Goal: Task Accomplishment & Management: Use online tool/utility

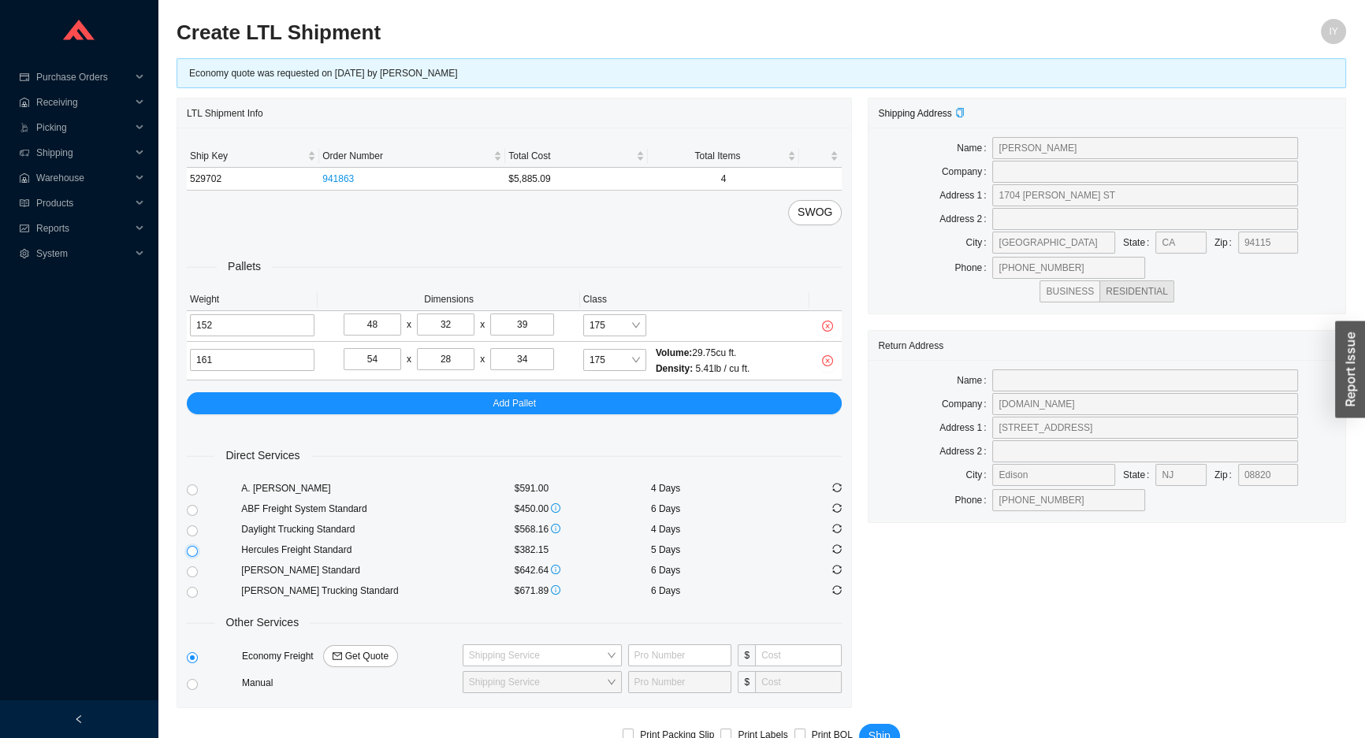
click at [188, 550] on input "radio" at bounding box center [192, 551] width 11 height 11
radio input "true"
checkbox input "true"
click at [870, 731] on span "Ship" at bounding box center [879, 736] width 22 height 18
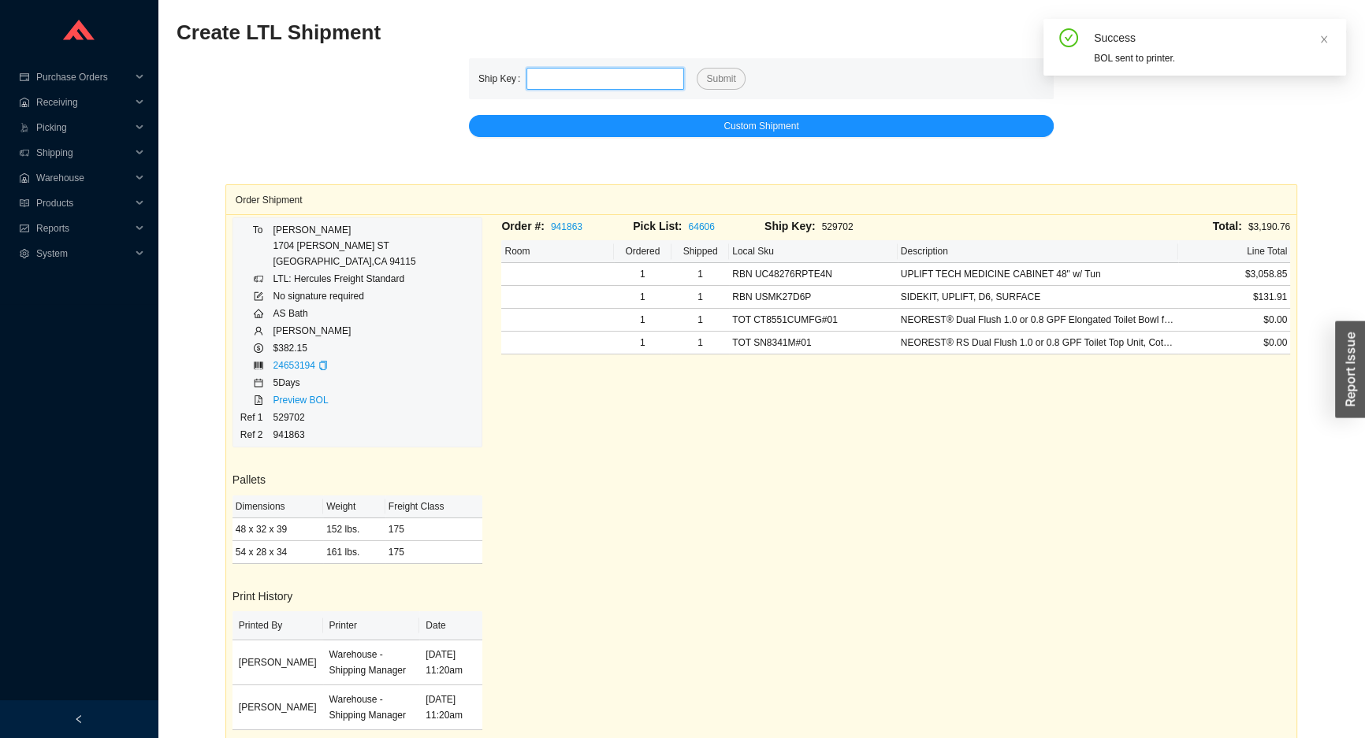
click at [581, 76] on input "tel" at bounding box center [605, 79] width 158 height 22
paste input "529704"
type input "529704"
click at [697, 68] on button "Submit" at bounding box center [721, 79] width 48 height 22
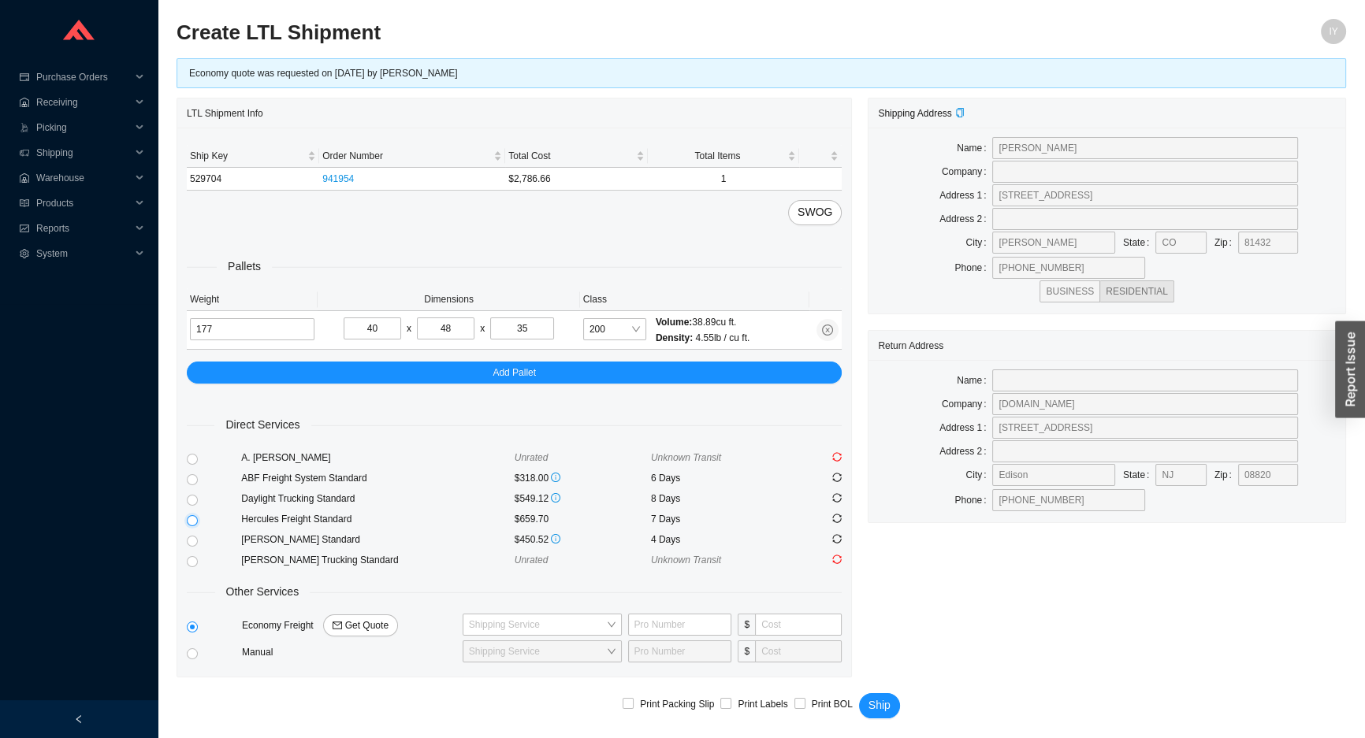
click at [191, 518] on input "radio" at bounding box center [192, 520] width 11 height 11
radio input "true"
checkbox input "true"
click at [191, 518] on input "radio" at bounding box center [192, 520] width 11 height 11
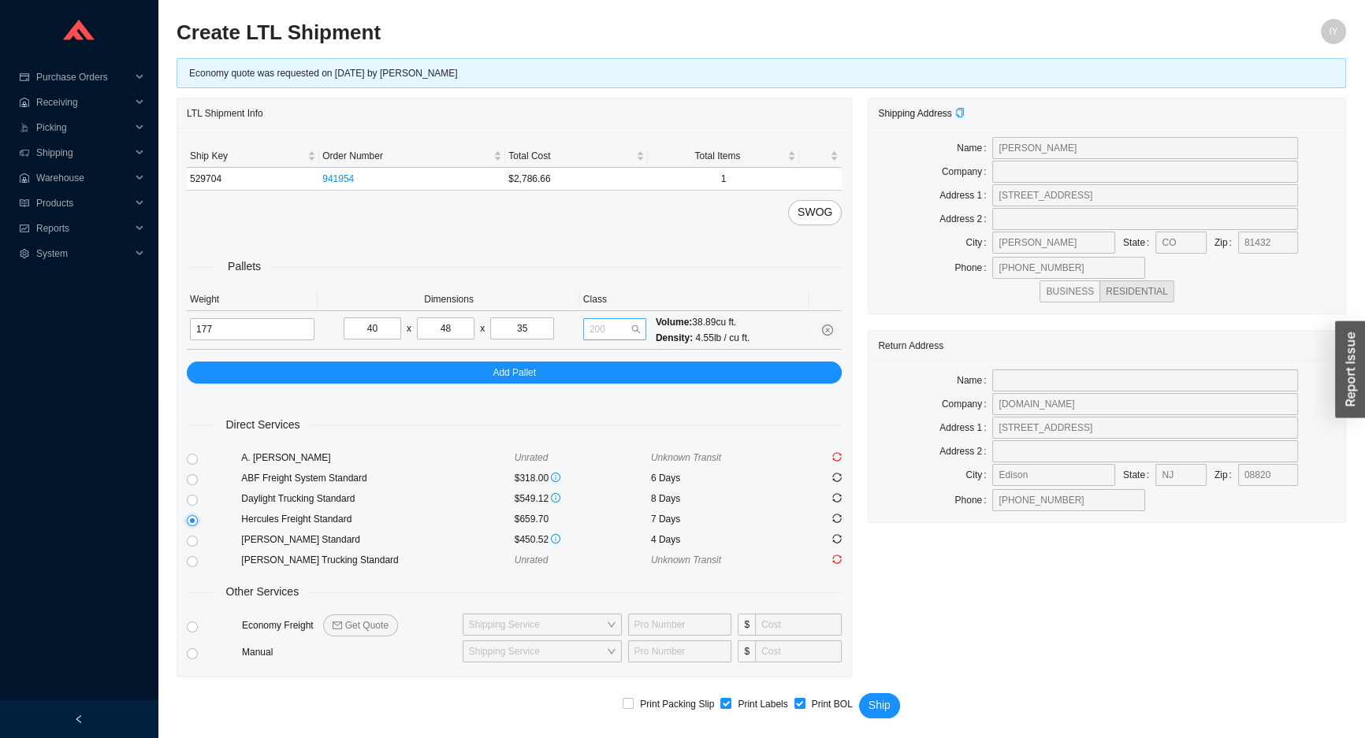
click at [619, 325] on span "200" at bounding box center [614, 329] width 50 height 20
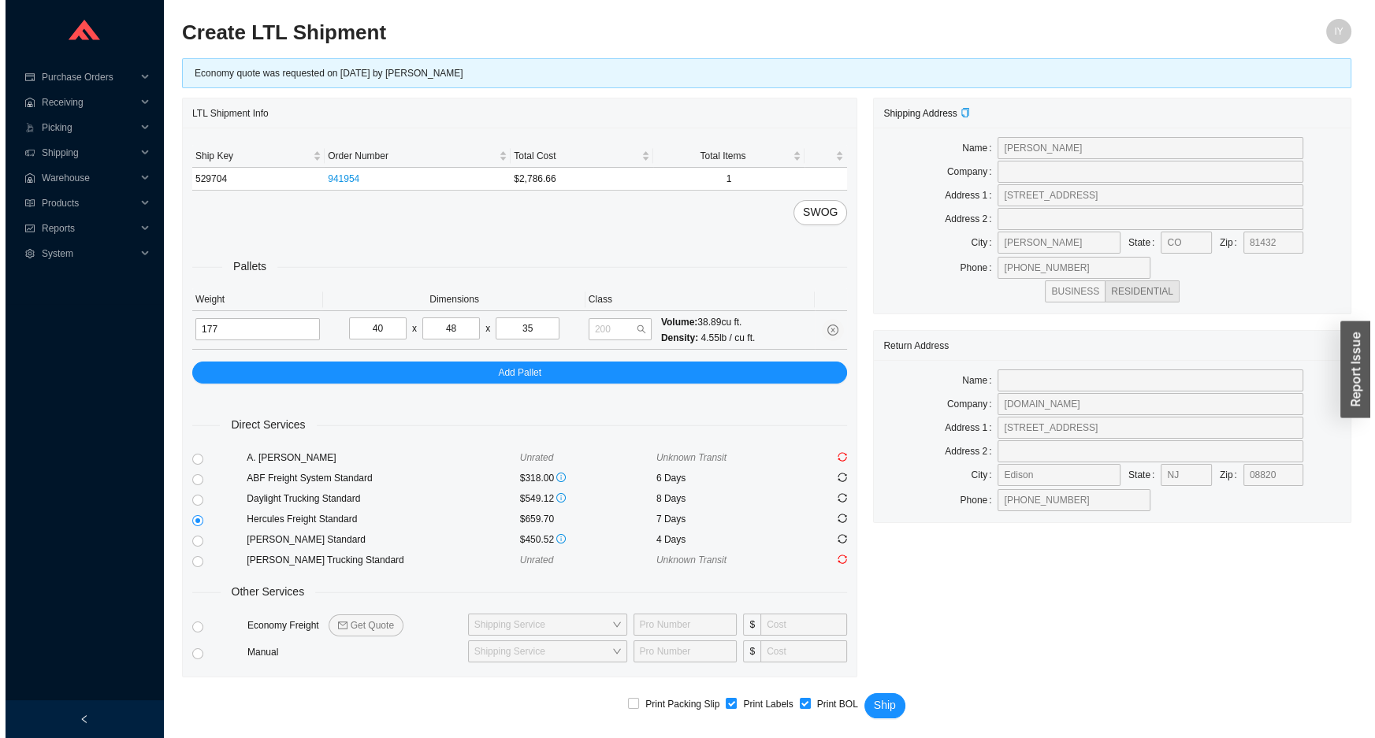
scroll to position [107, 0]
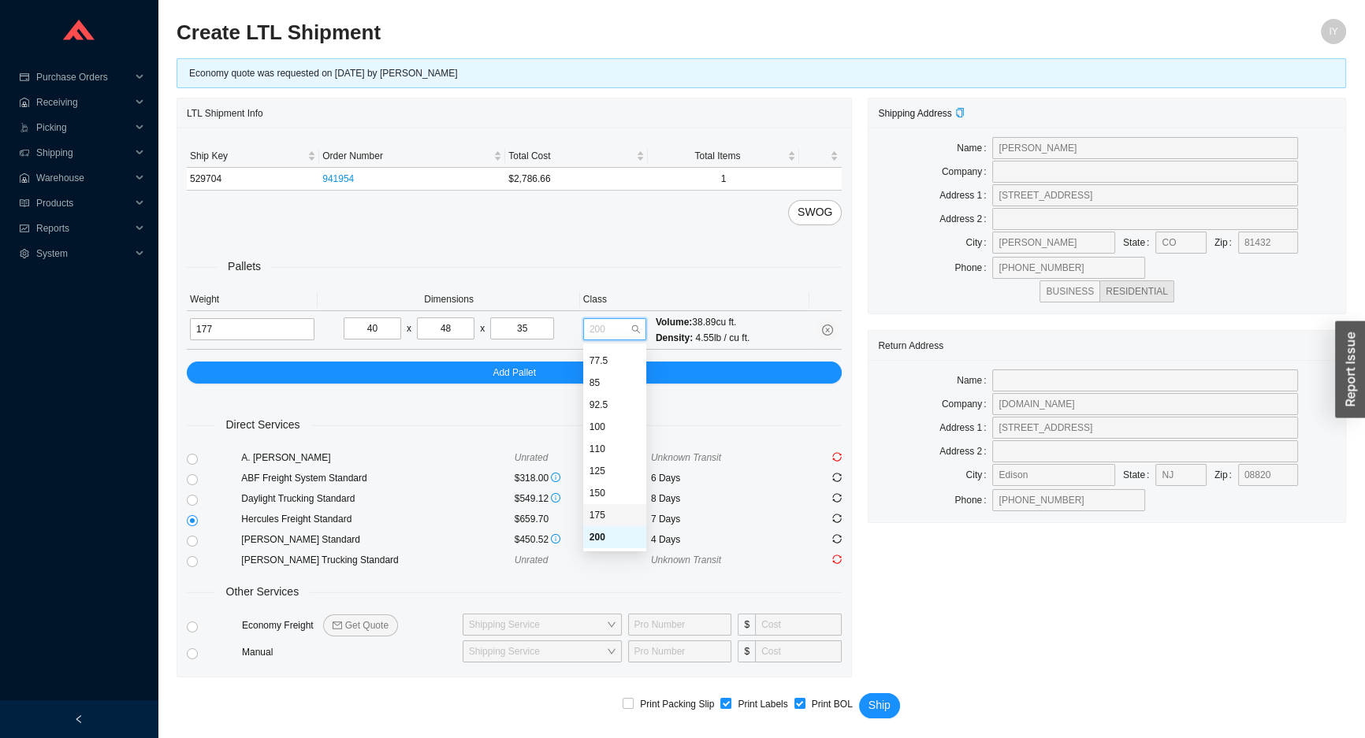
click at [606, 519] on div "175" at bounding box center [614, 515] width 50 height 14
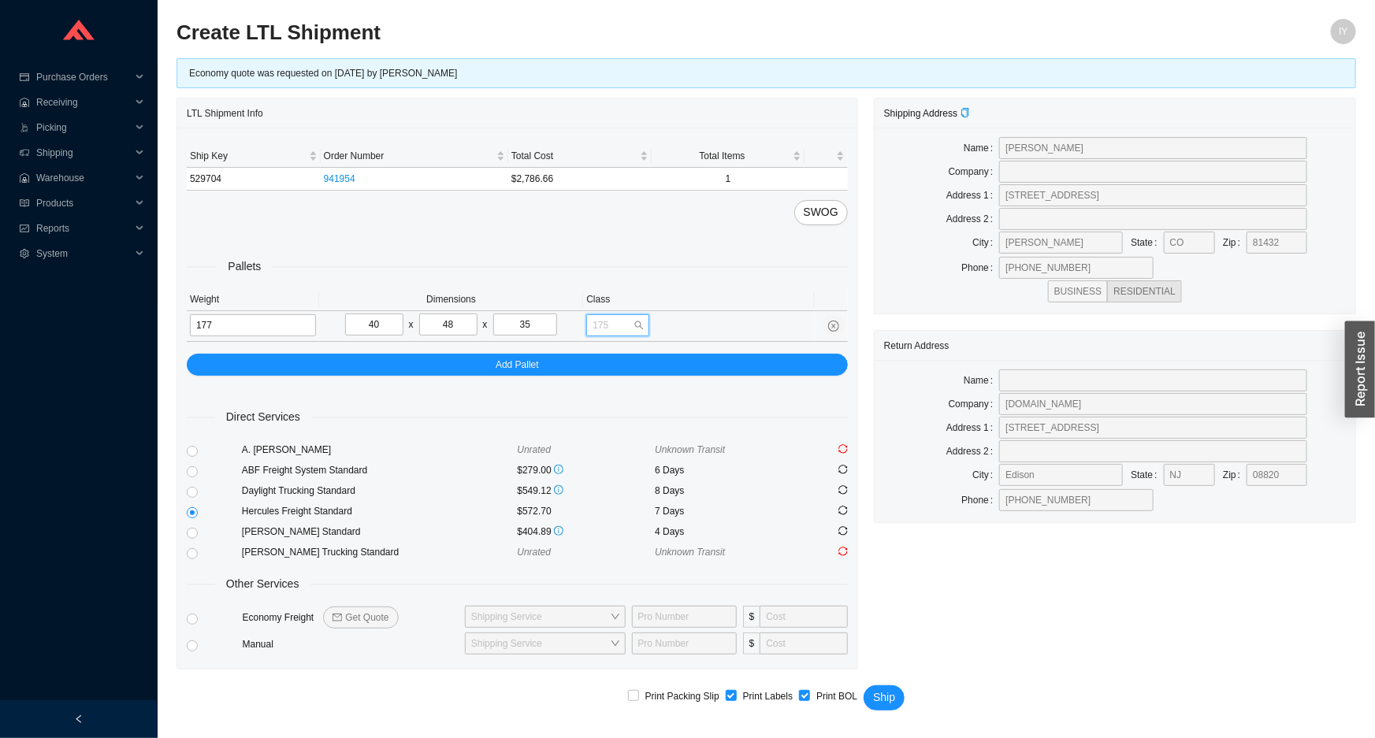
click at [618, 327] on span "175" at bounding box center [618, 325] width 50 height 20
click at [617, 537] on div "200" at bounding box center [618, 533] width 50 height 14
click at [626, 320] on span "200" at bounding box center [618, 325] width 50 height 20
click at [626, 512] on div "175" at bounding box center [618, 511] width 50 height 14
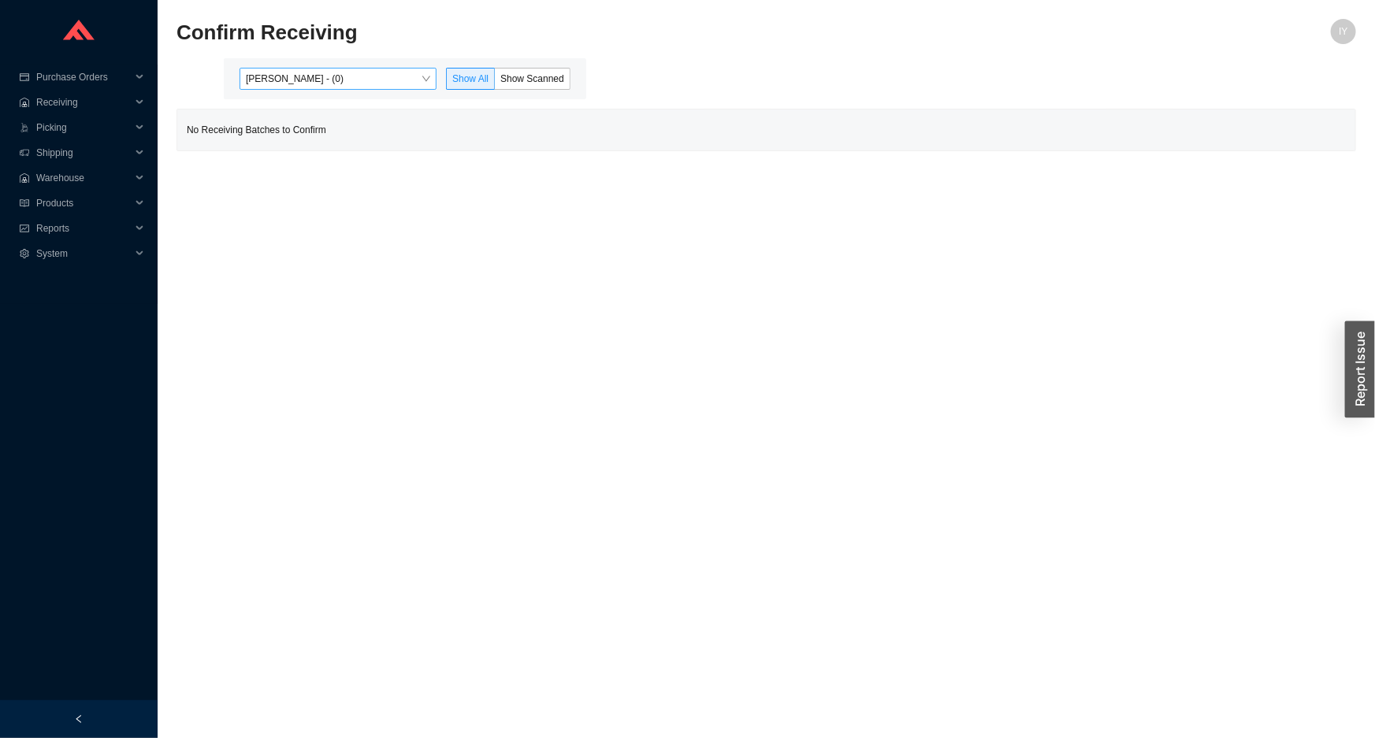
click at [376, 83] on span "[PERSON_NAME] - (0)" at bounding box center [338, 79] width 184 height 20
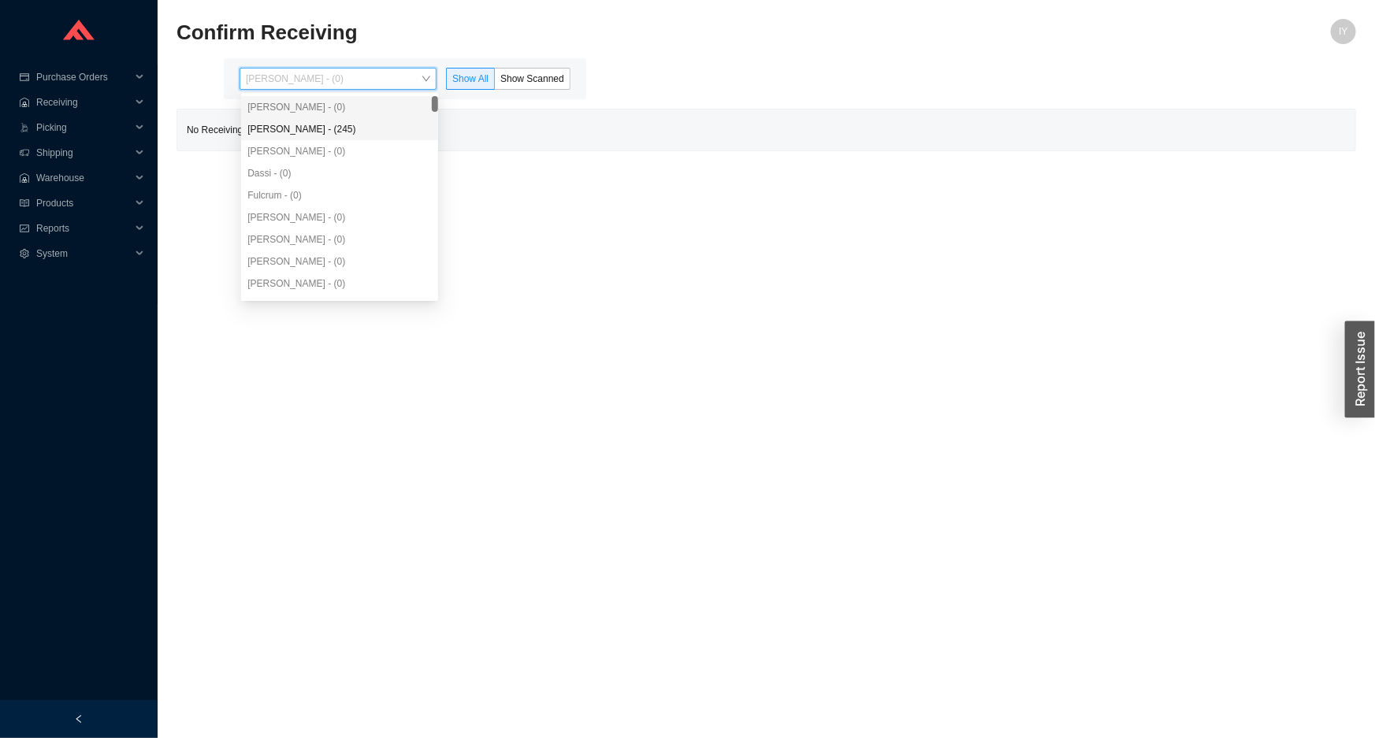
click at [370, 123] on div "[PERSON_NAME] - (245)" at bounding box center [339, 129] width 184 height 14
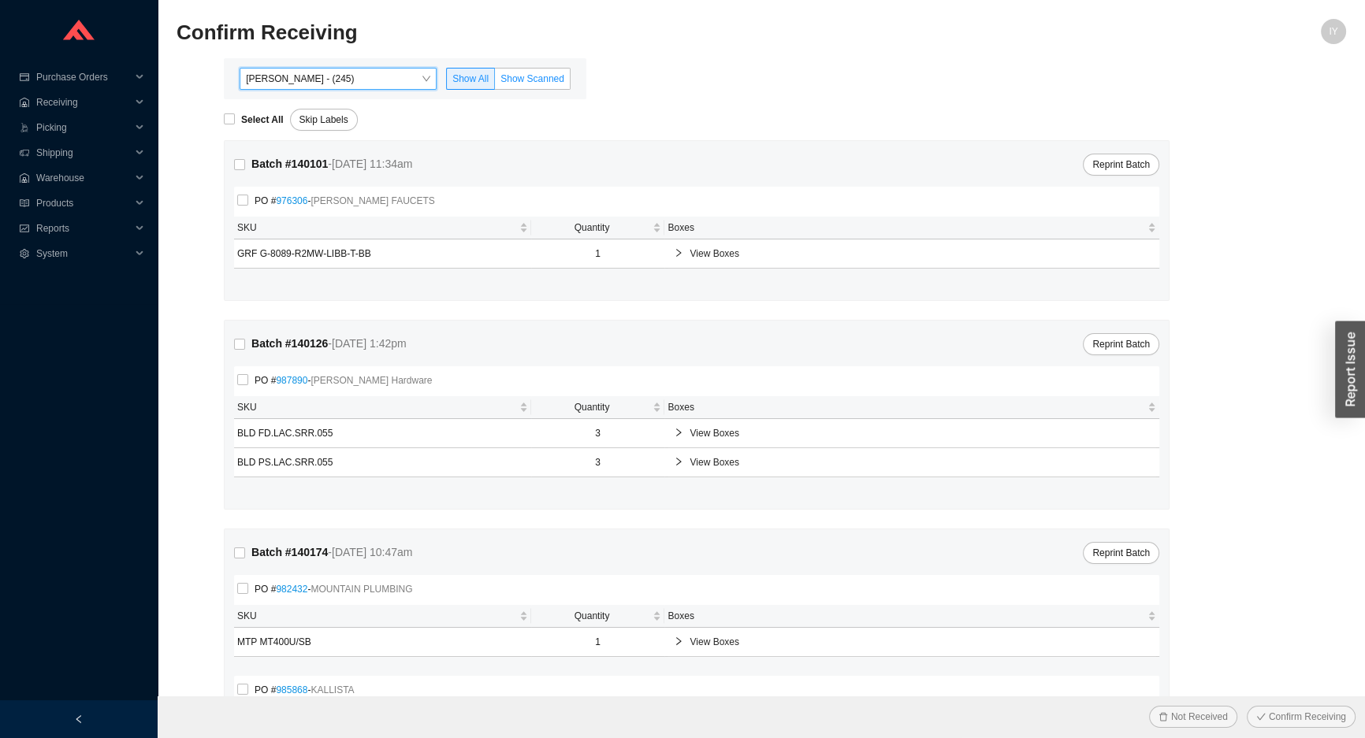
click at [526, 73] on span "Show Scanned" at bounding box center [532, 78] width 64 height 11
click at [495, 82] on input "Show Scanned" at bounding box center [495, 82] width 0 height 0
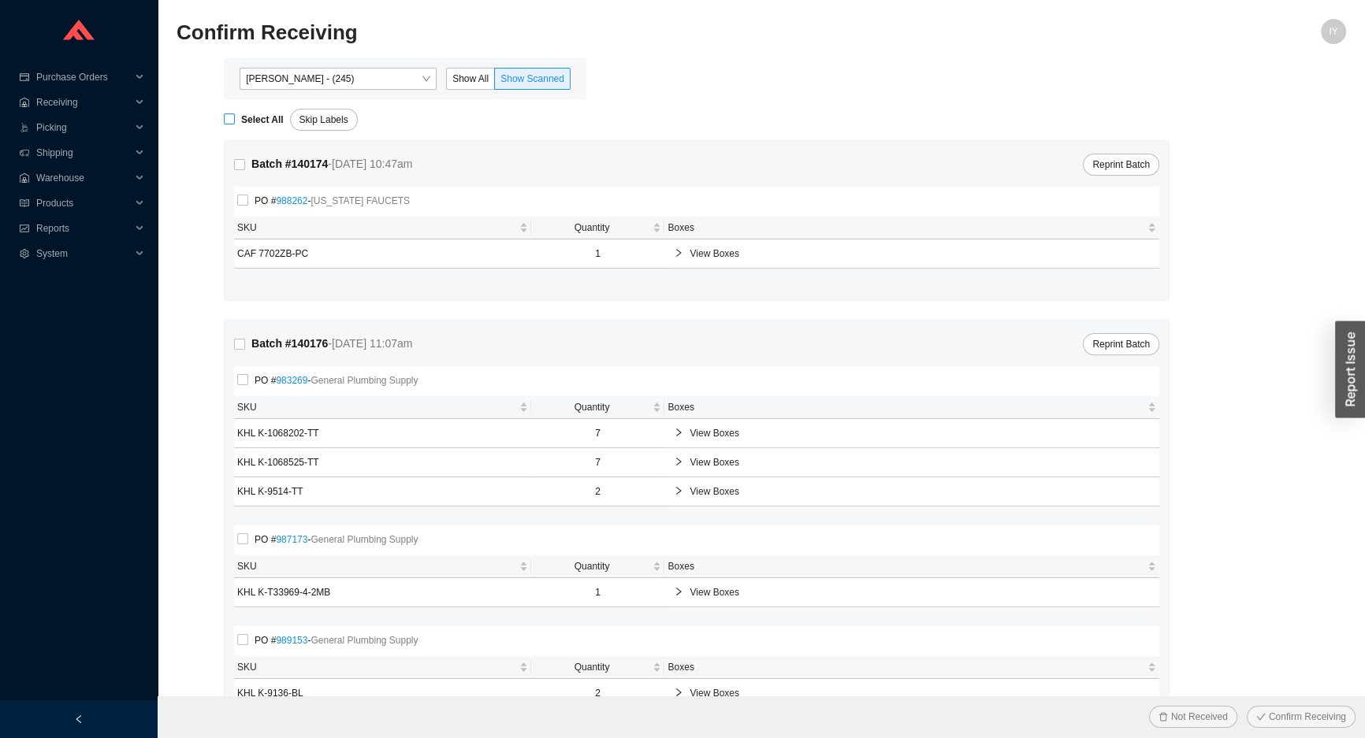
click at [228, 121] on input "Select All" at bounding box center [229, 118] width 11 height 11
checkbox input "true"
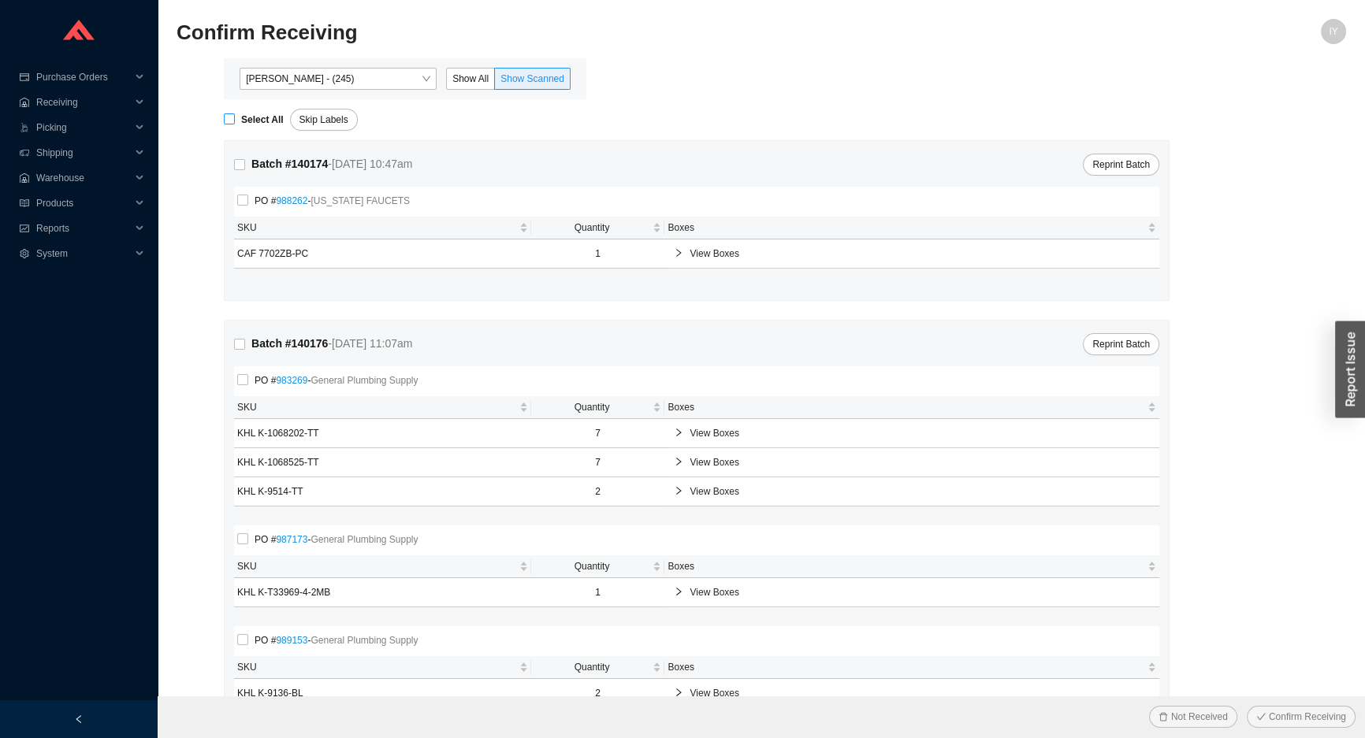
checkbox input "true"
click at [1246, 706] on button "Confirm Receiving" at bounding box center [1300, 717] width 109 height 22
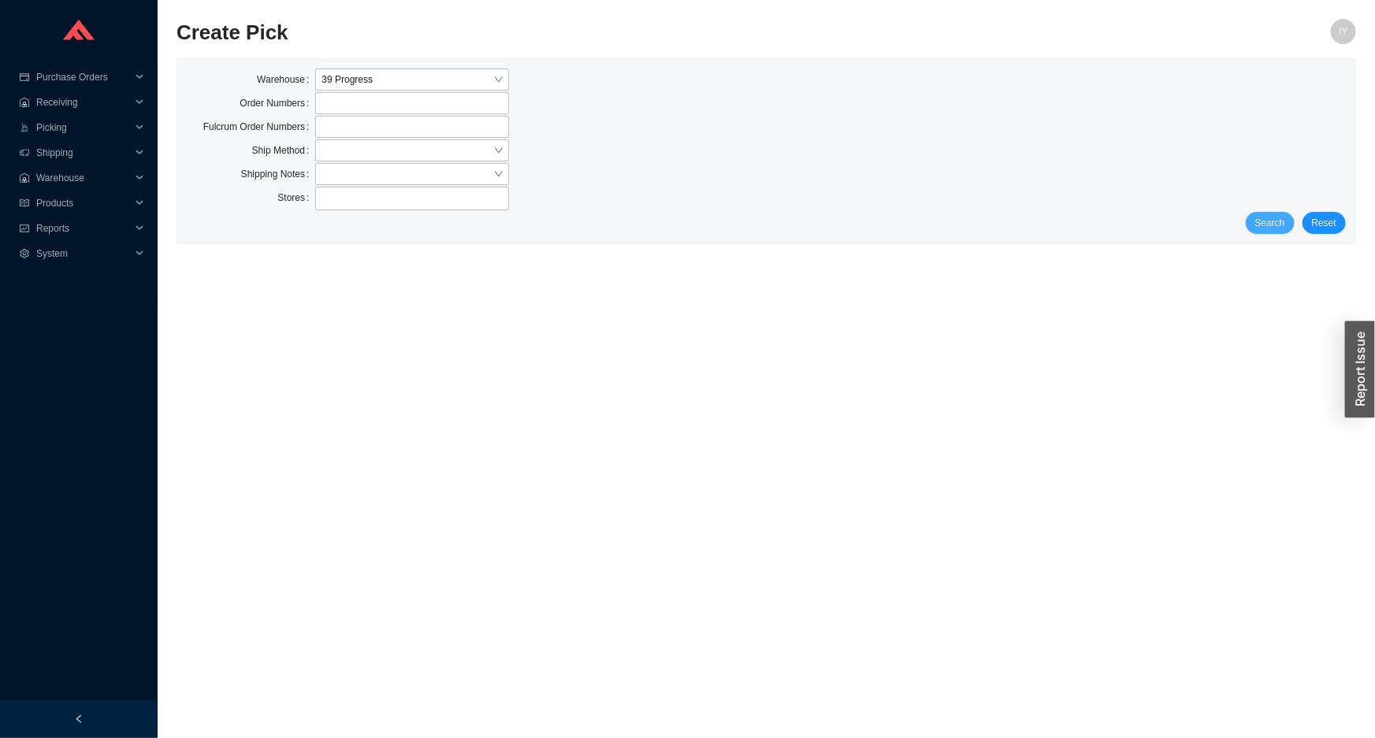
click at [1276, 231] on button "Search" at bounding box center [1270, 223] width 49 height 22
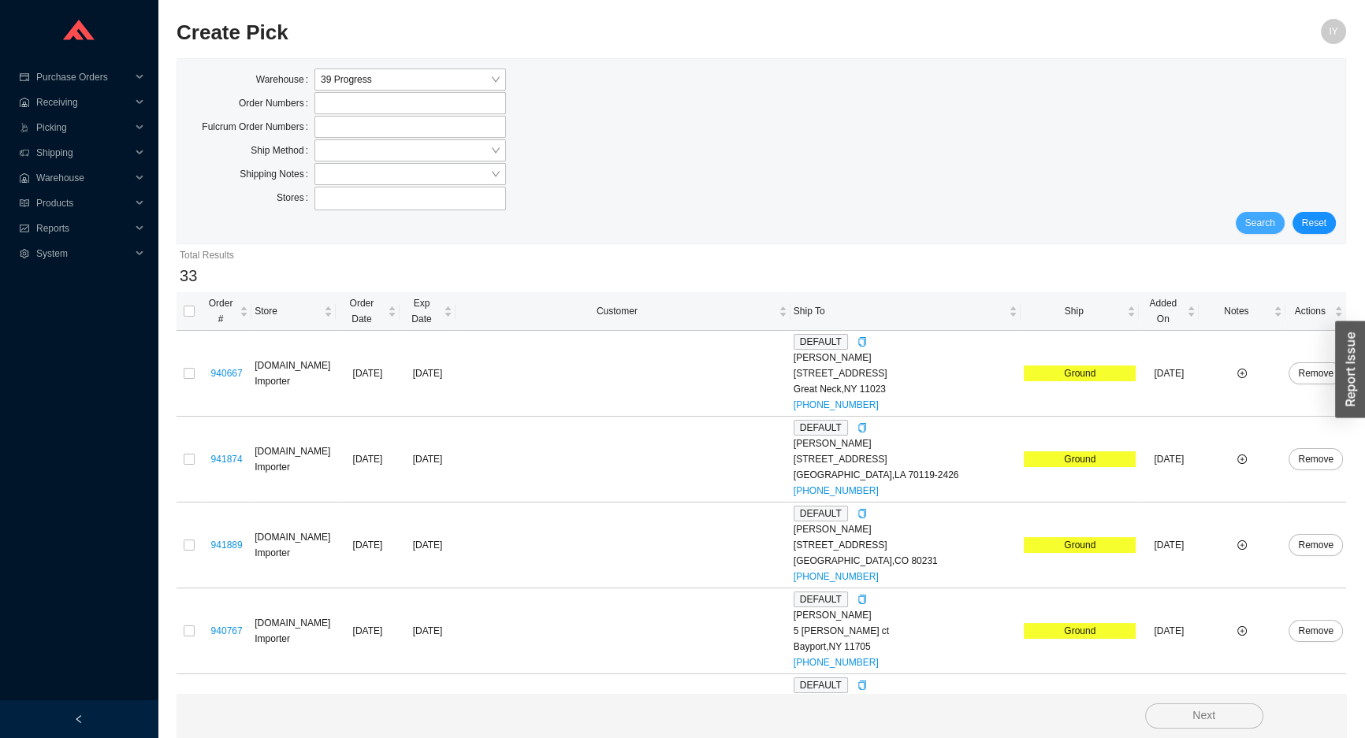
click at [1276, 225] on button "Search" at bounding box center [1259, 223] width 49 height 22
click at [349, 144] on input "search" at bounding box center [405, 150] width 169 height 20
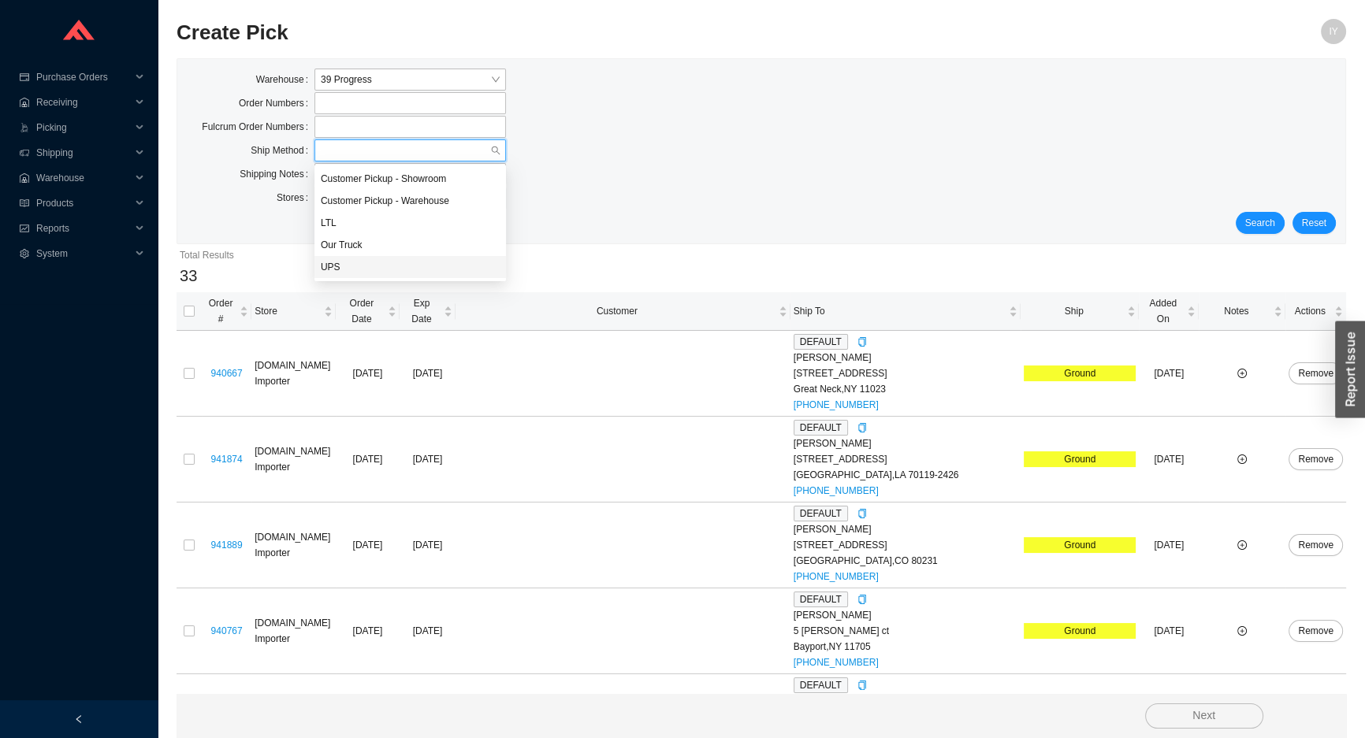
click at [362, 266] on div "UPS" at bounding box center [410, 267] width 179 height 14
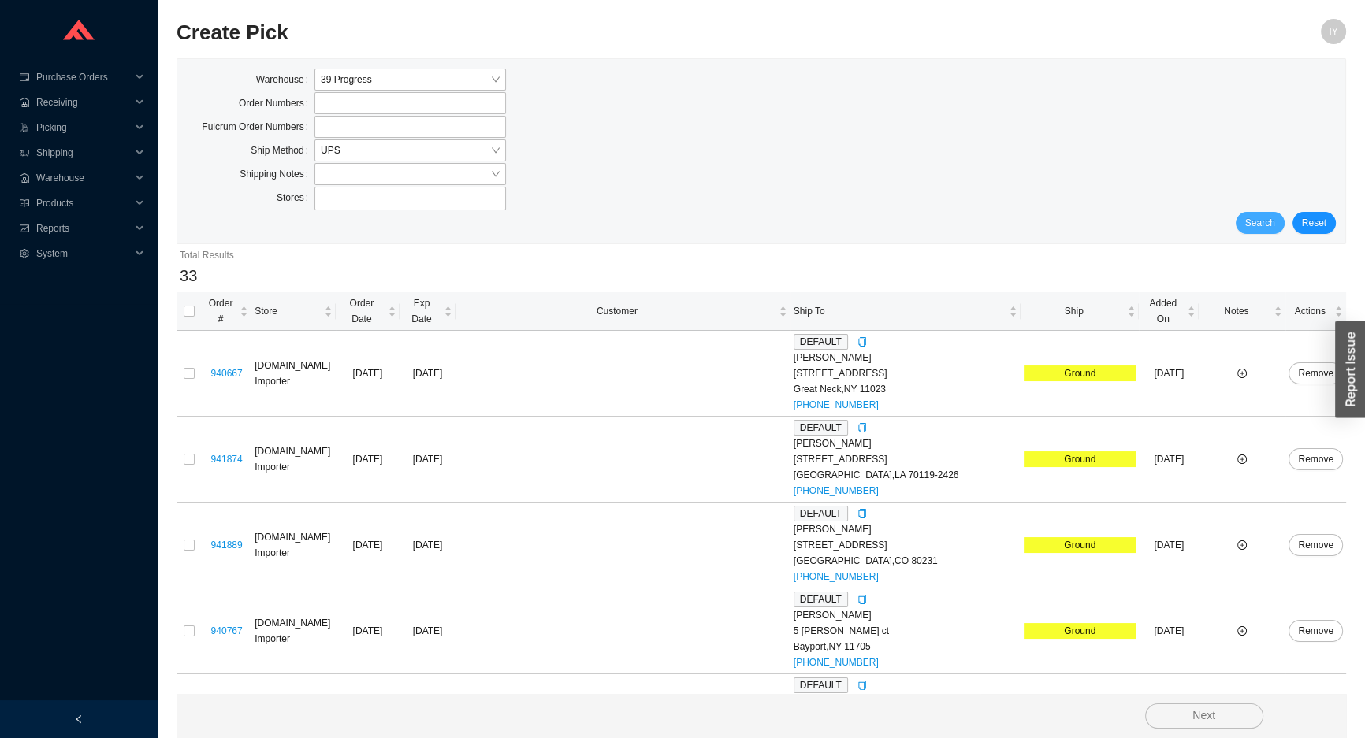
click at [1275, 223] on span "Search" at bounding box center [1260, 223] width 30 height 16
click at [189, 306] on input "checkbox" at bounding box center [189, 311] width 11 height 11
checkbox input "true"
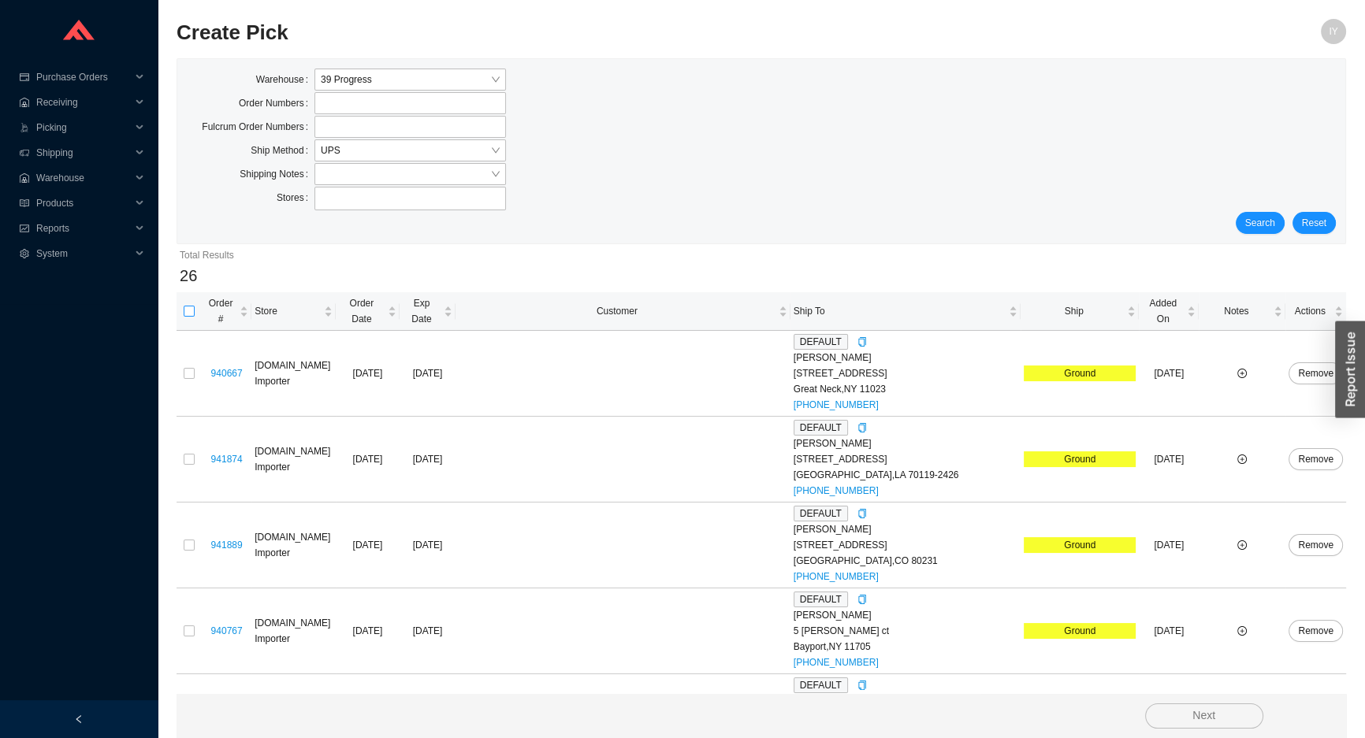
checkbox input "true"
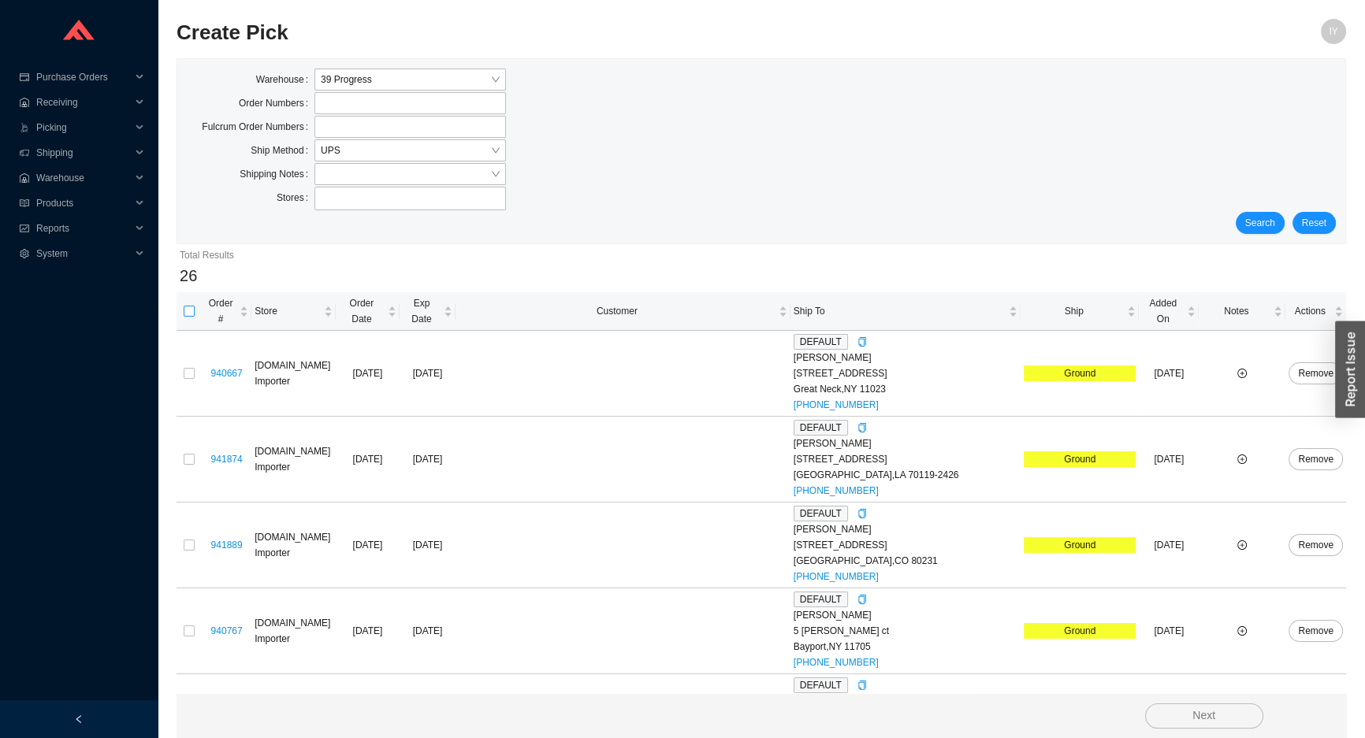
checkbox input "true"
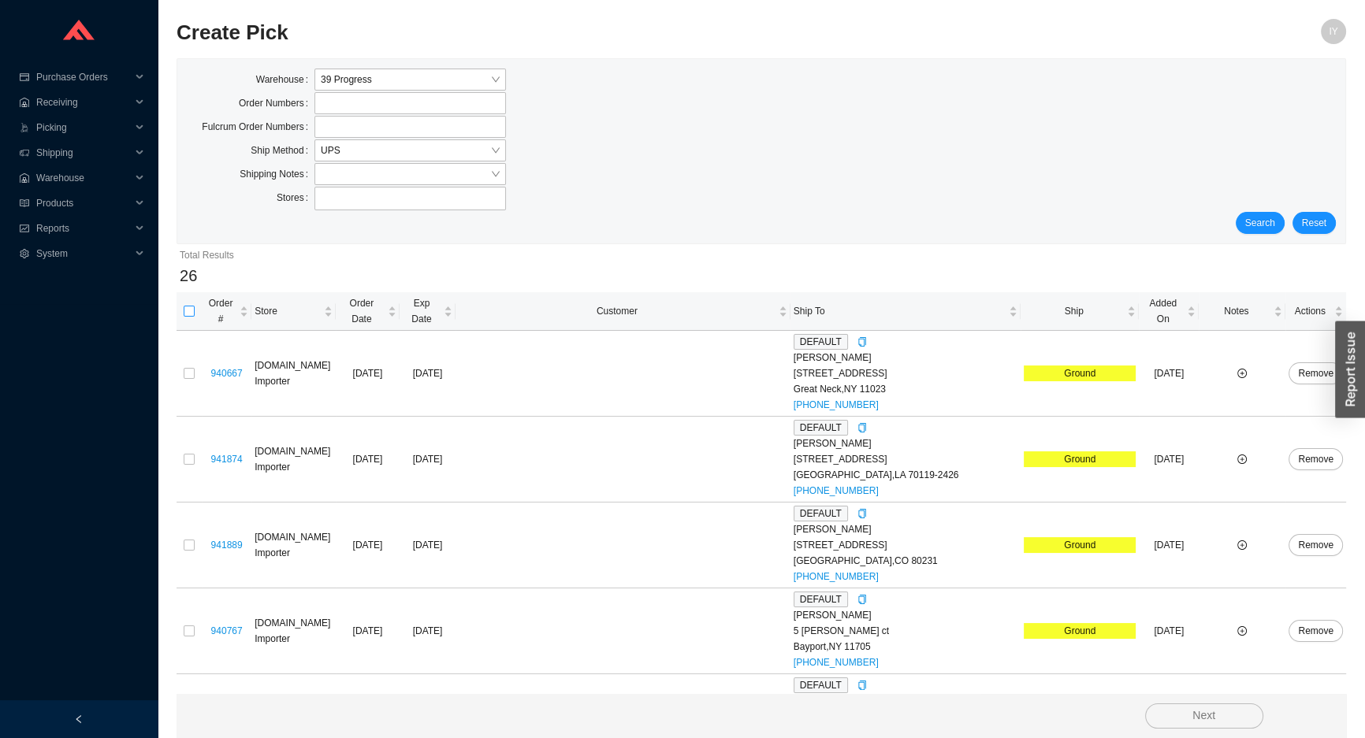
checkbox input "true"
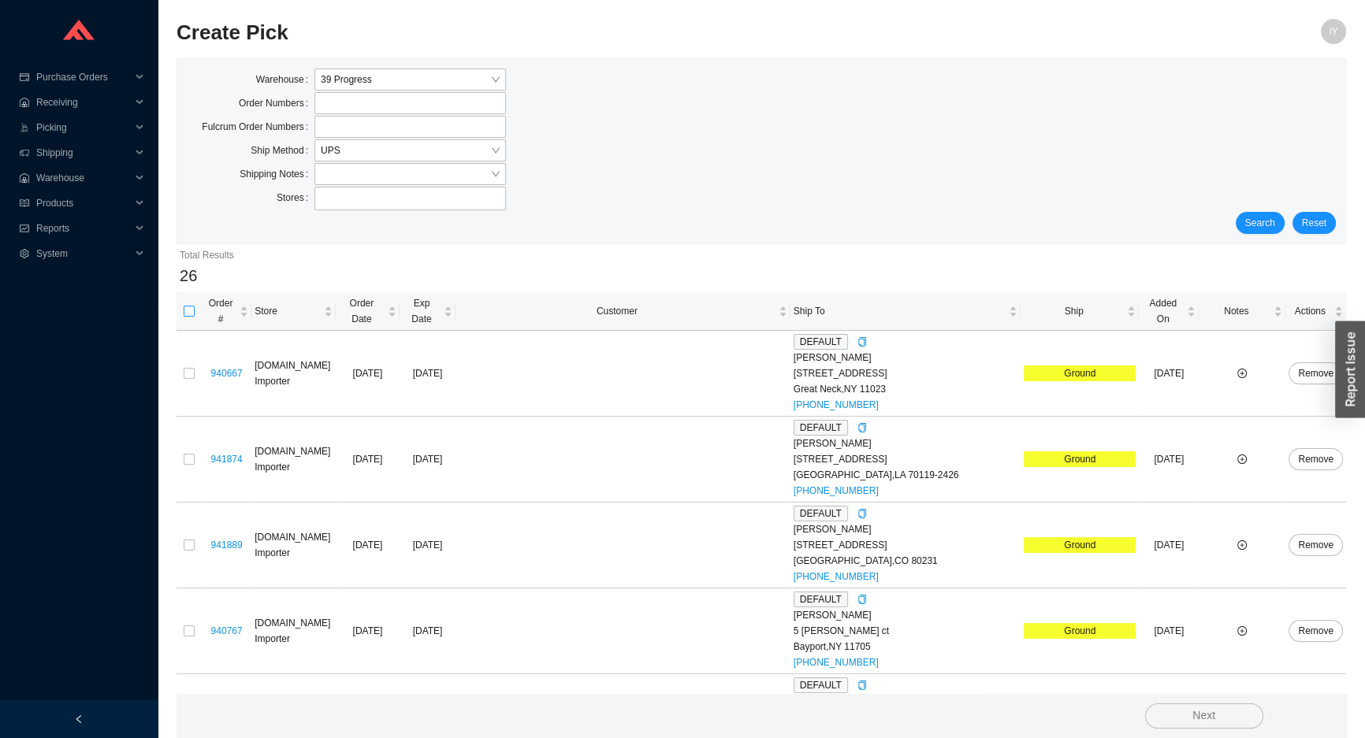
checkbox input "true"
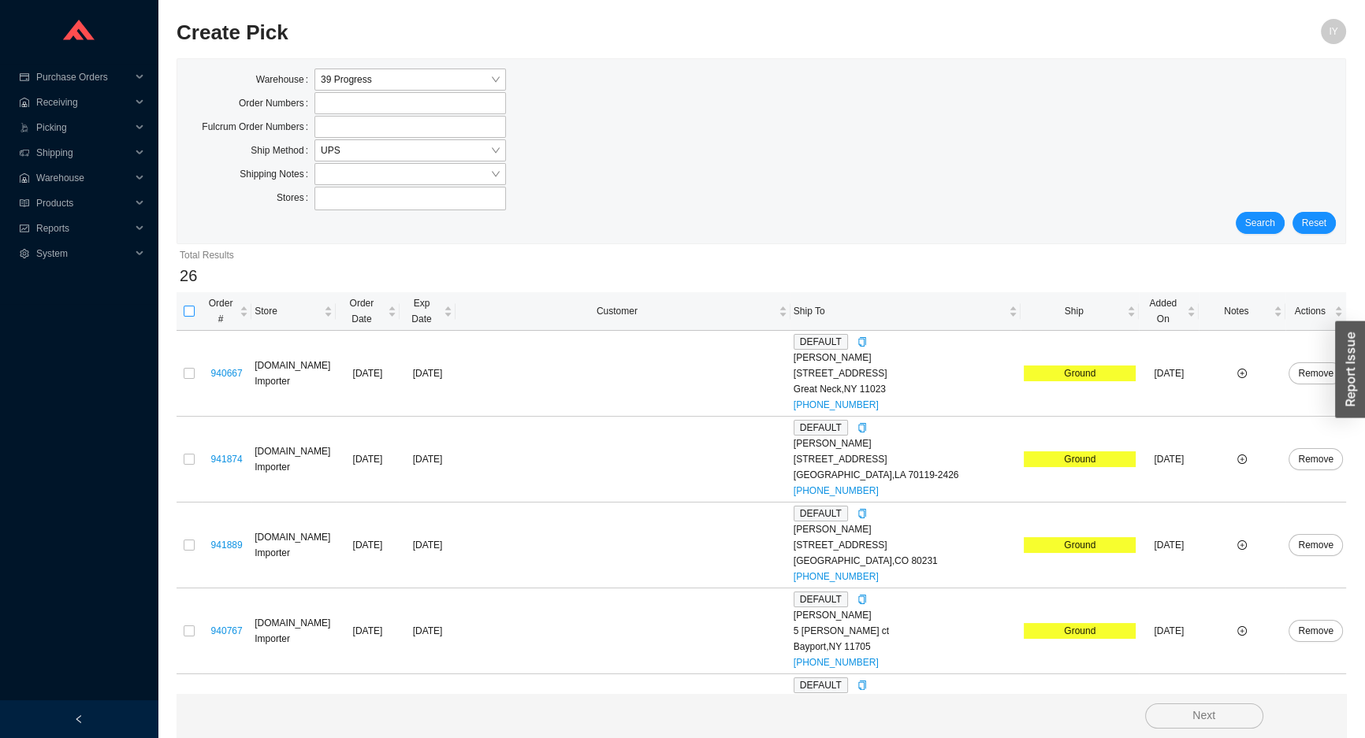
checkbox input "true"
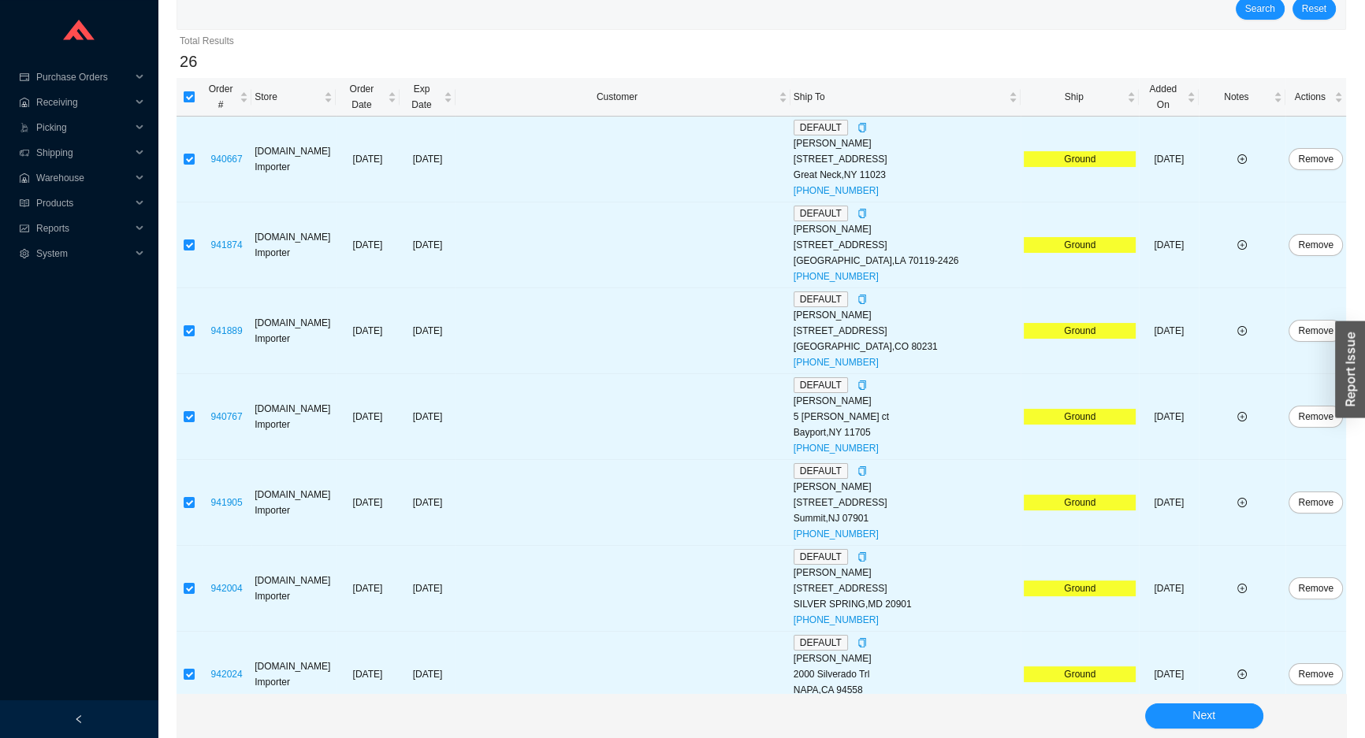
scroll to position [71, 0]
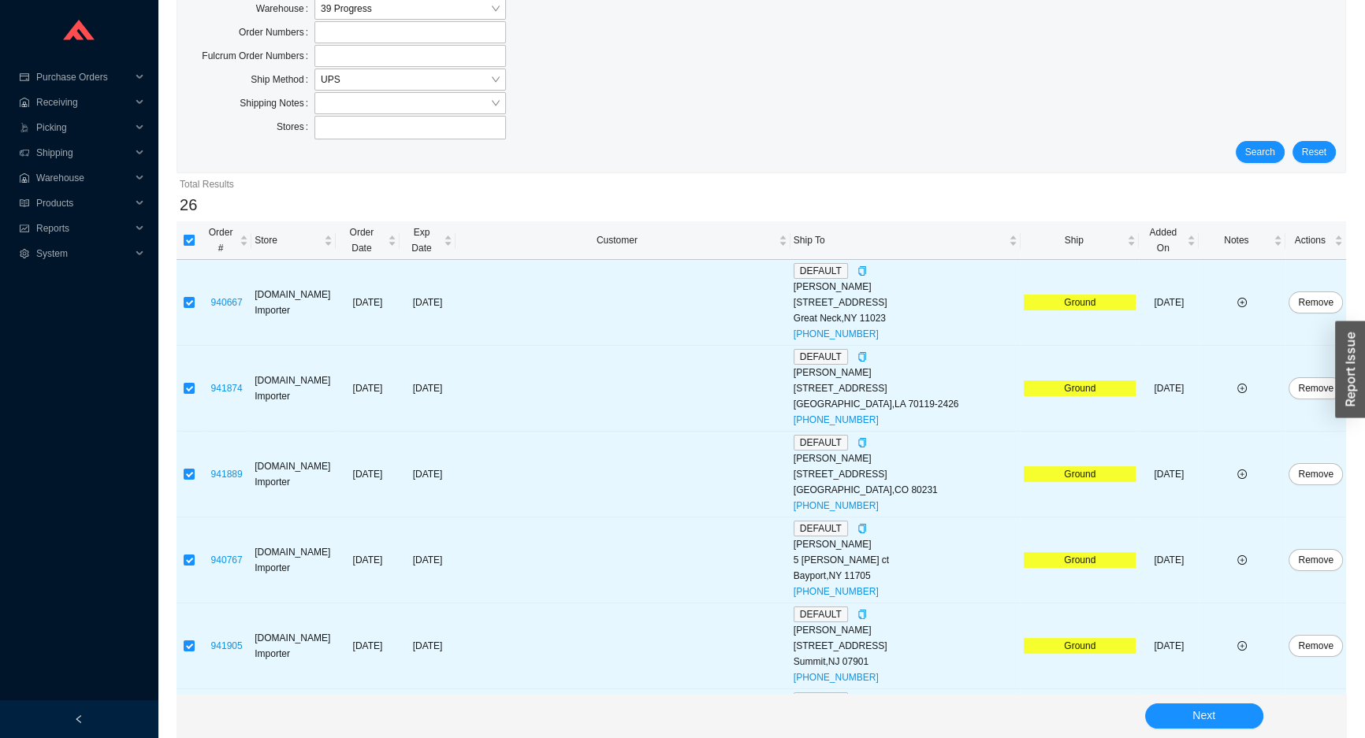
click at [184, 235] on input "checkbox" at bounding box center [189, 240] width 11 height 11
checkbox input "false"
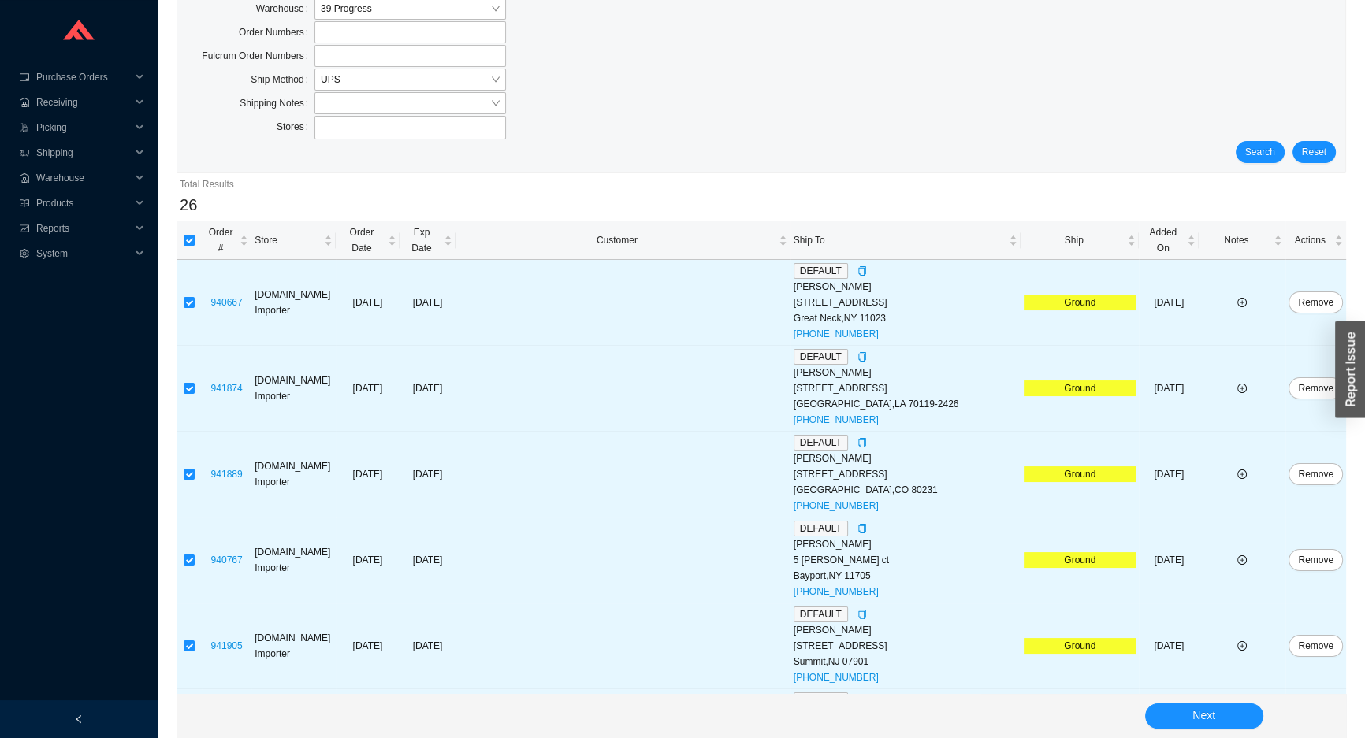
checkbox input "false"
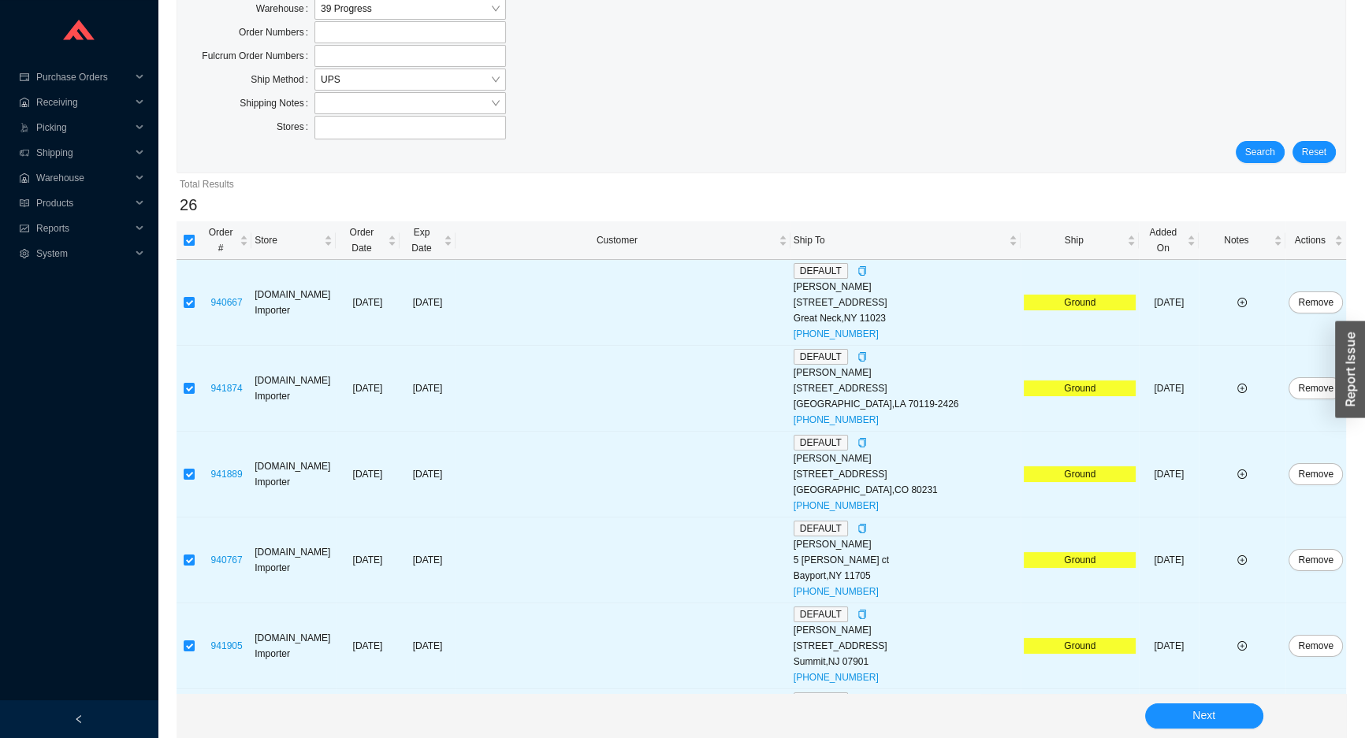
checkbox input "false"
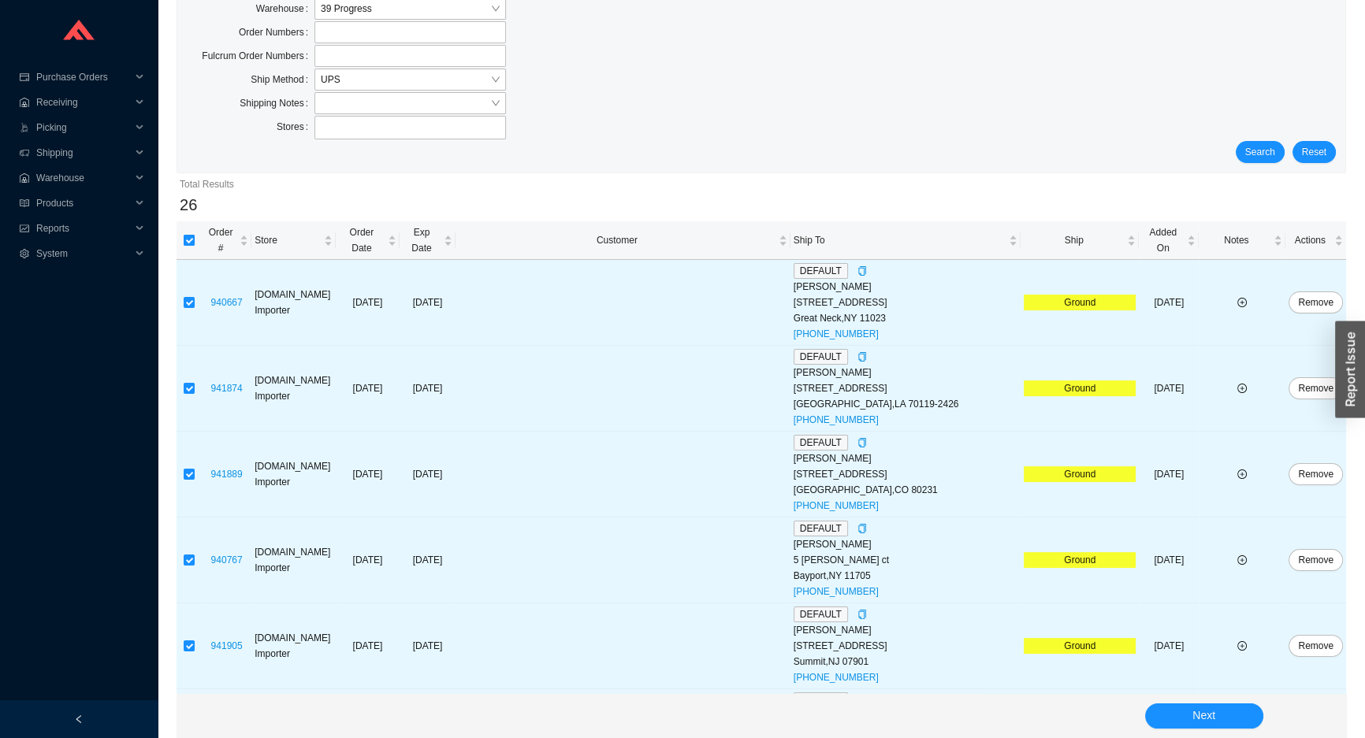
checkbox input "false"
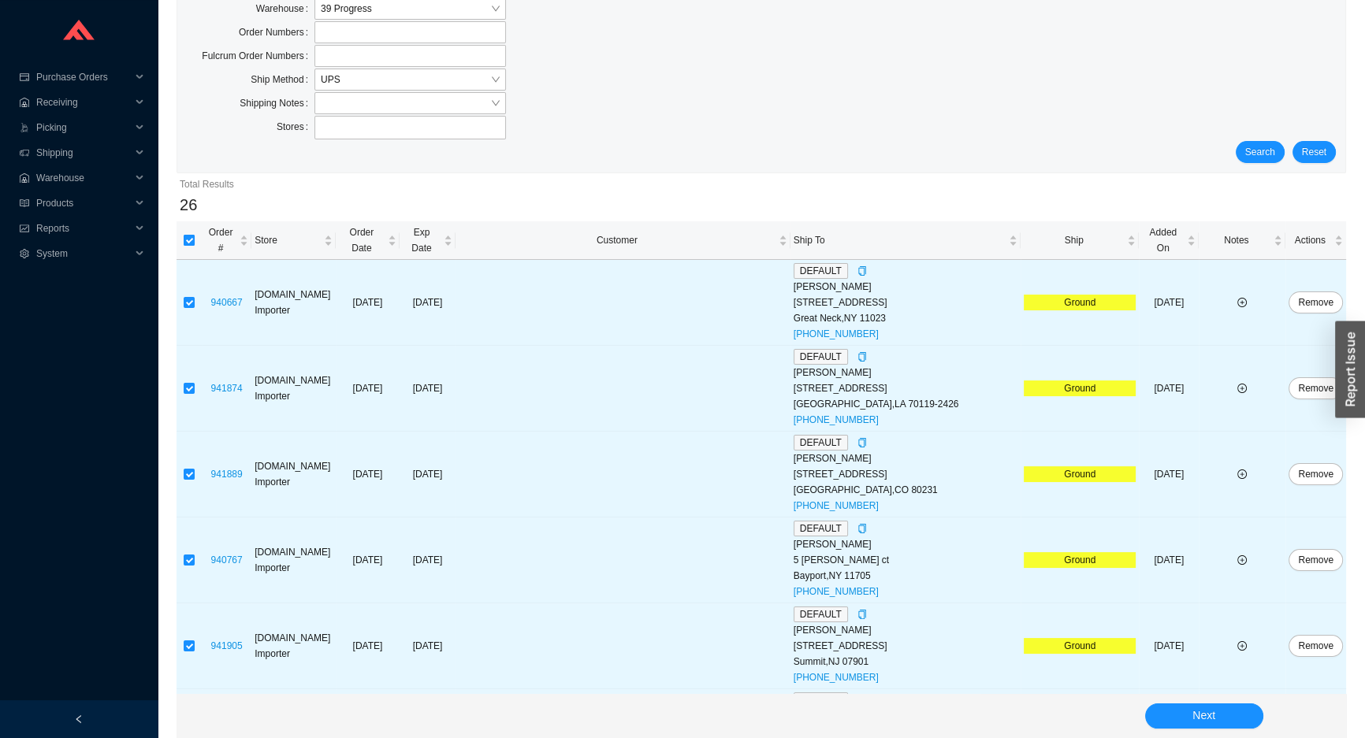
checkbox input "false"
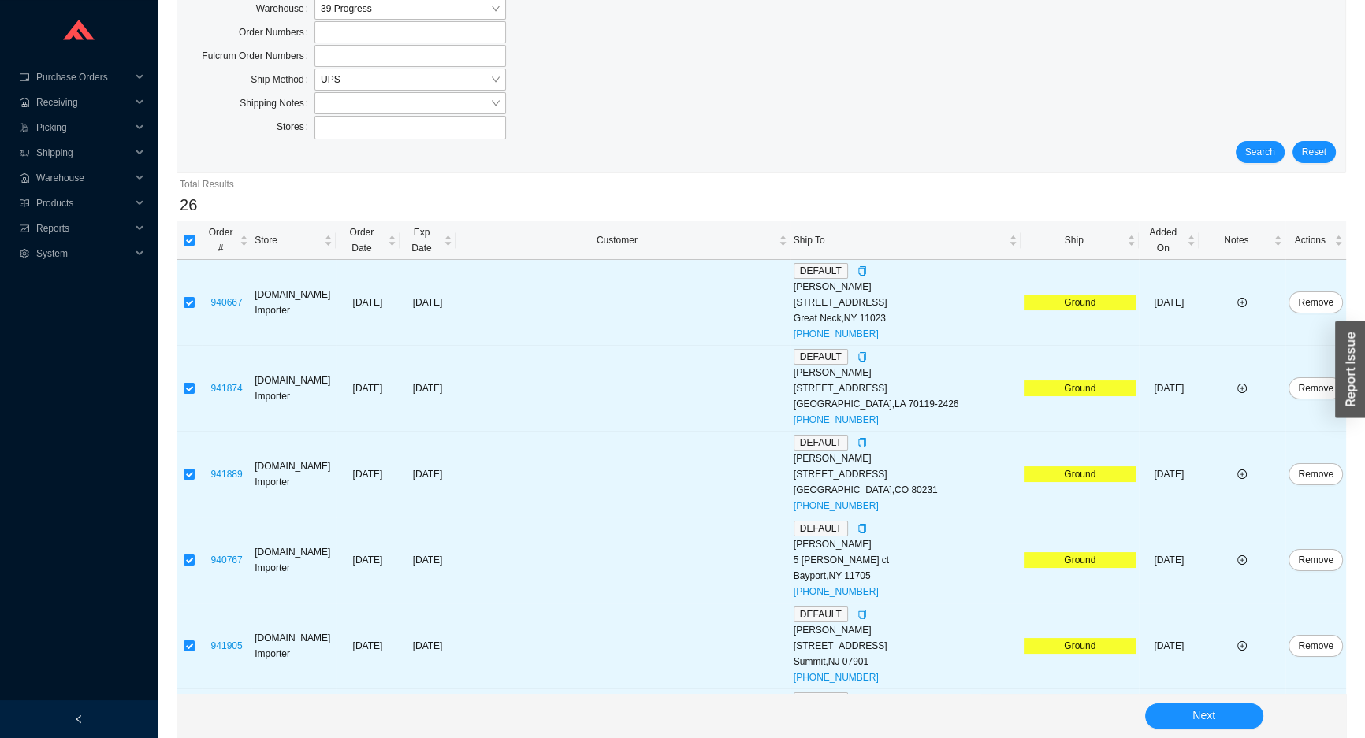
checkbox input "false"
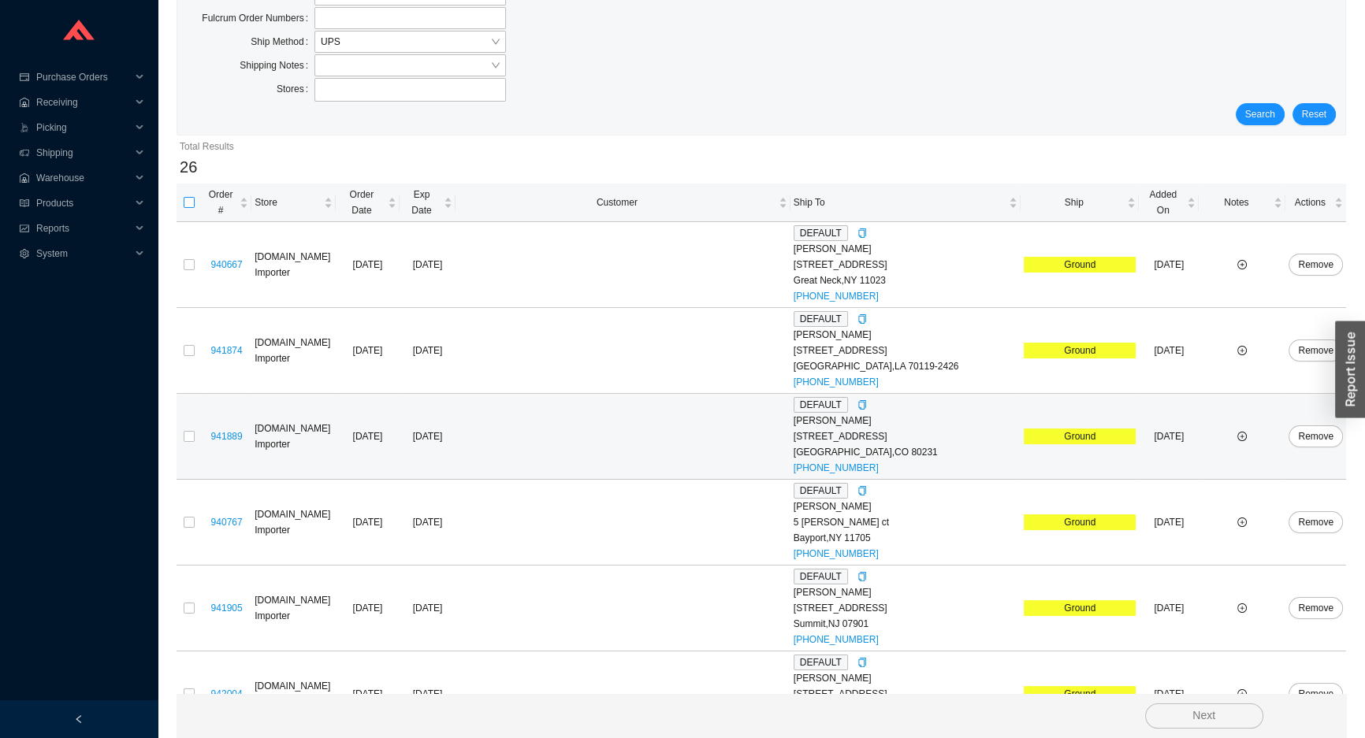
scroll to position [0, 0]
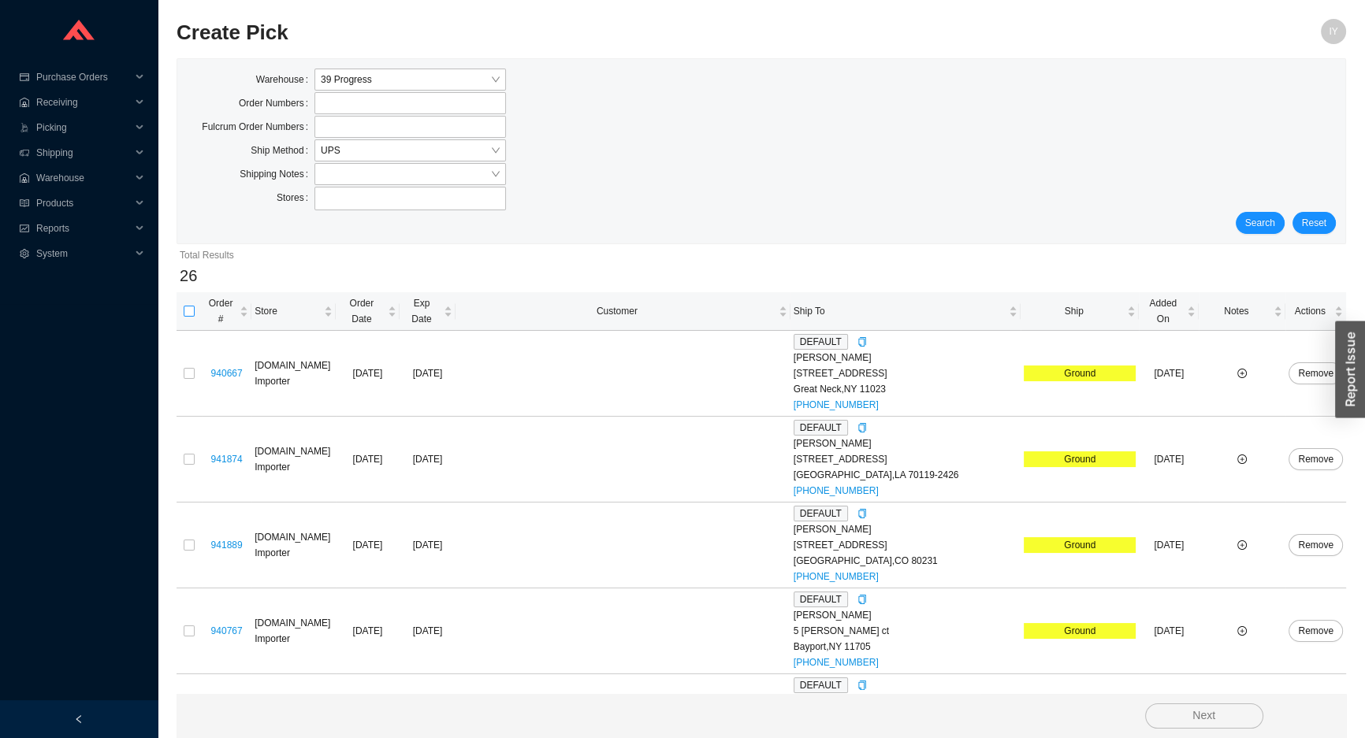
click at [191, 306] on input "checkbox" at bounding box center [189, 311] width 11 height 11
checkbox input "true"
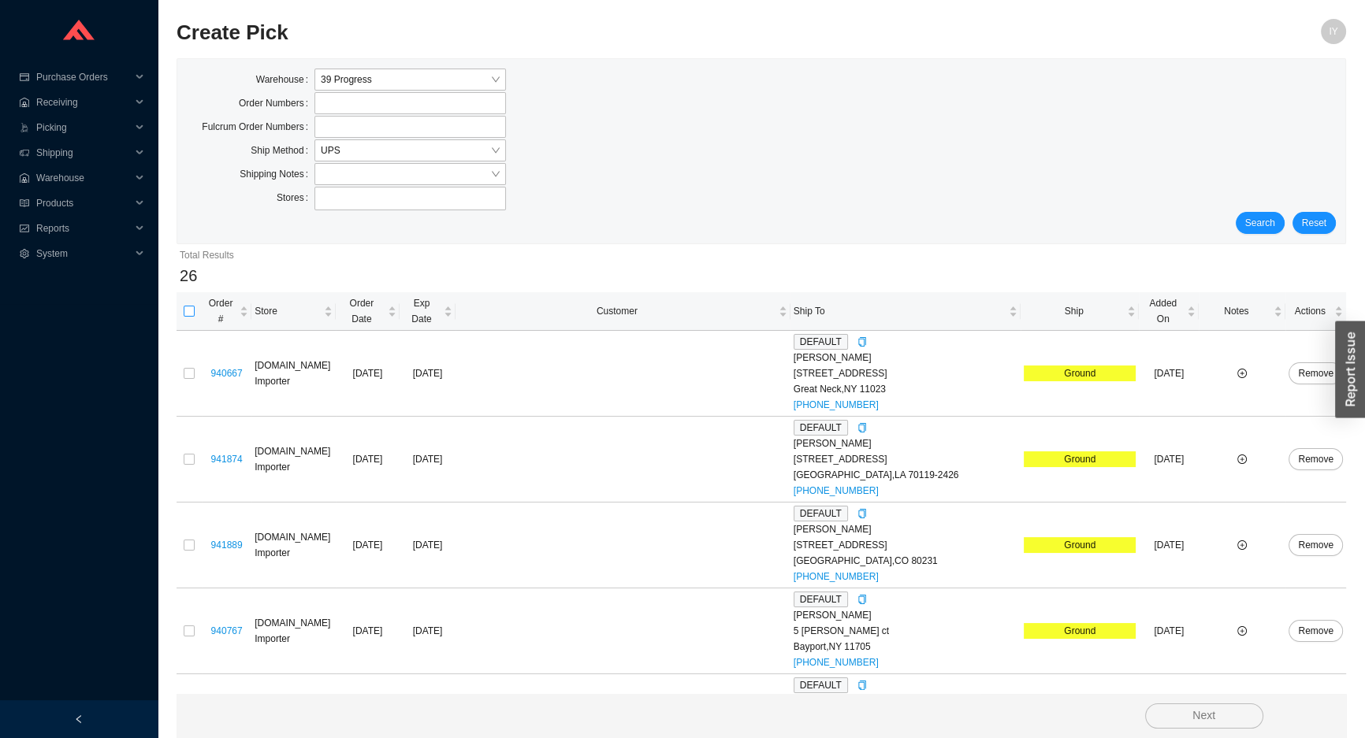
checkbox input "true"
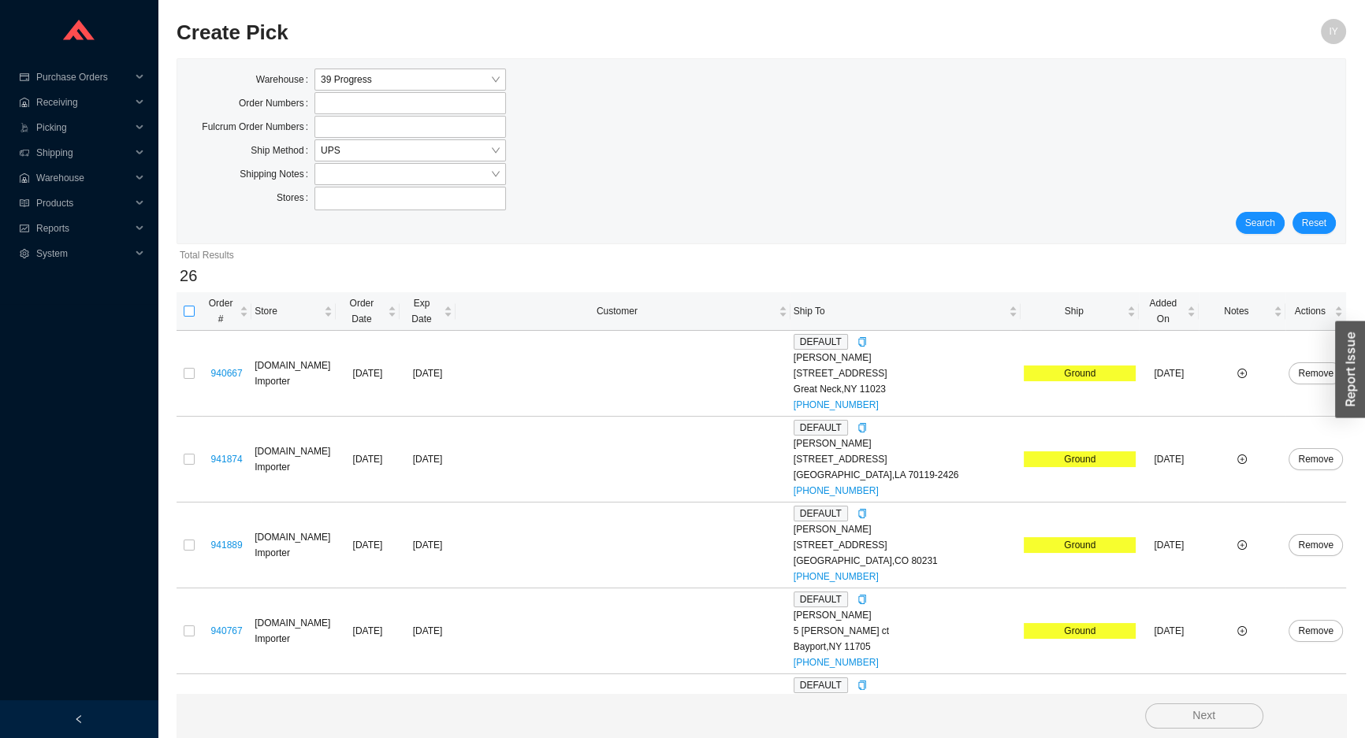
checkbox input "true"
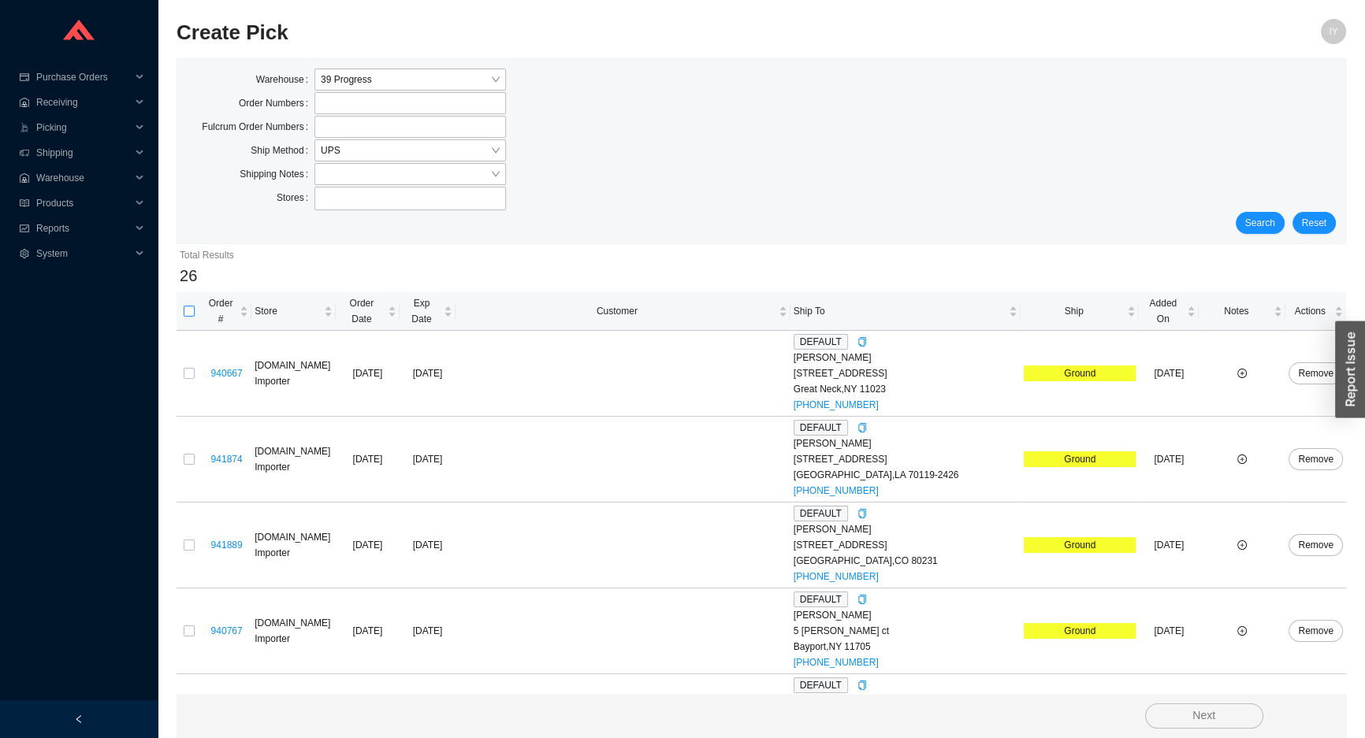
checkbox input "true"
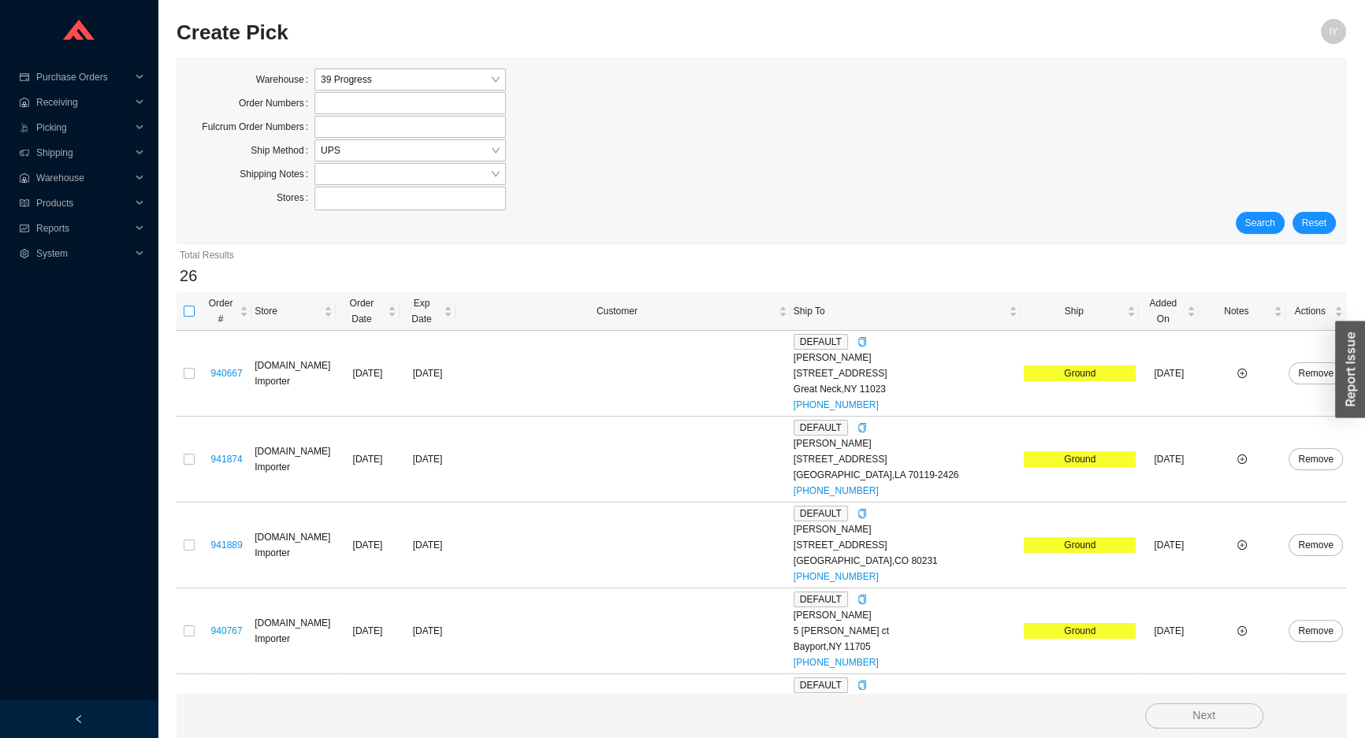
checkbox input "true"
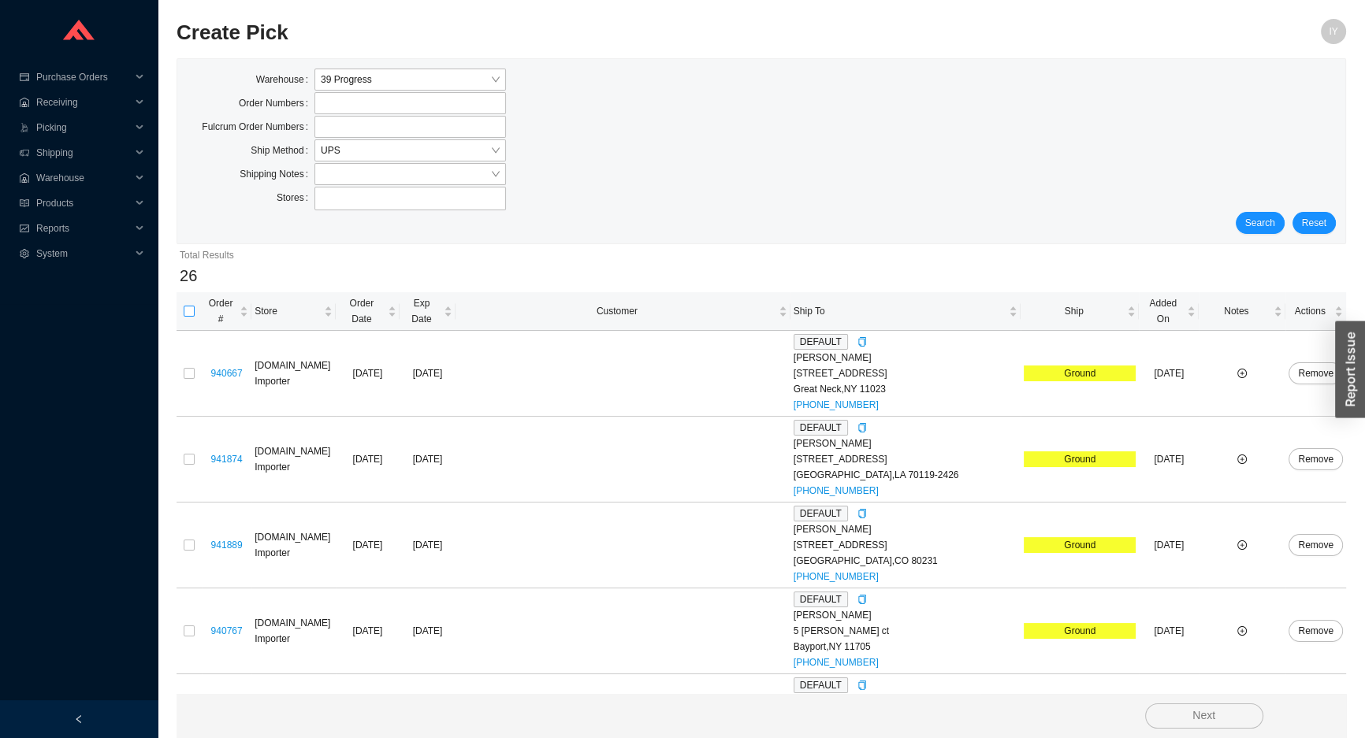
checkbox input "true"
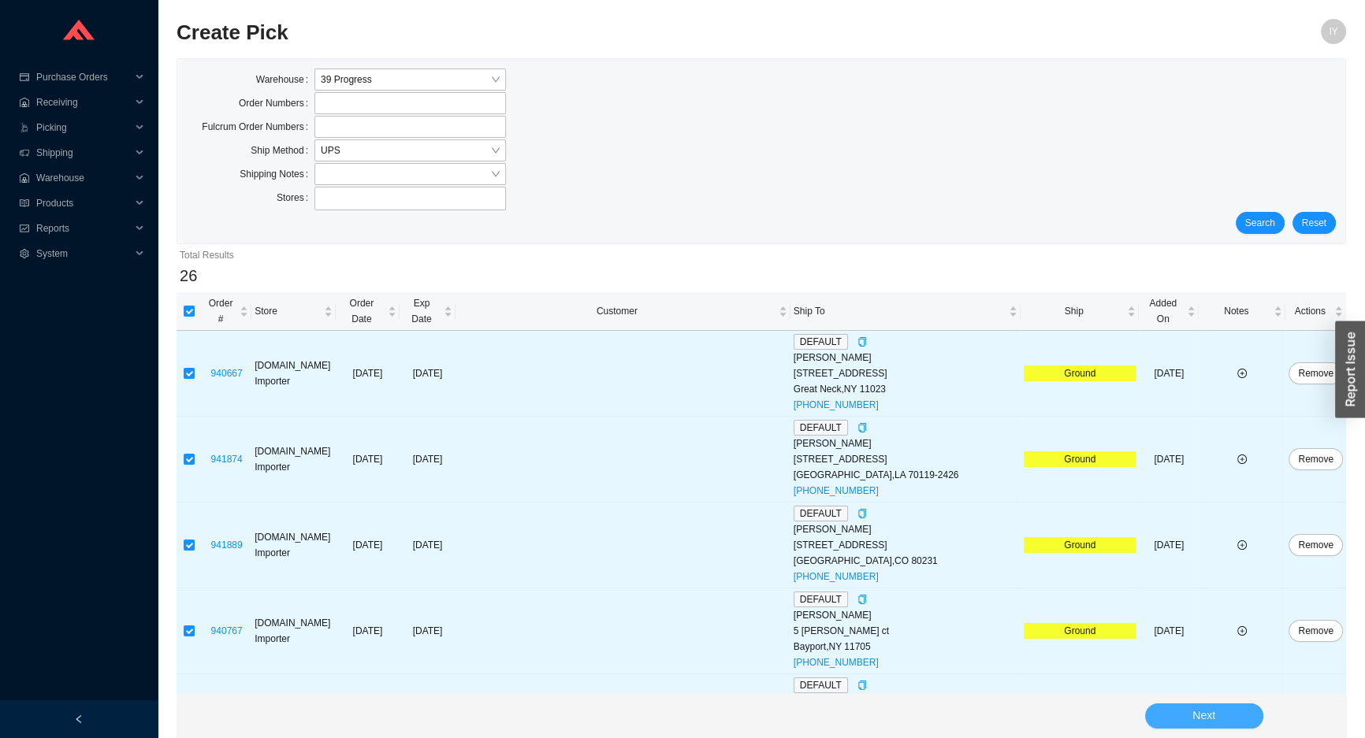
click at [1184, 721] on button "Next" at bounding box center [1204, 716] width 118 height 25
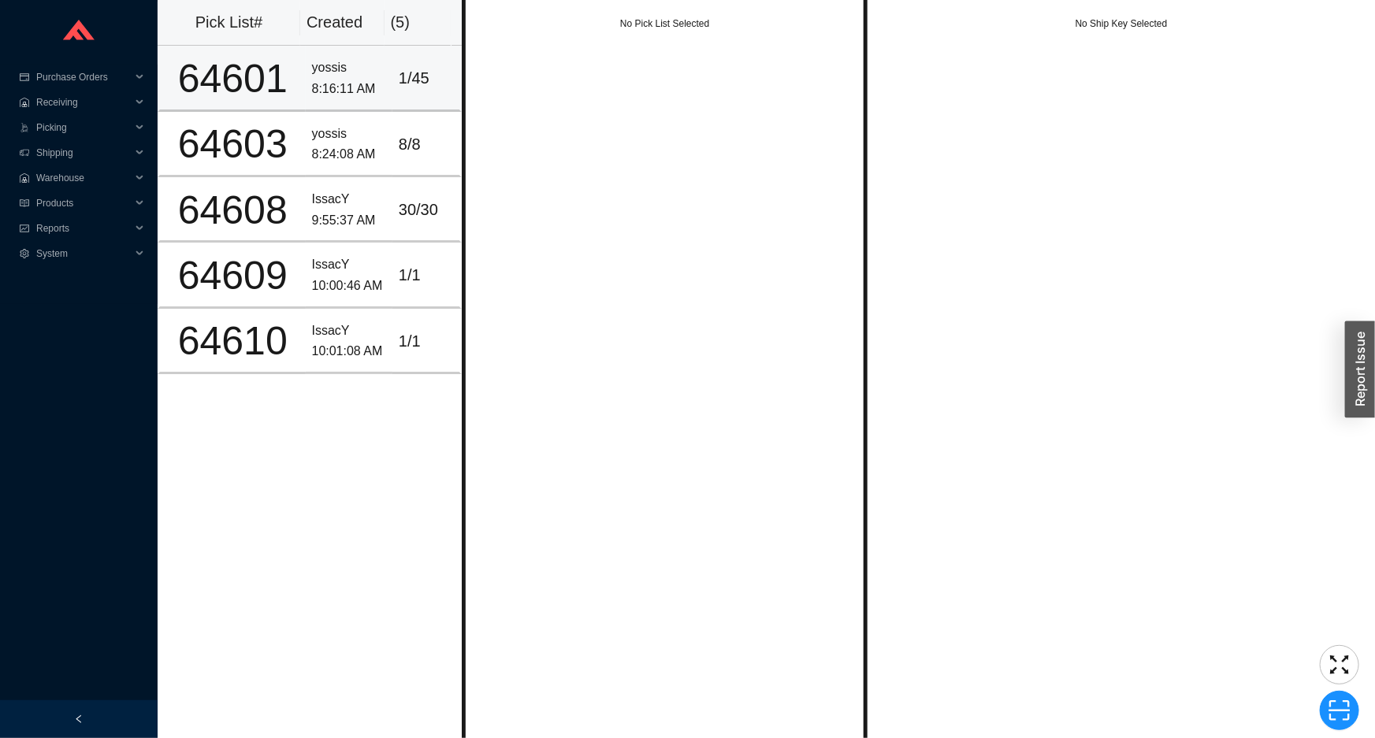
click at [396, 110] on td "1 / 45" at bounding box center [426, 78] width 69 height 65
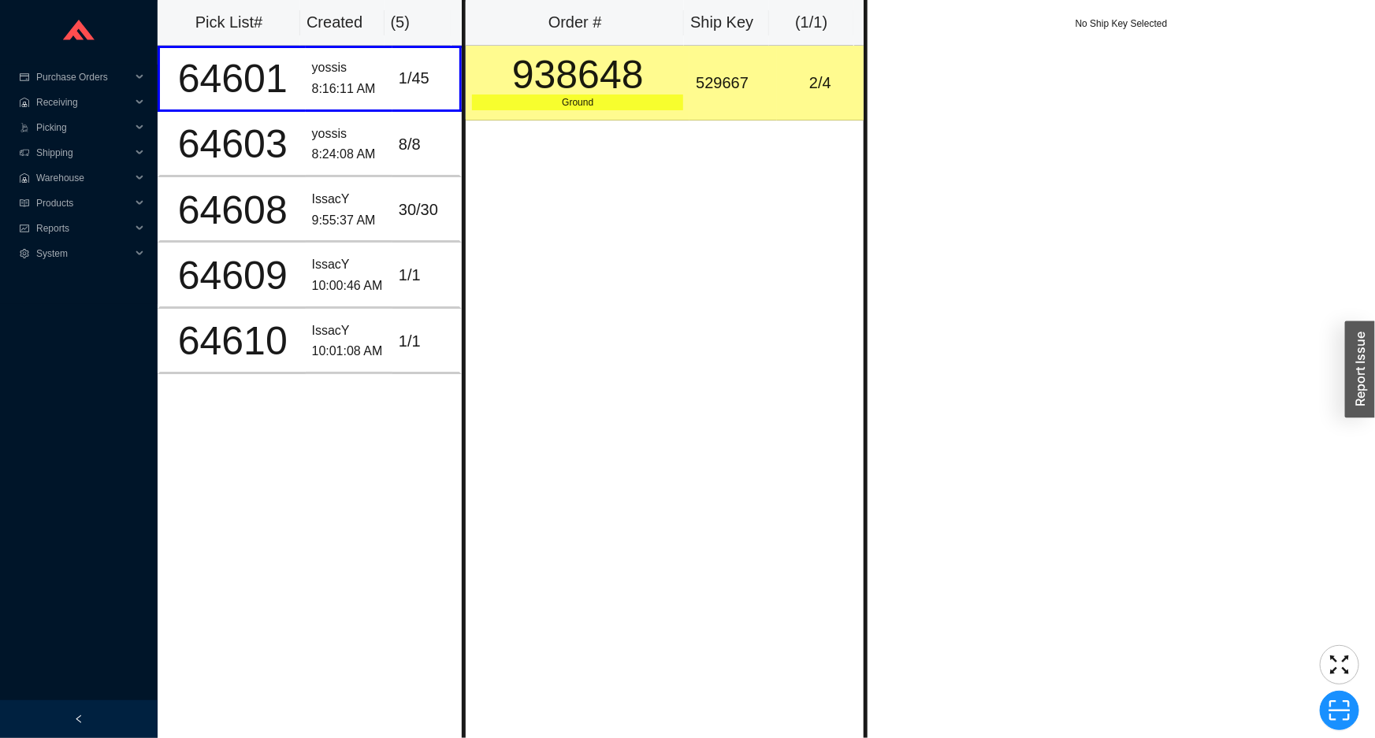
click at [662, 106] on div "Ground" at bounding box center [577, 103] width 211 height 16
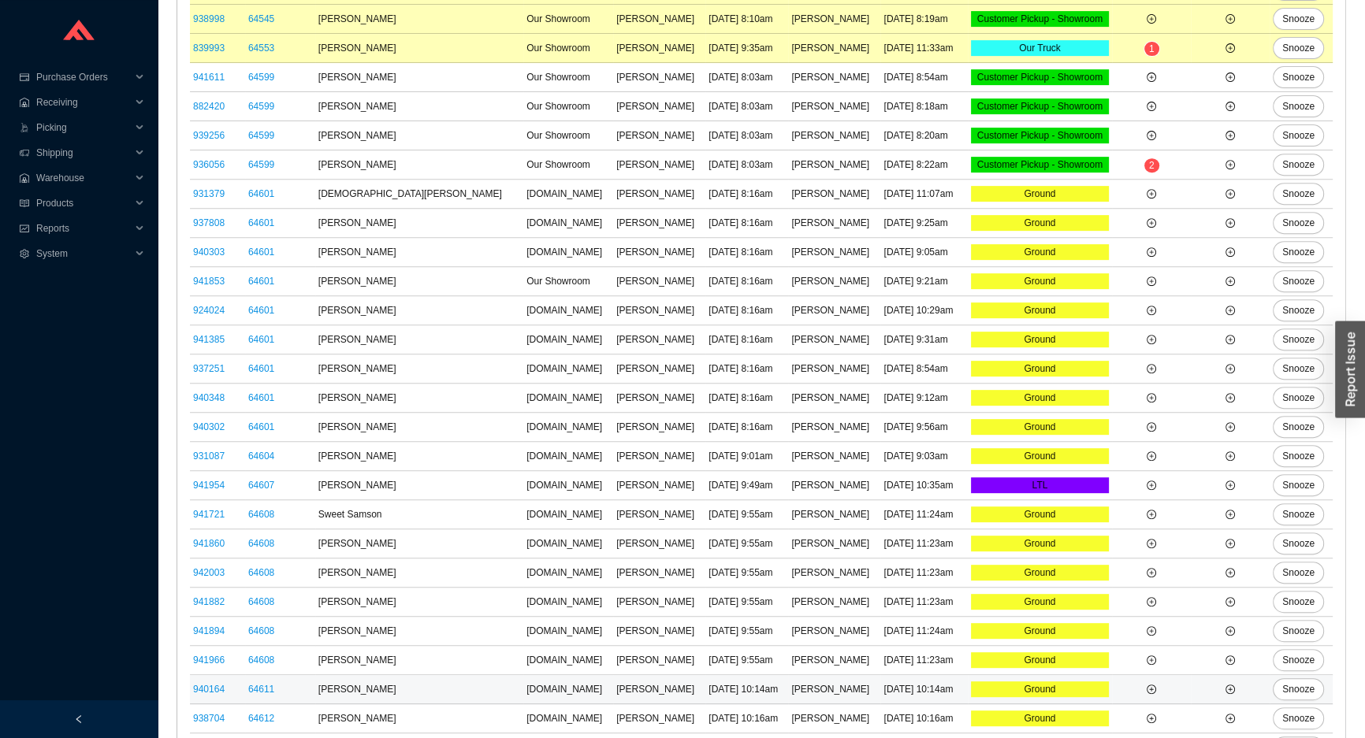
scroll to position [770, 0]
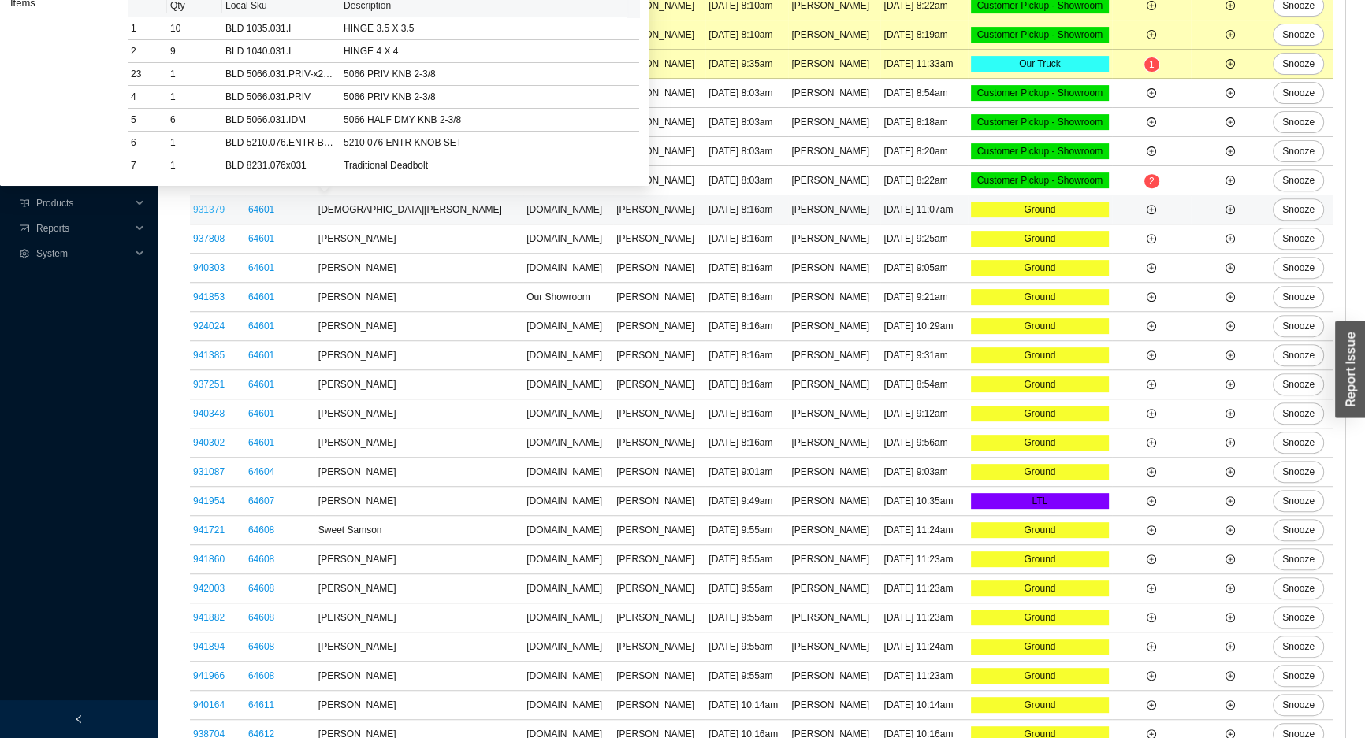
click at [210, 204] on link "931379" at bounding box center [209, 209] width 32 height 11
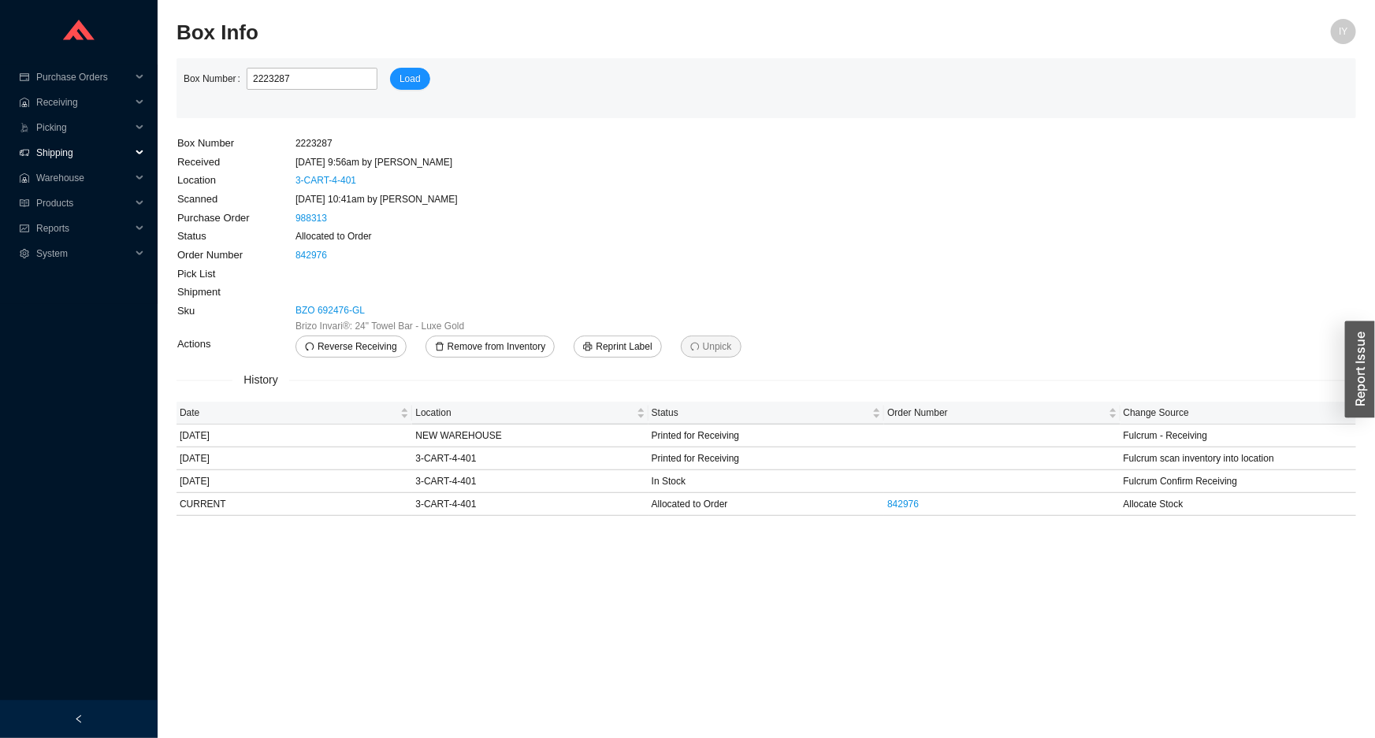
click at [90, 150] on span "Shipping" at bounding box center [83, 152] width 95 height 25
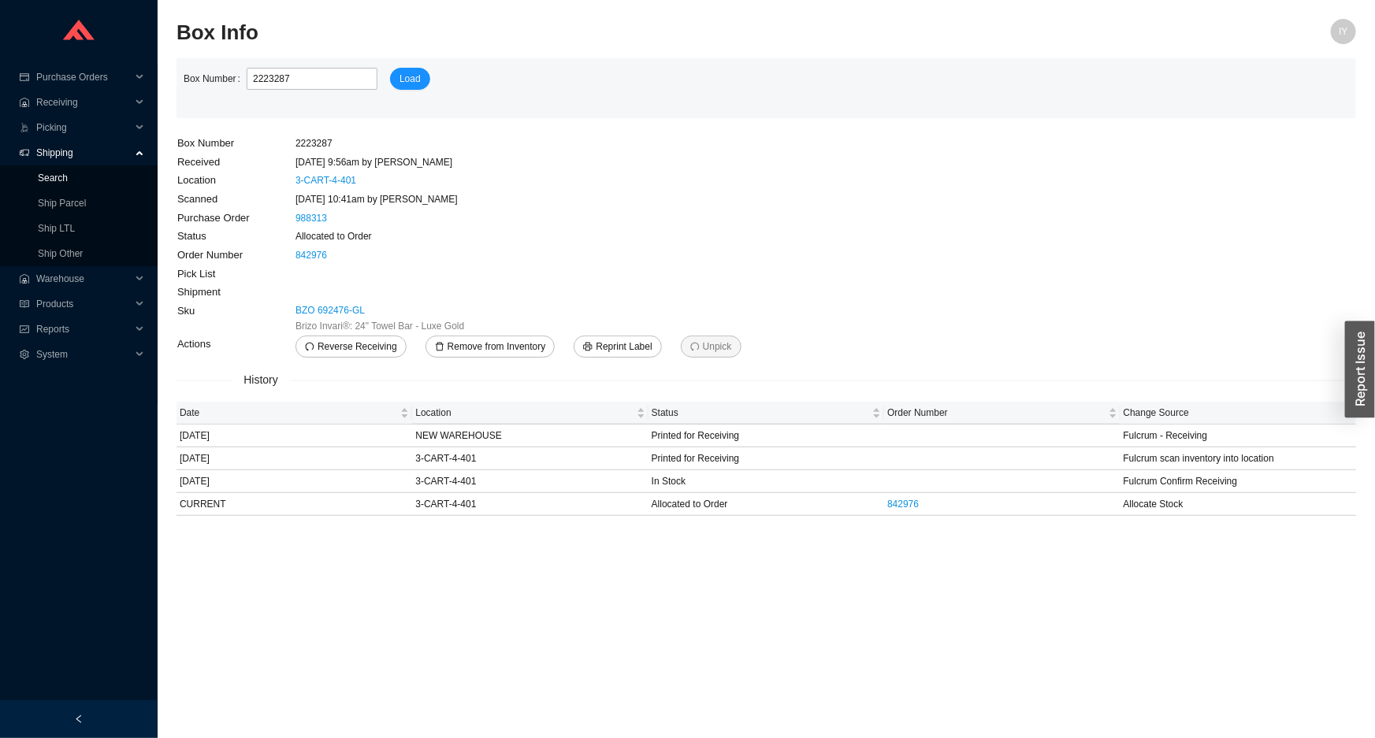
click at [68, 174] on link "Search" at bounding box center [53, 178] width 30 height 11
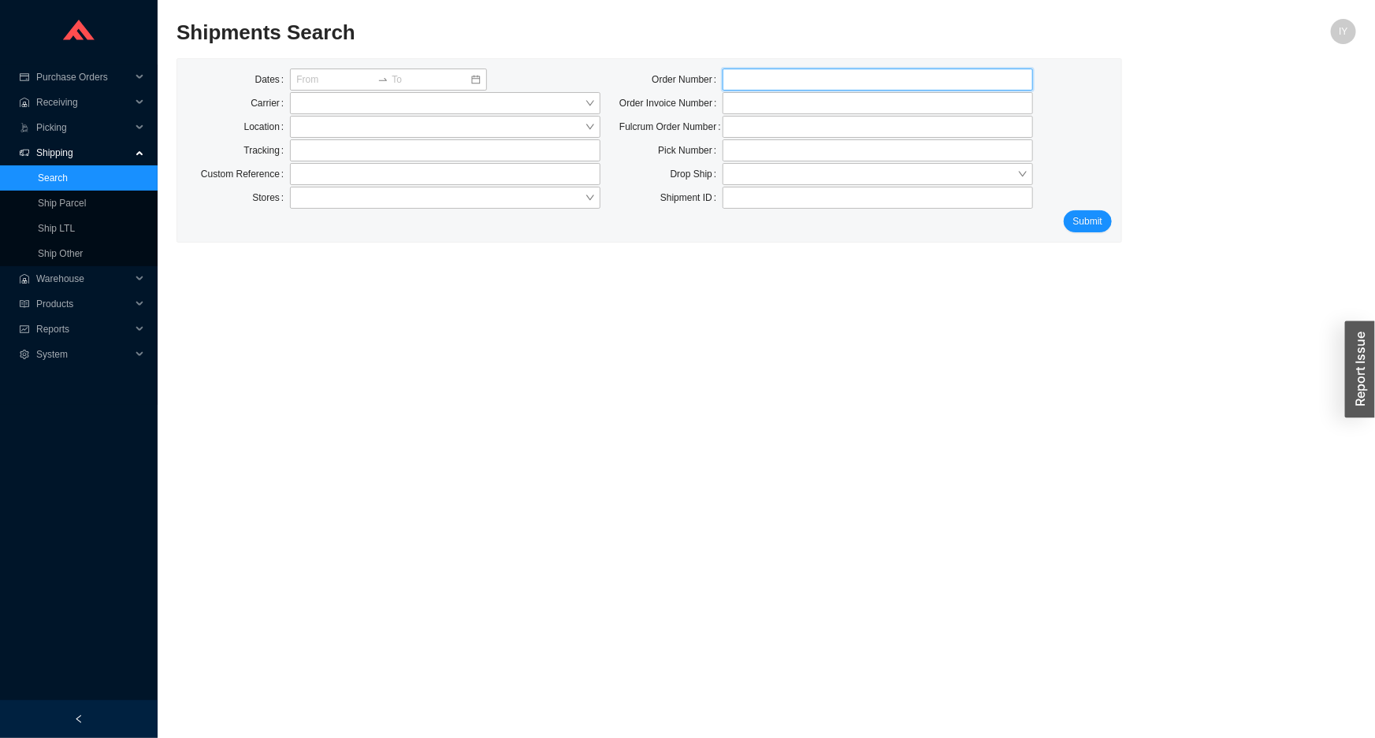
click at [747, 74] on input "tel" at bounding box center [878, 80] width 310 height 22
paste input "931379"
type input "931379"
click button "Submit" at bounding box center [1088, 221] width 48 height 22
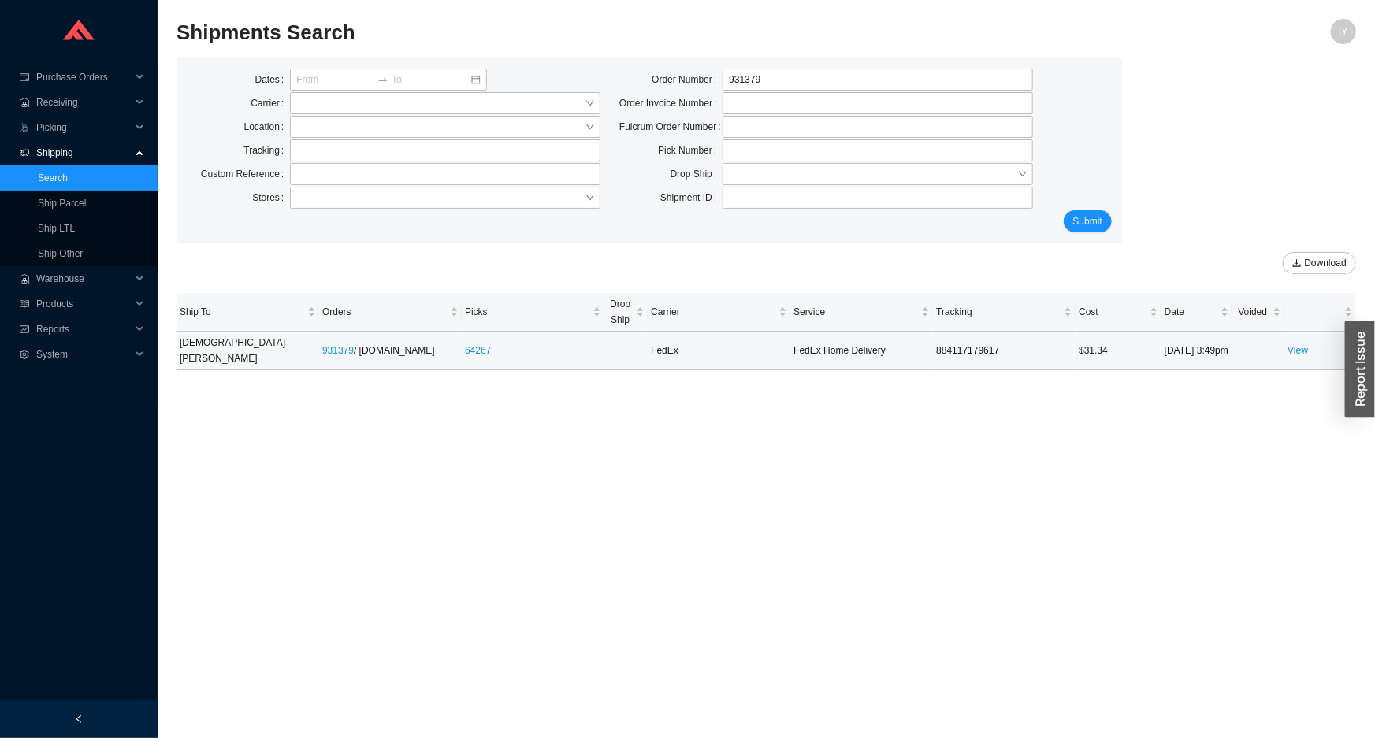
click at [1174, 344] on td "9/4/25 3:49pm" at bounding box center [1197, 351] width 72 height 39
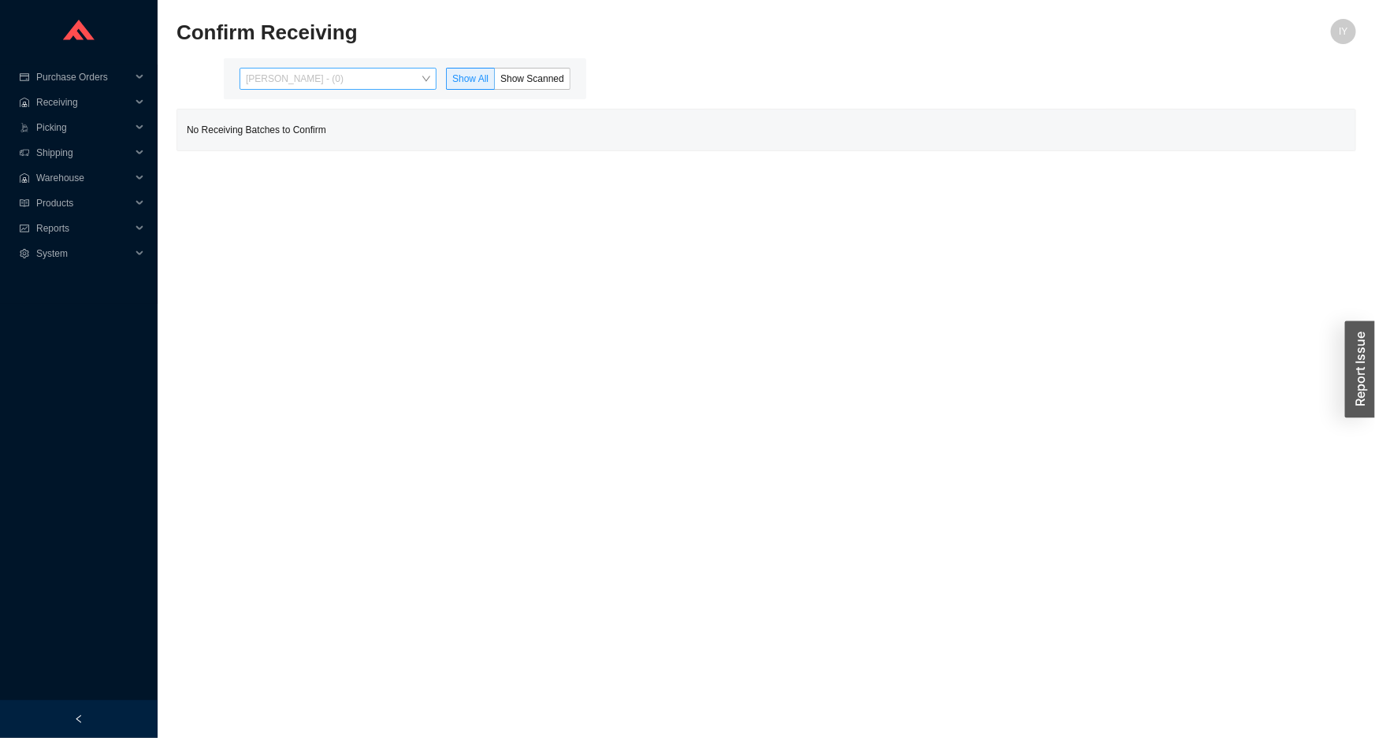
click at [336, 72] on span "[PERSON_NAME] - (0)" at bounding box center [338, 79] width 184 height 20
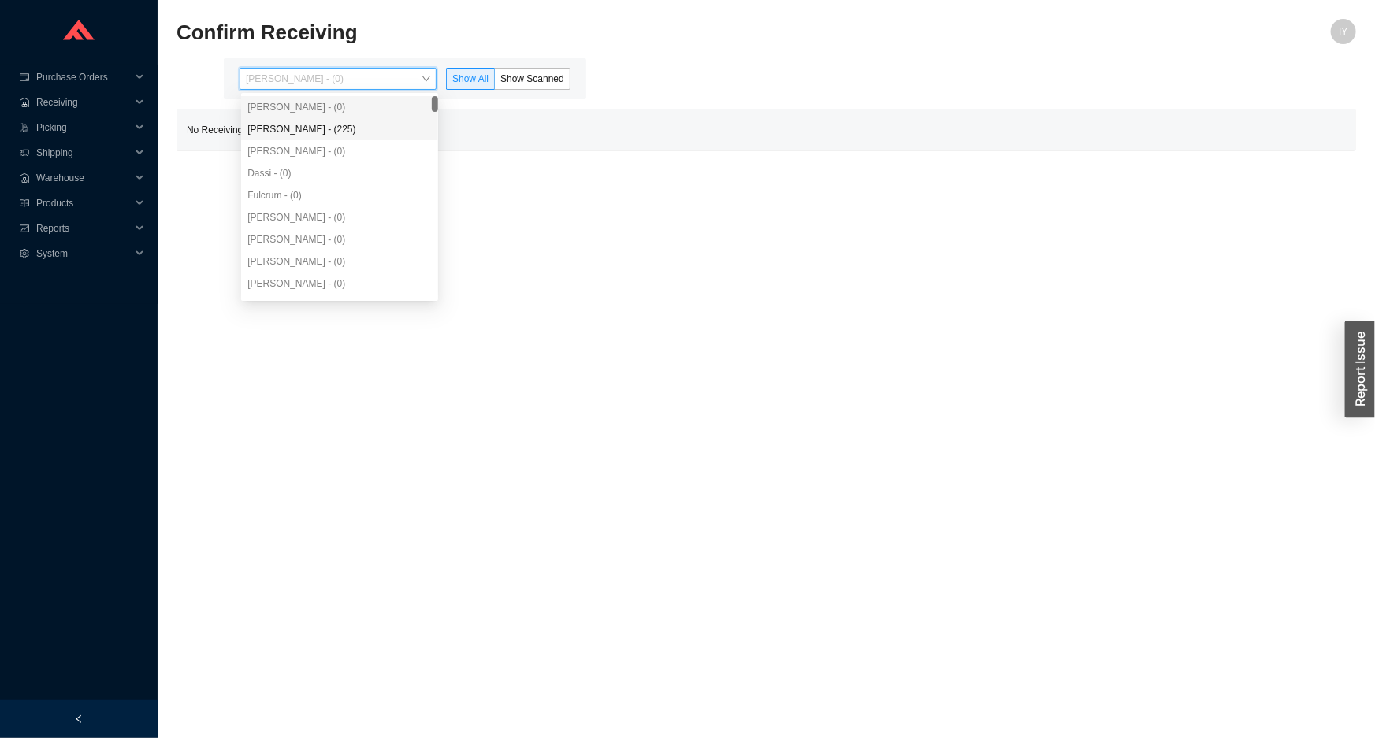
click at [339, 132] on div "[PERSON_NAME] - (225)" at bounding box center [339, 129] width 184 height 14
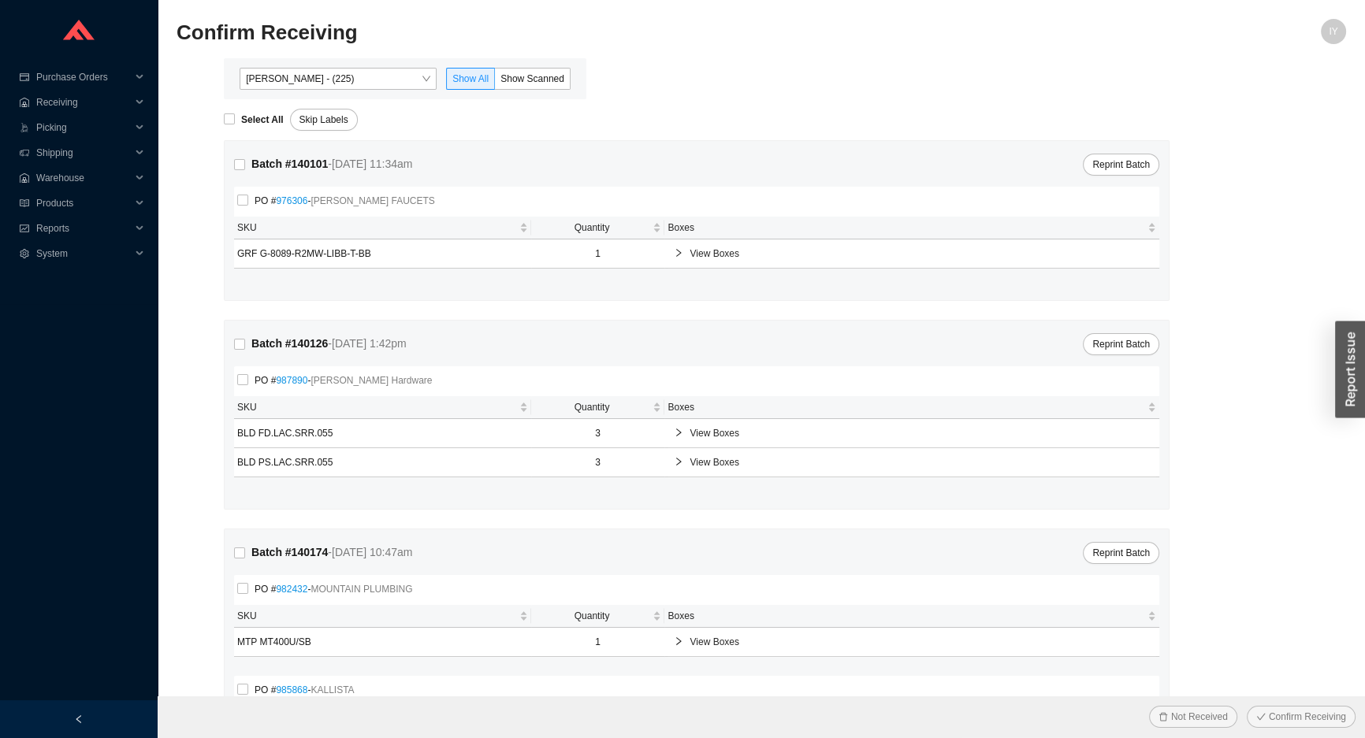
click at [565, 65] on div "[PERSON_NAME] - (225) Show All Show Scanned" at bounding box center [405, 78] width 362 height 41
click at [555, 71] on label "Show Scanned" at bounding box center [533, 79] width 76 height 22
click at [495, 82] on input "Show Scanned" at bounding box center [495, 82] width 0 height 0
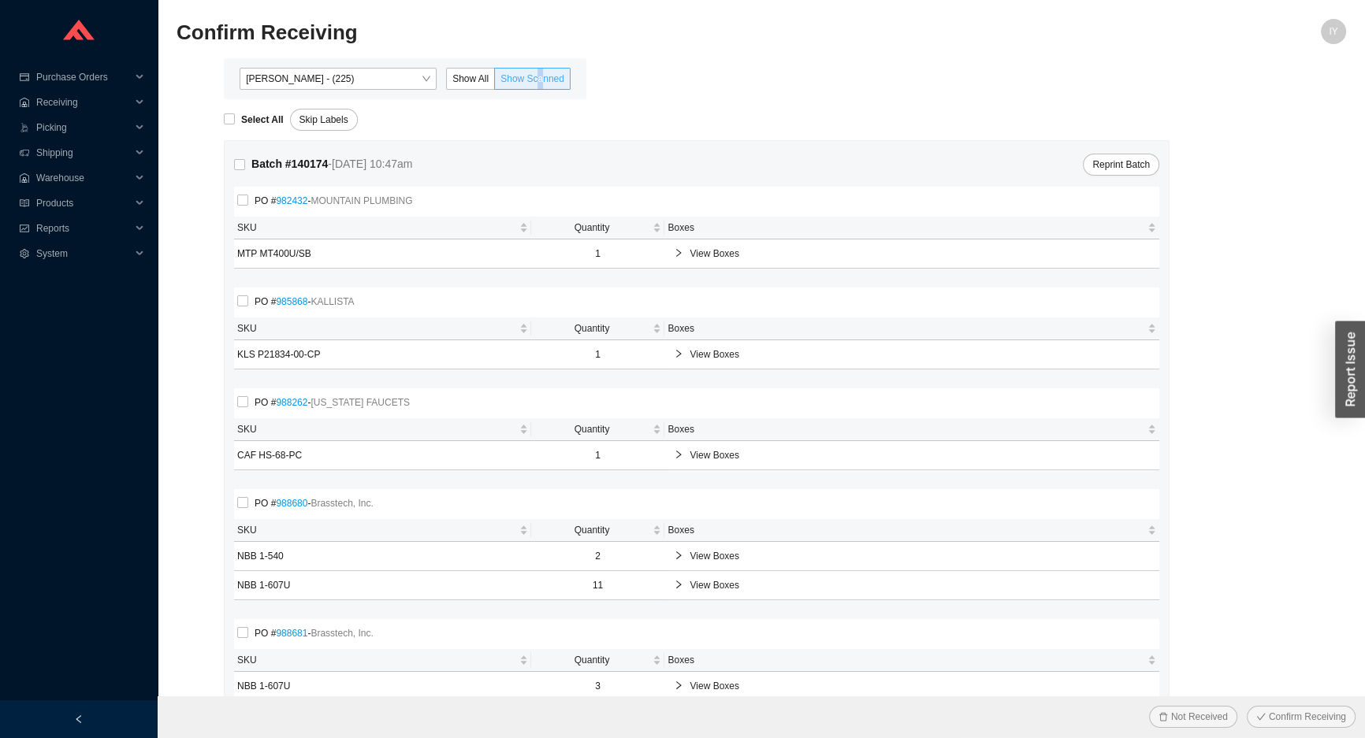
click at [538, 71] on label "Show Scanned" at bounding box center [533, 79] width 76 height 22
click at [232, 117] on input "Select All" at bounding box center [229, 118] width 11 height 11
checkbox input "true"
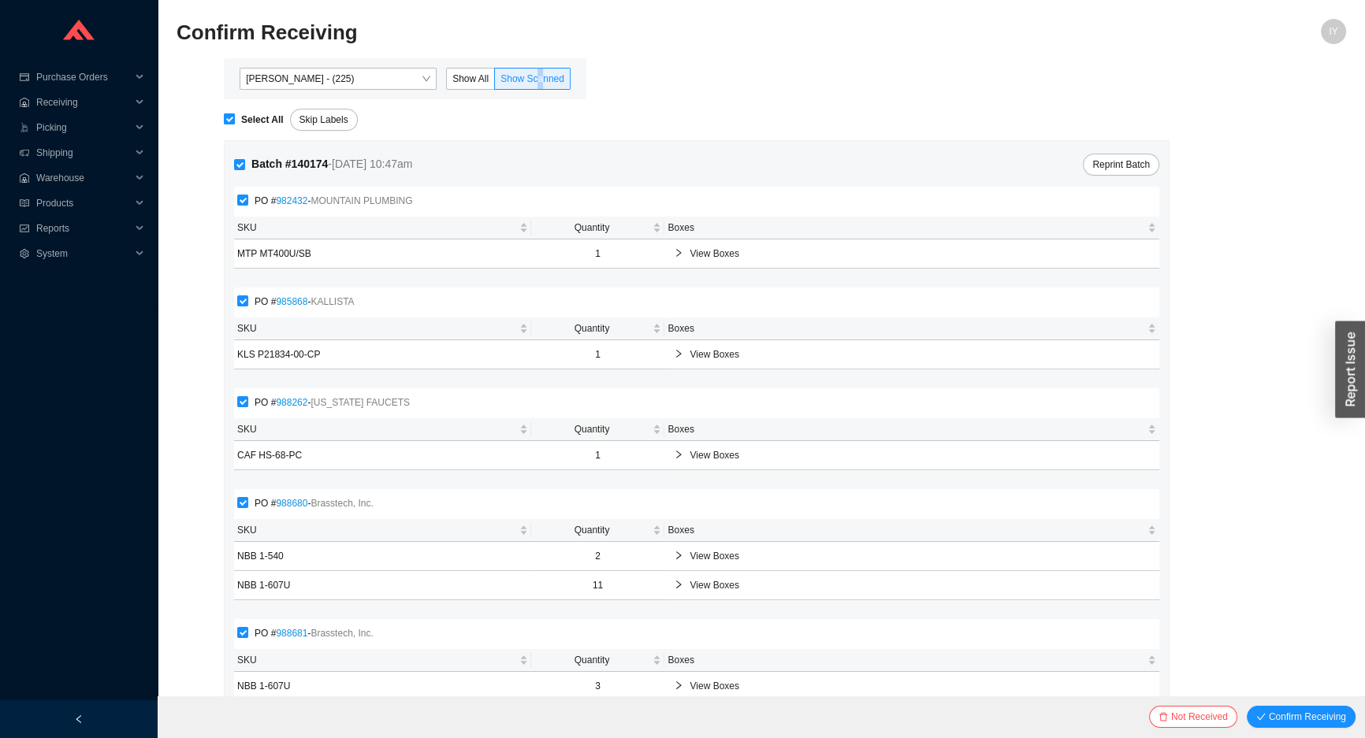
checkbox input "true"
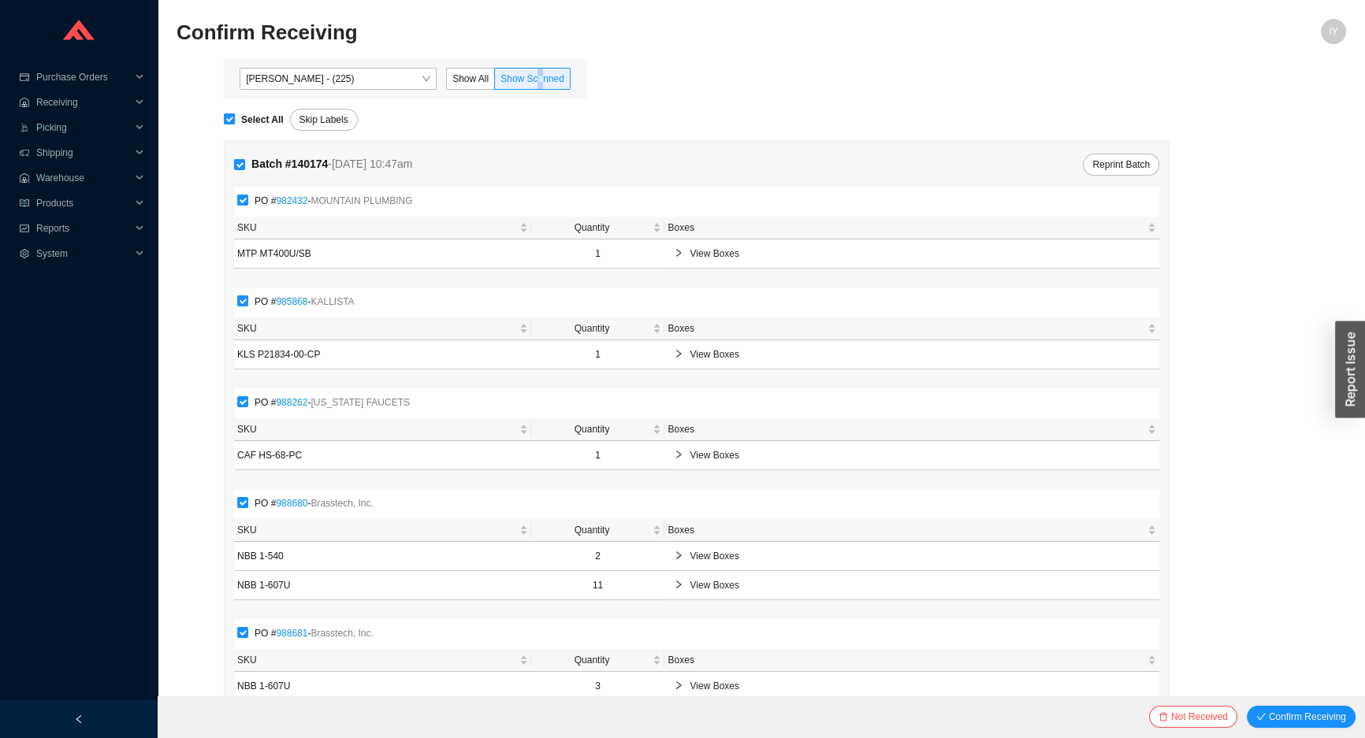
checkbox input "true"
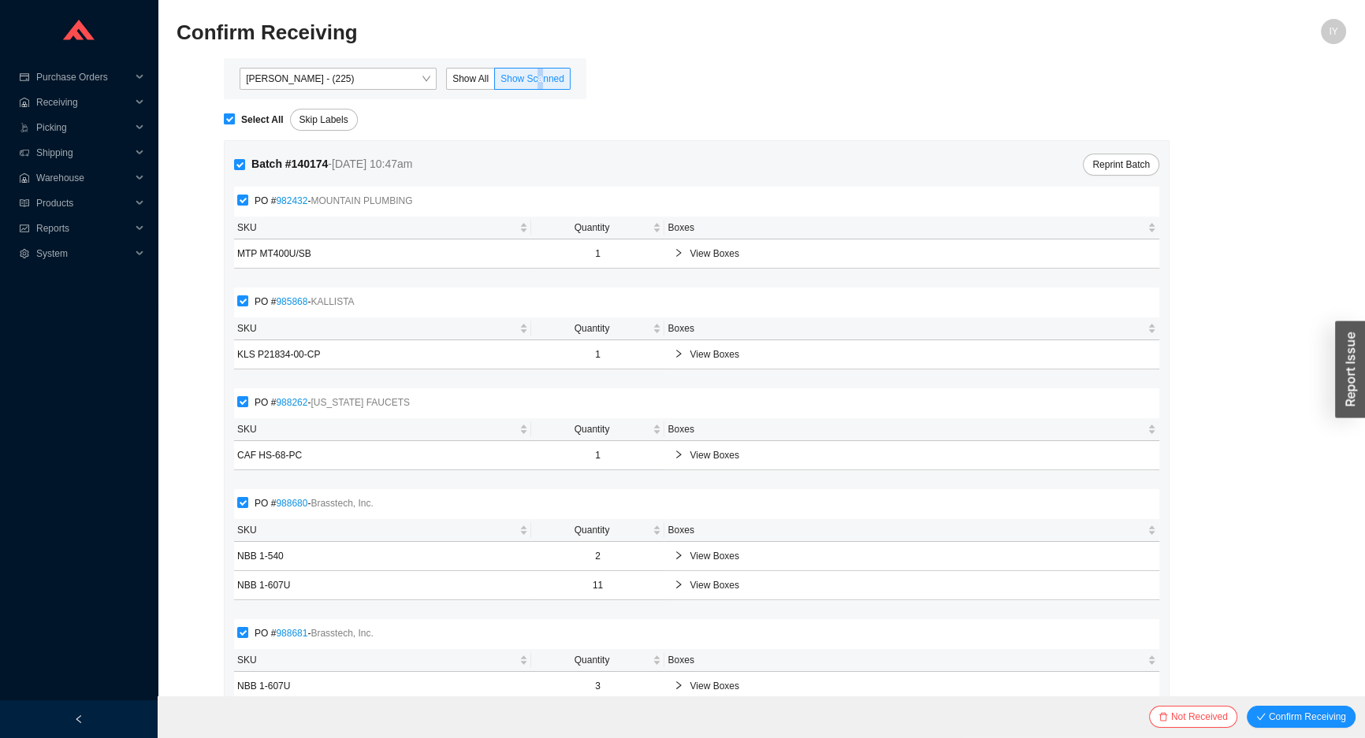
checkbox input "true"
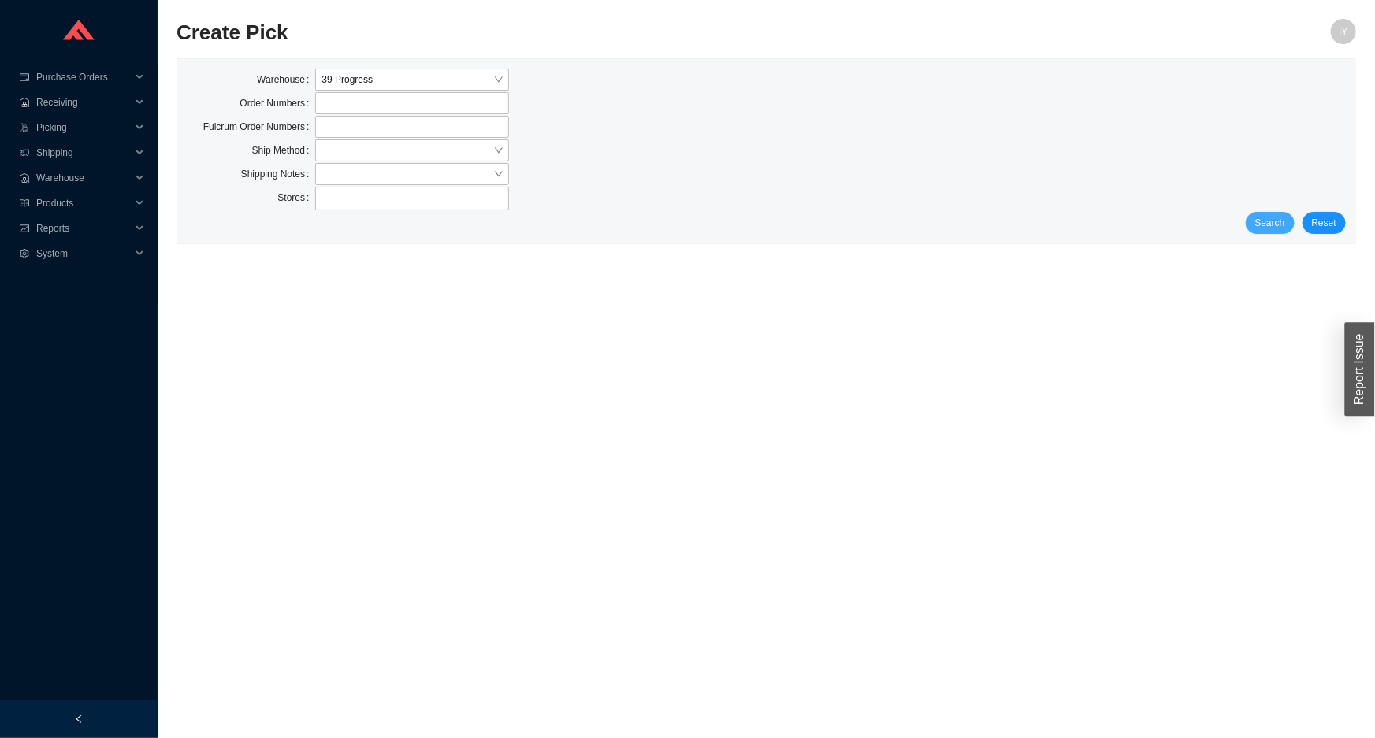
click at [1282, 217] on span "Search" at bounding box center [1270, 223] width 30 height 16
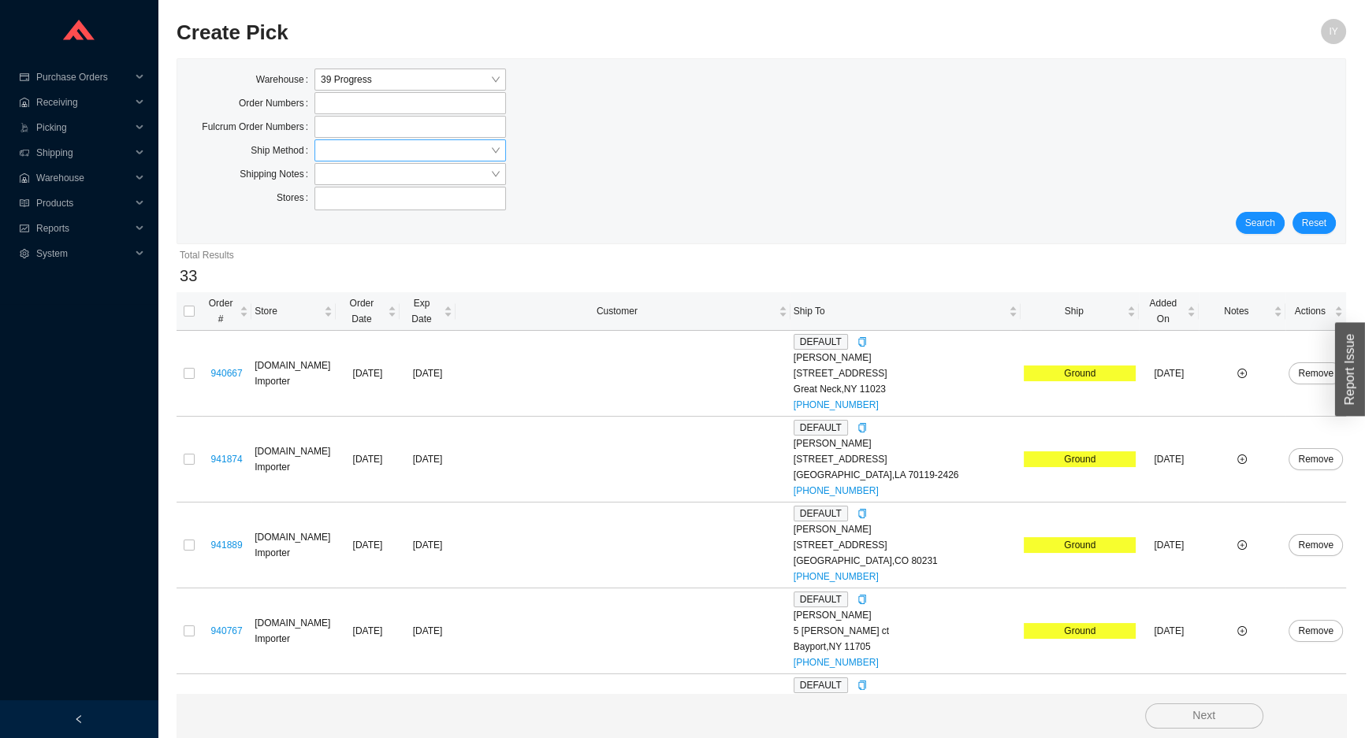
click at [325, 152] on input "search" at bounding box center [405, 150] width 169 height 20
click at [378, 260] on div "UPS" at bounding box center [410, 267] width 179 height 14
click at [1258, 231] on button "Search" at bounding box center [1259, 223] width 49 height 22
click at [186, 306] on input "checkbox" at bounding box center [189, 311] width 11 height 11
checkbox input "true"
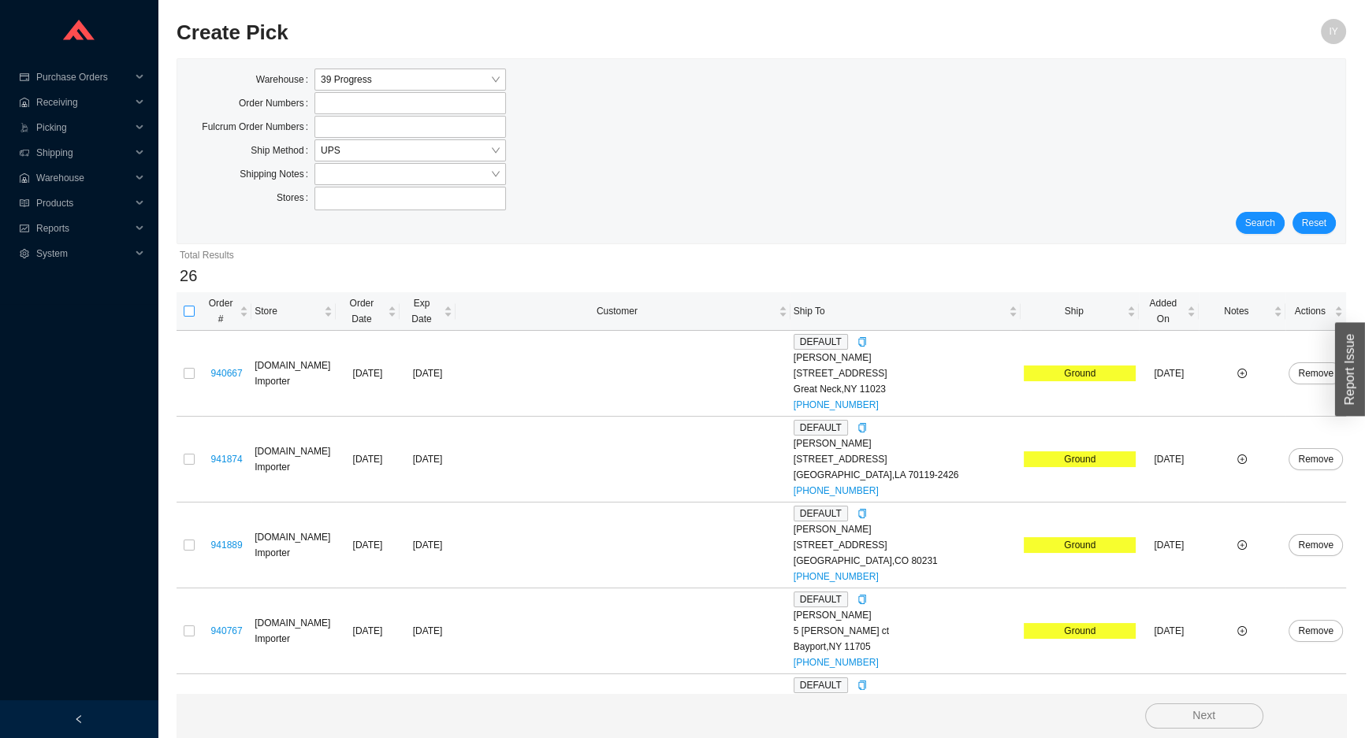
checkbox input "true"
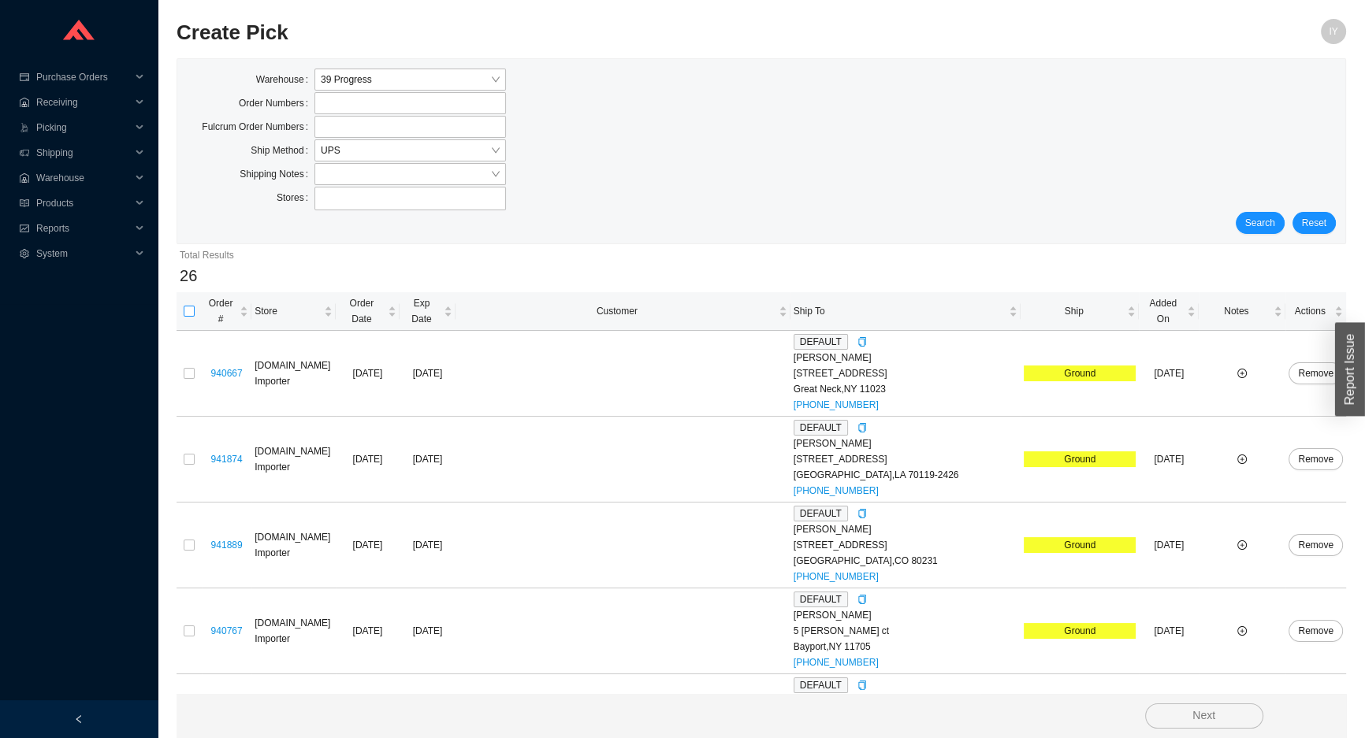
checkbox input "true"
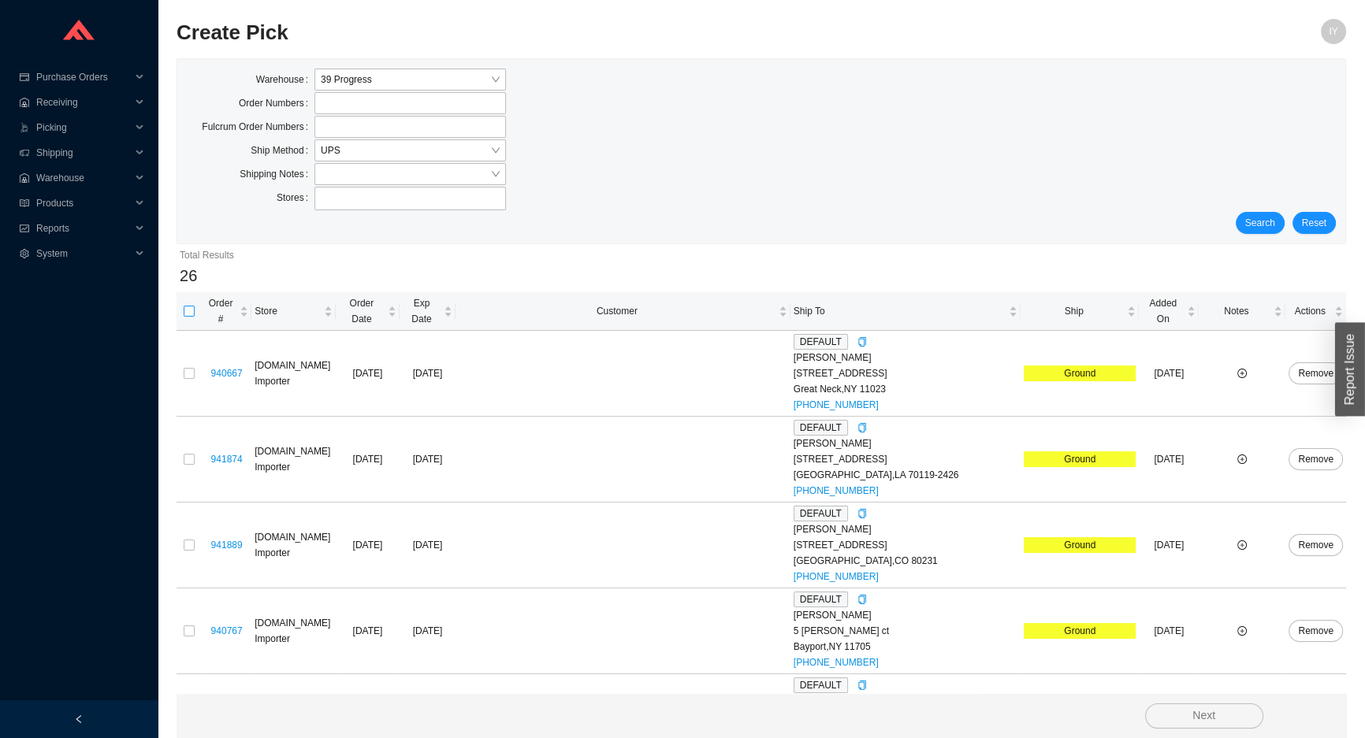
checkbox input "true"
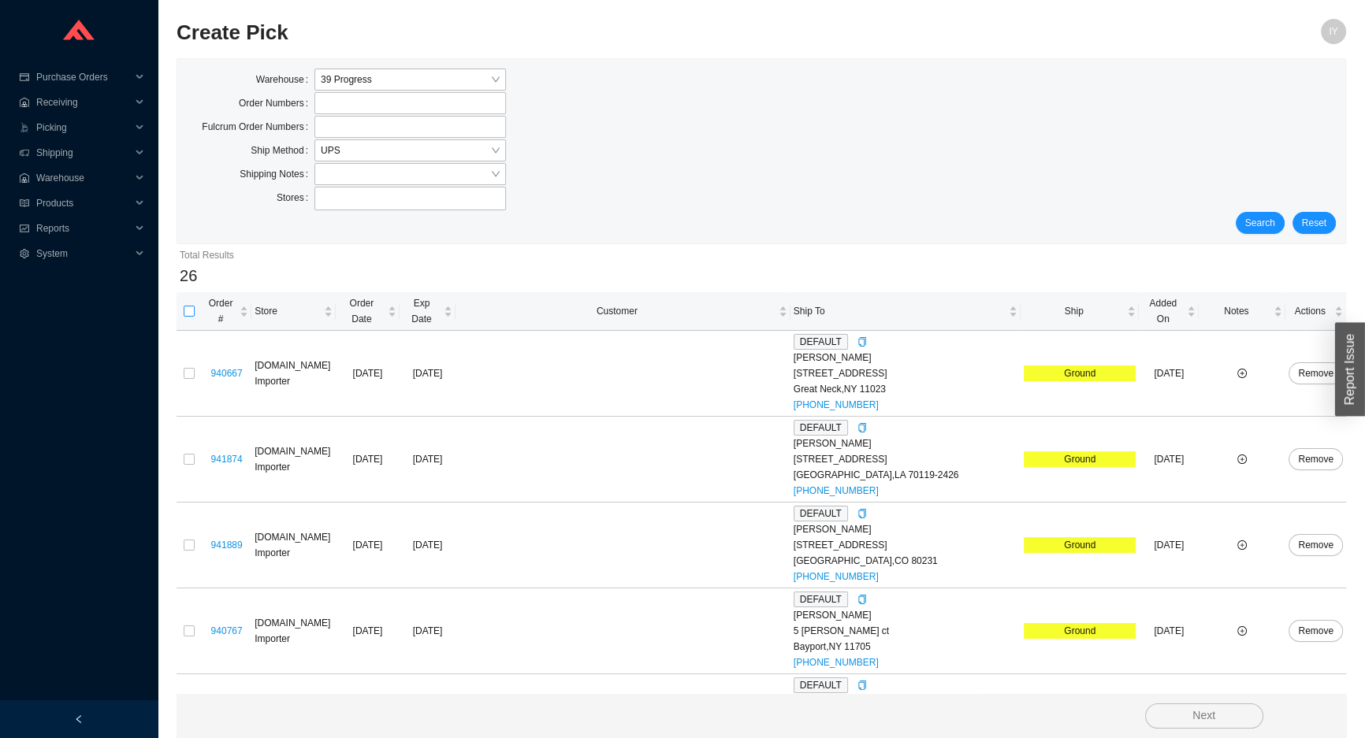
checkbox input "true"
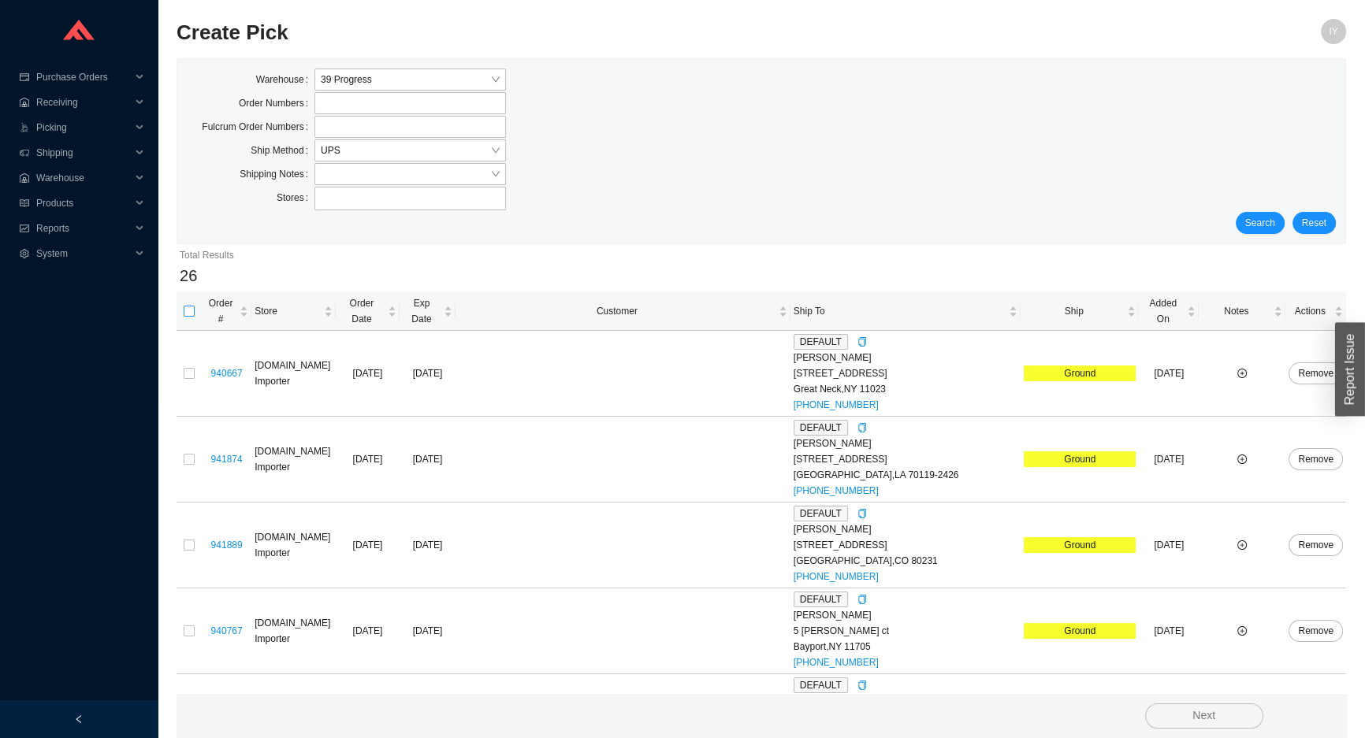
checkbox input "true"
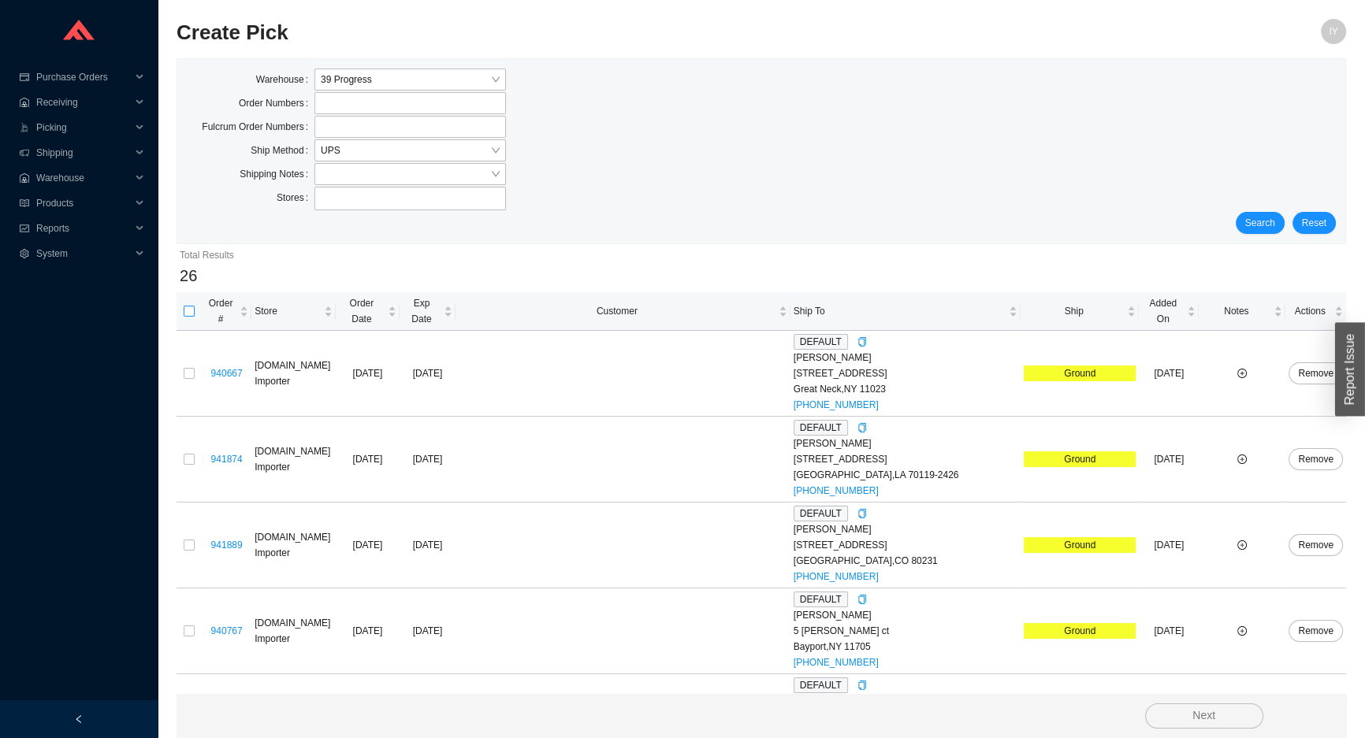
checkbox input "true"
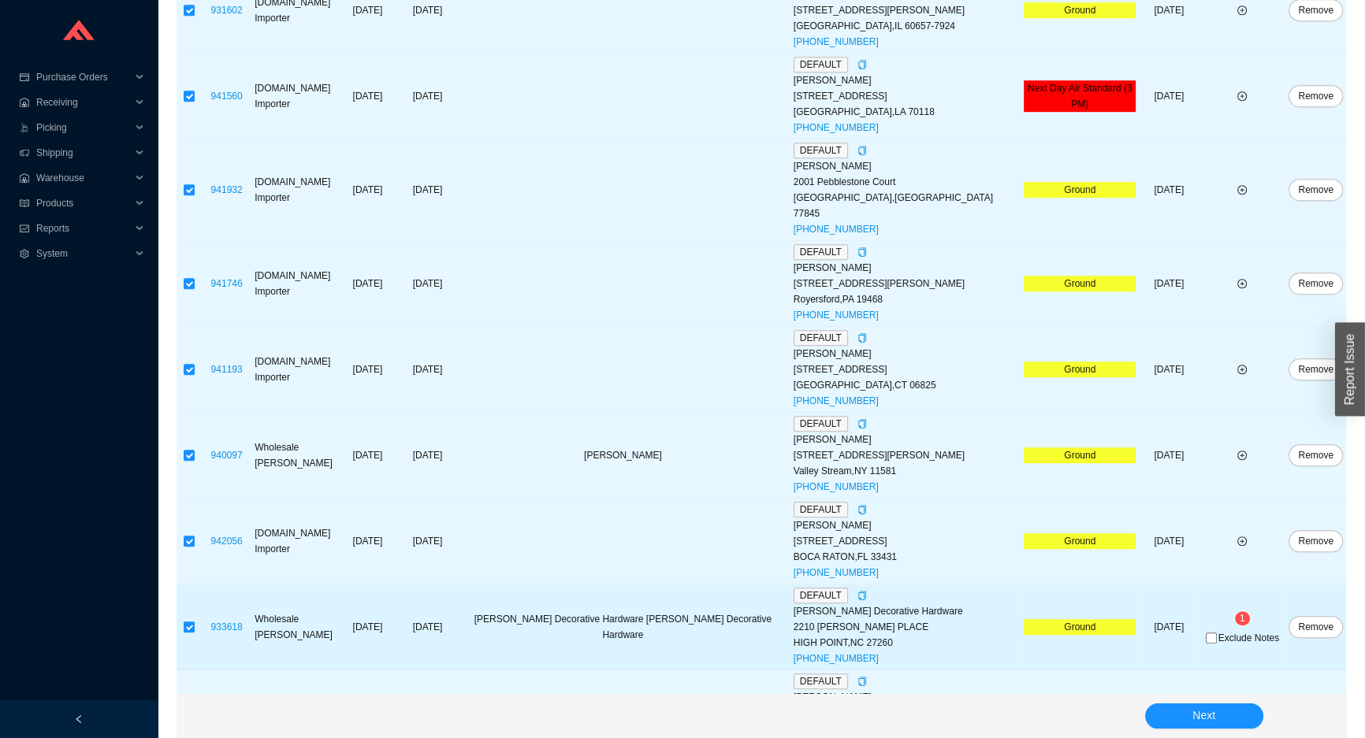
scroll to position [1361, 0]
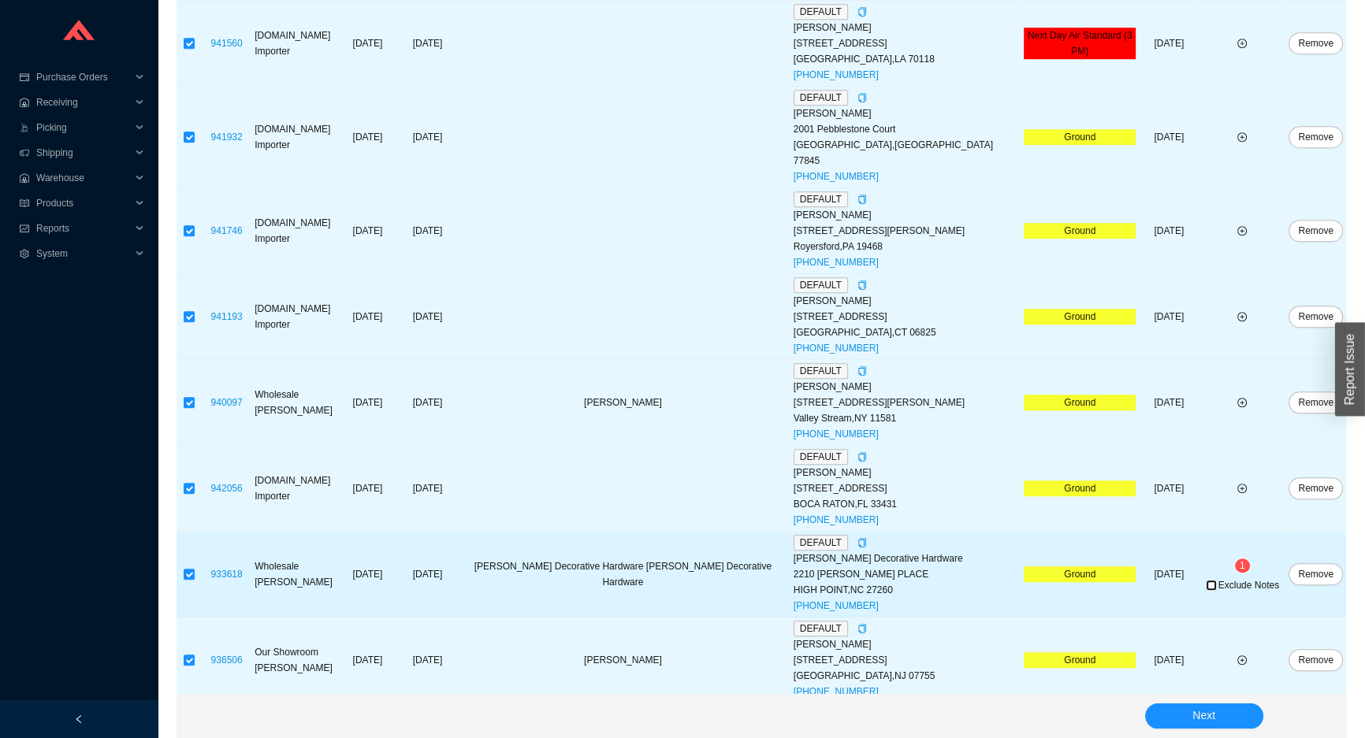
click at [1206, 580] on input "Exclude Notes" at bounding box center [1211, 585] width 11 height 11
checkbox input "true"
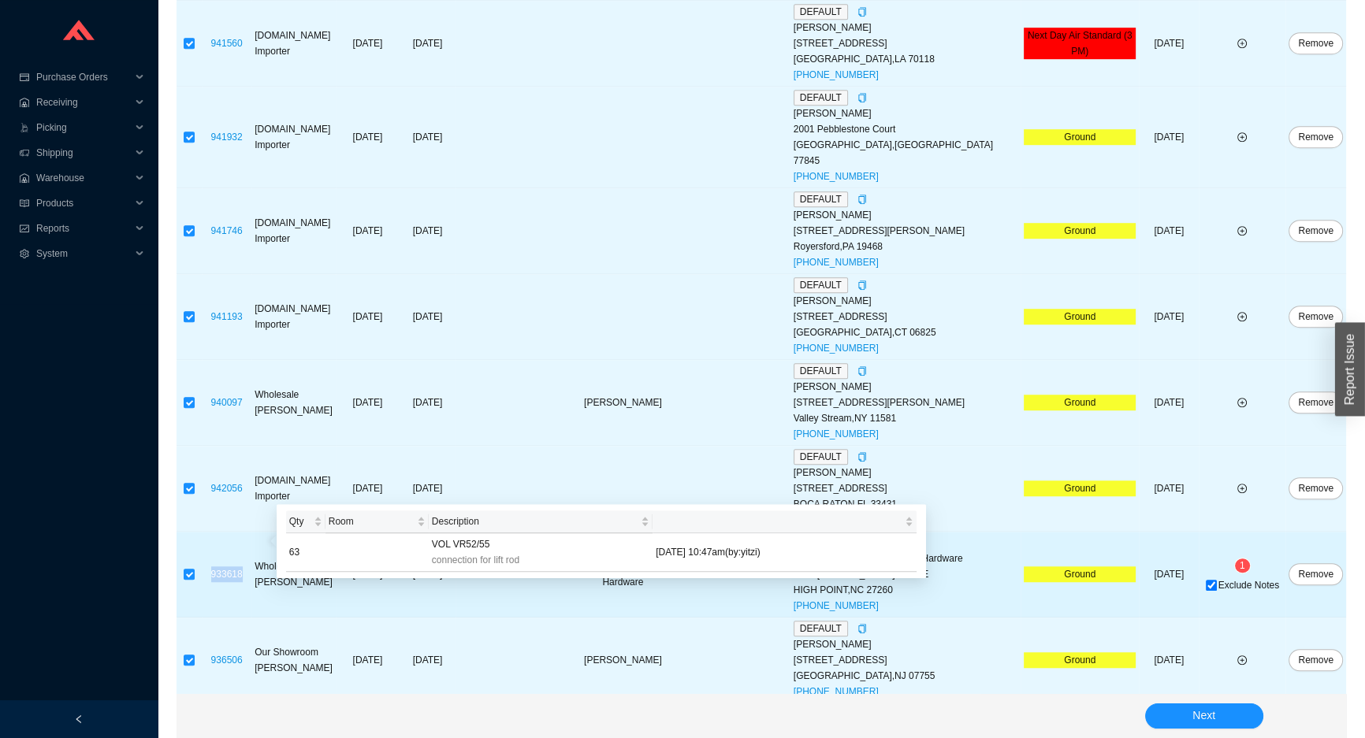
drag, startPoint x: 255, startPoint y: 541, endPoint x: 217, endPoint y: 542, distance: 37.8
click at [217, 567] on div "933618" at bounding box center [226, 575] width 43 height 16
copy link "933618"
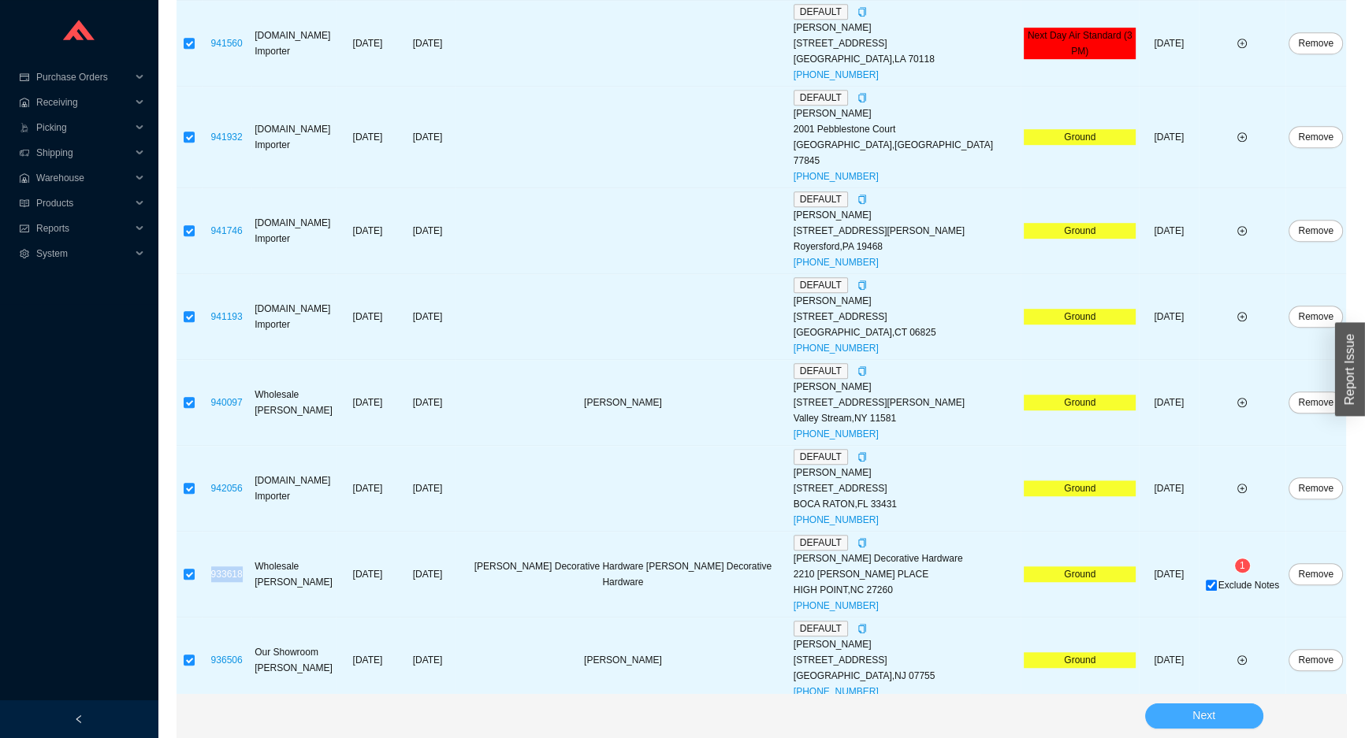
click at [1232, 716] on button "Next" at bounding box center [1204, 716] width 118 height 25
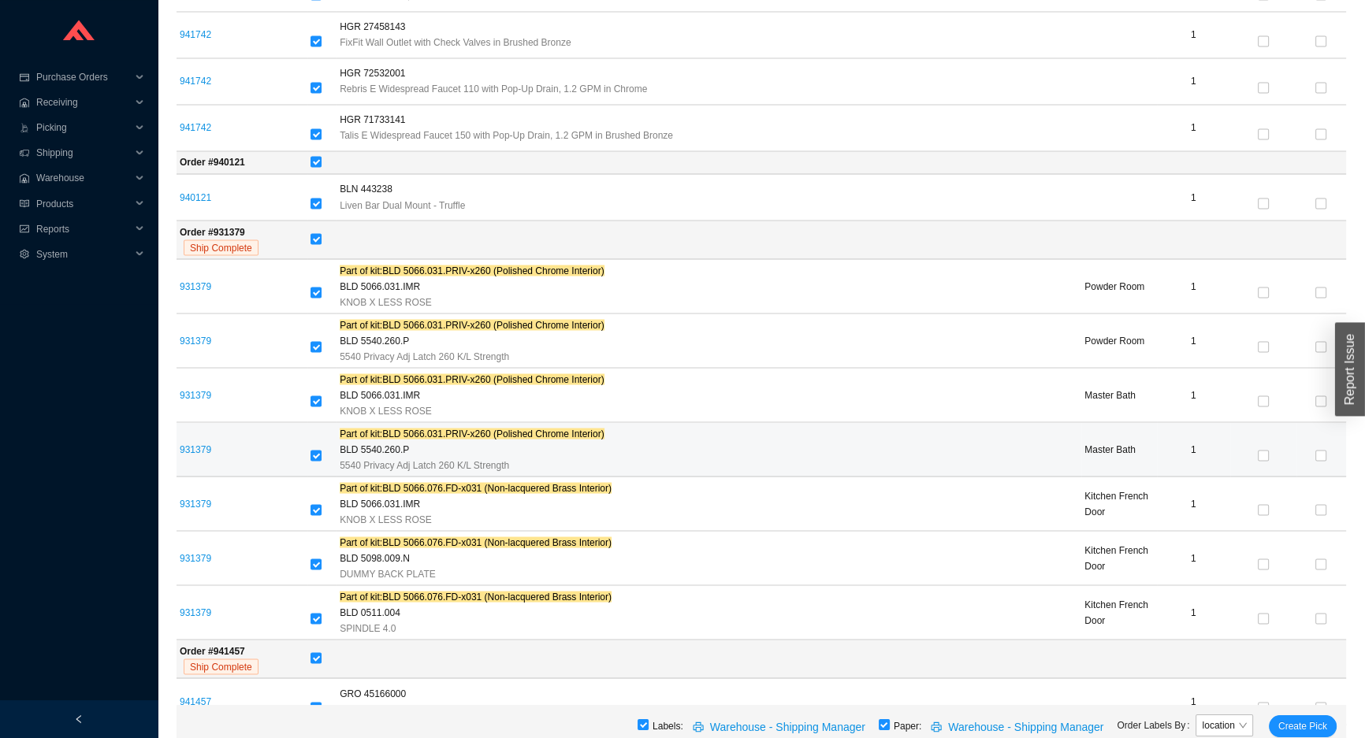
scroll to position [3569, 0]
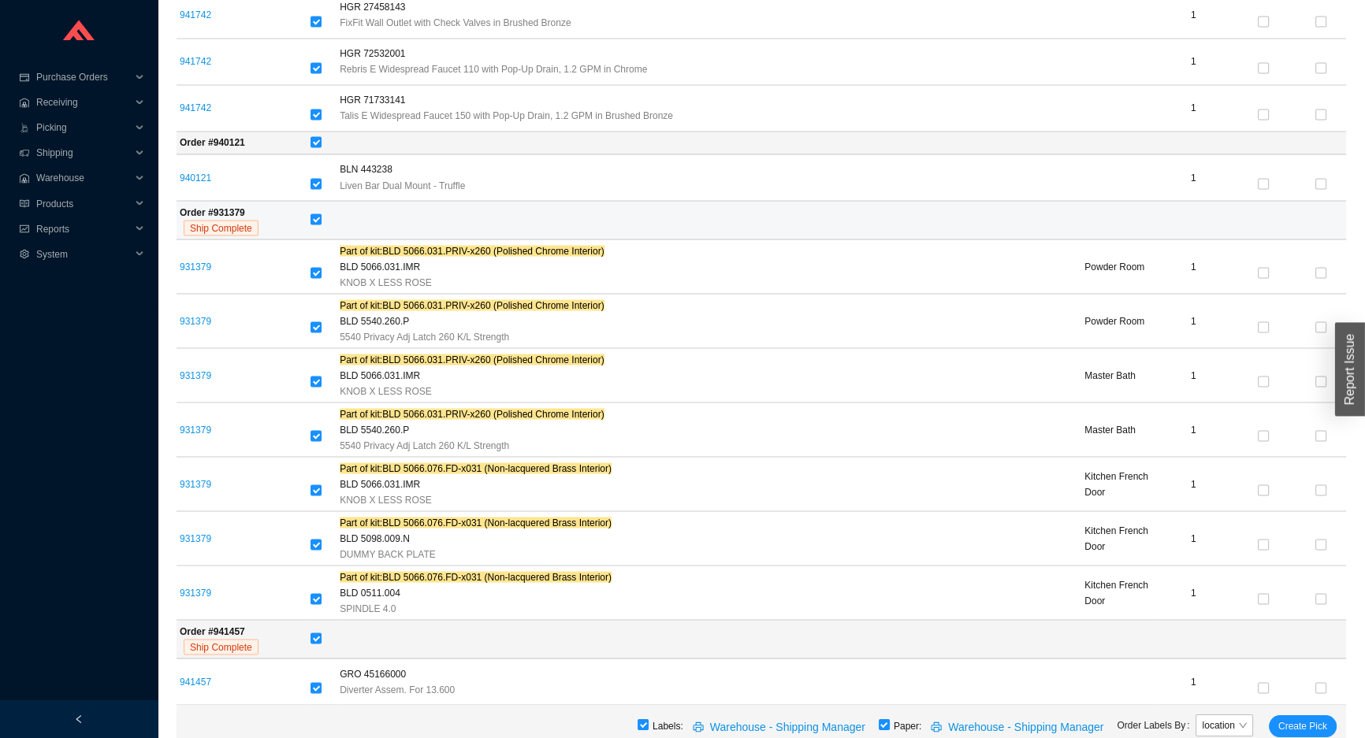
click at [314, 223] on td at bounding box center [826, 220] width 1038 height 39
click at [308, 218] on td at bounding box center [826, 220] width 1038 height 39
click at [307, 215] on td "Order # 931379 Ship Complete" at bounding box center [241, 220] width 131 height 39
click at [315, 214] on input "checkbox" at bounding box center [315, 219] width 11 height 11
checkbox input "false"
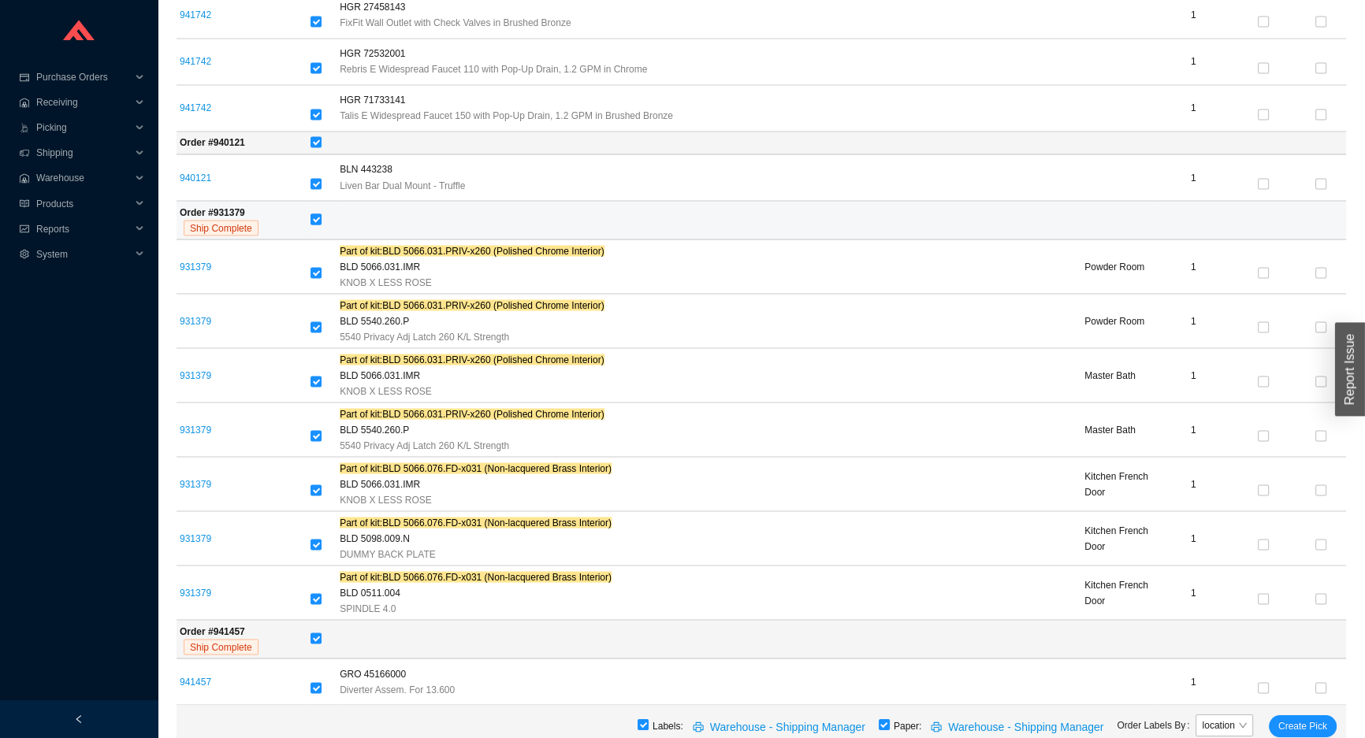
checkbox input "false"
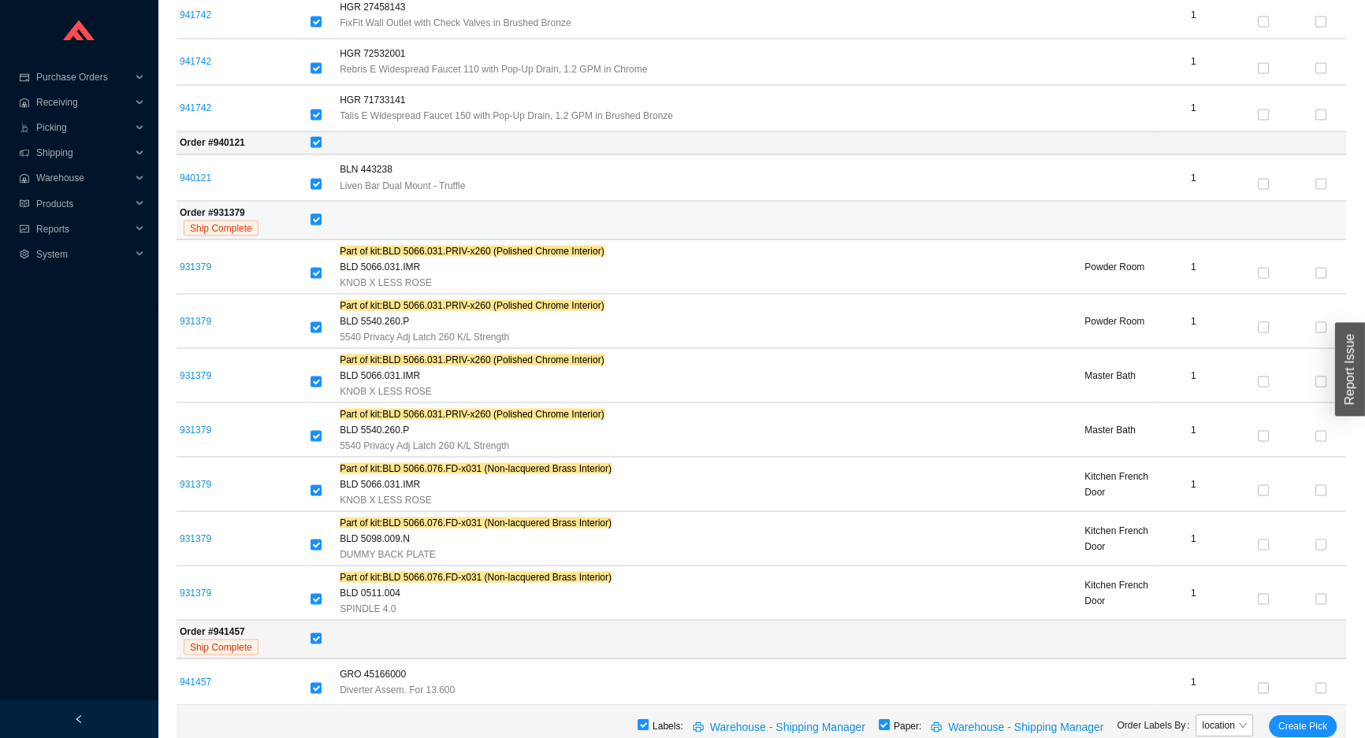
checkbox input "false"
click at [319, 633] on input "checkbox" at bounding box center [315, 638] width 11 height 11
checkbox input "false"
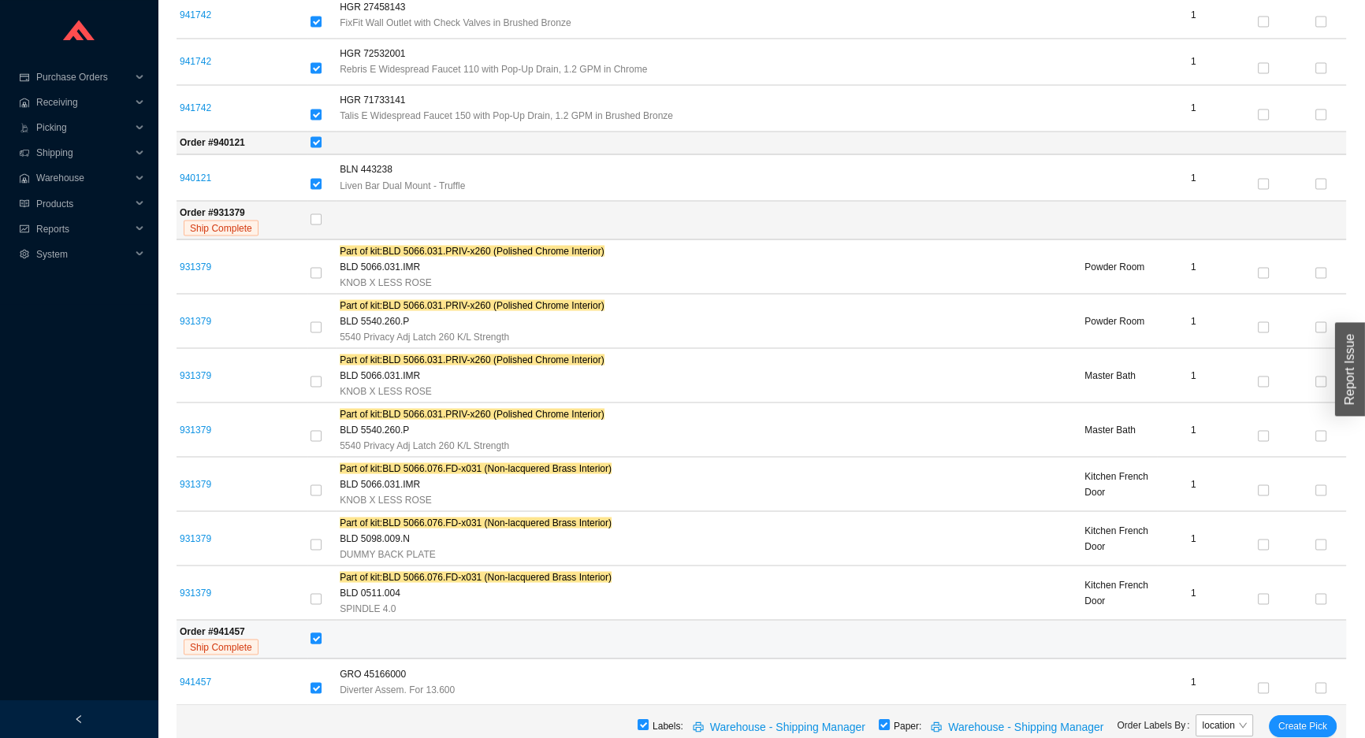
checkbox input "false"
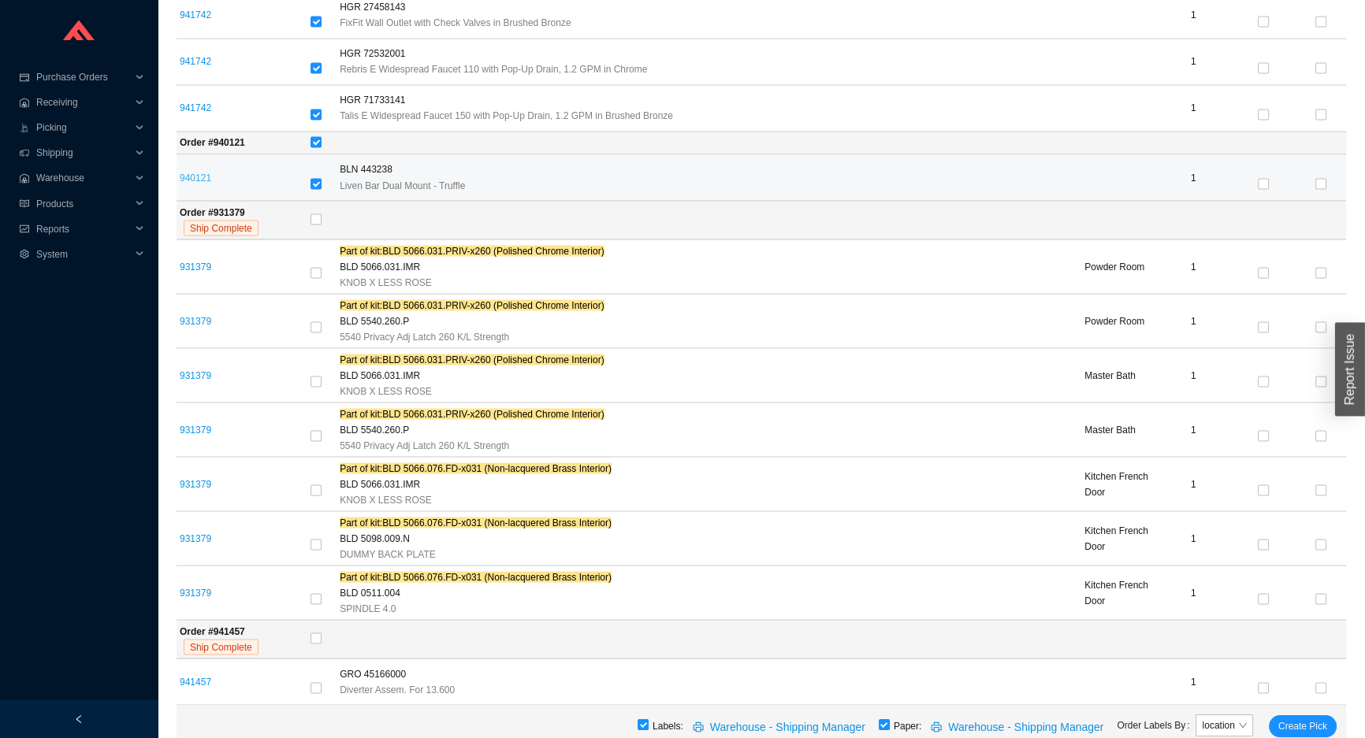
click at [198, 172] on link "940121" at bounding box center [196, 177] width 32 height 11
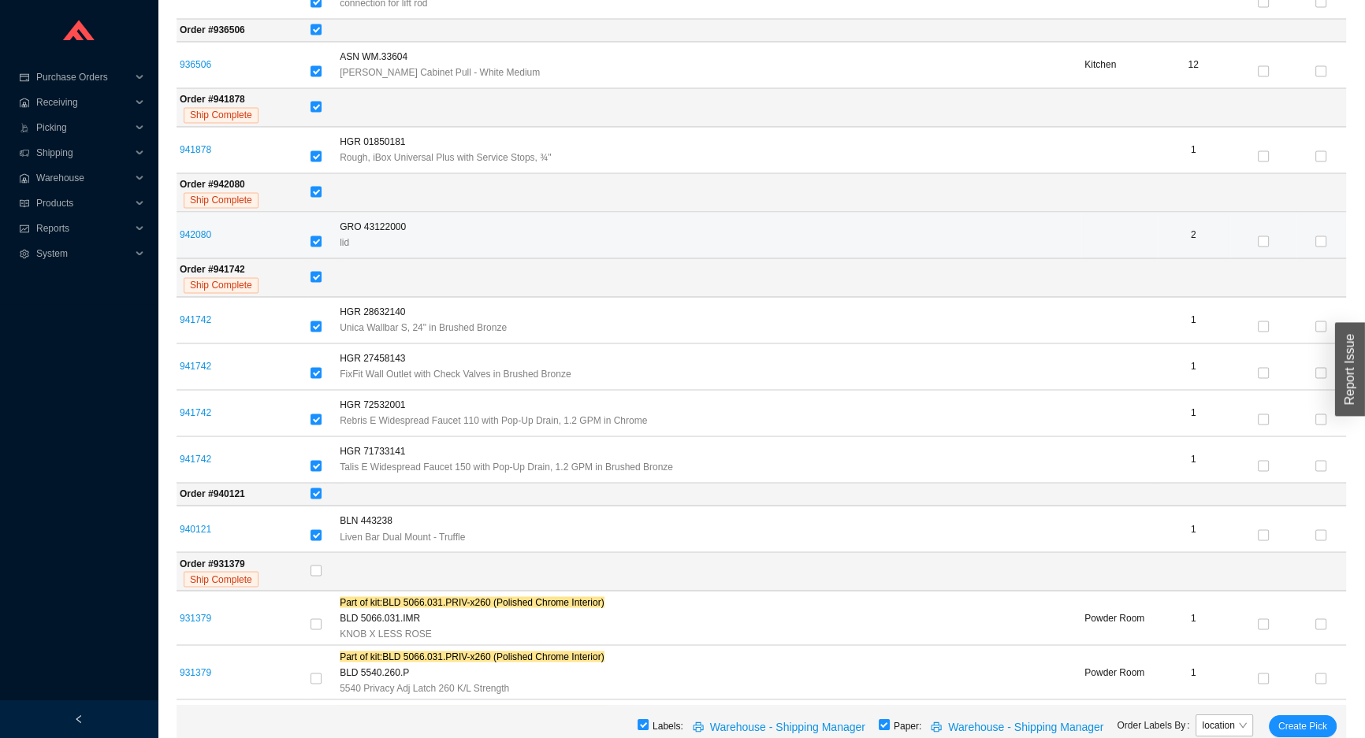
scroll to position [3212, 0]
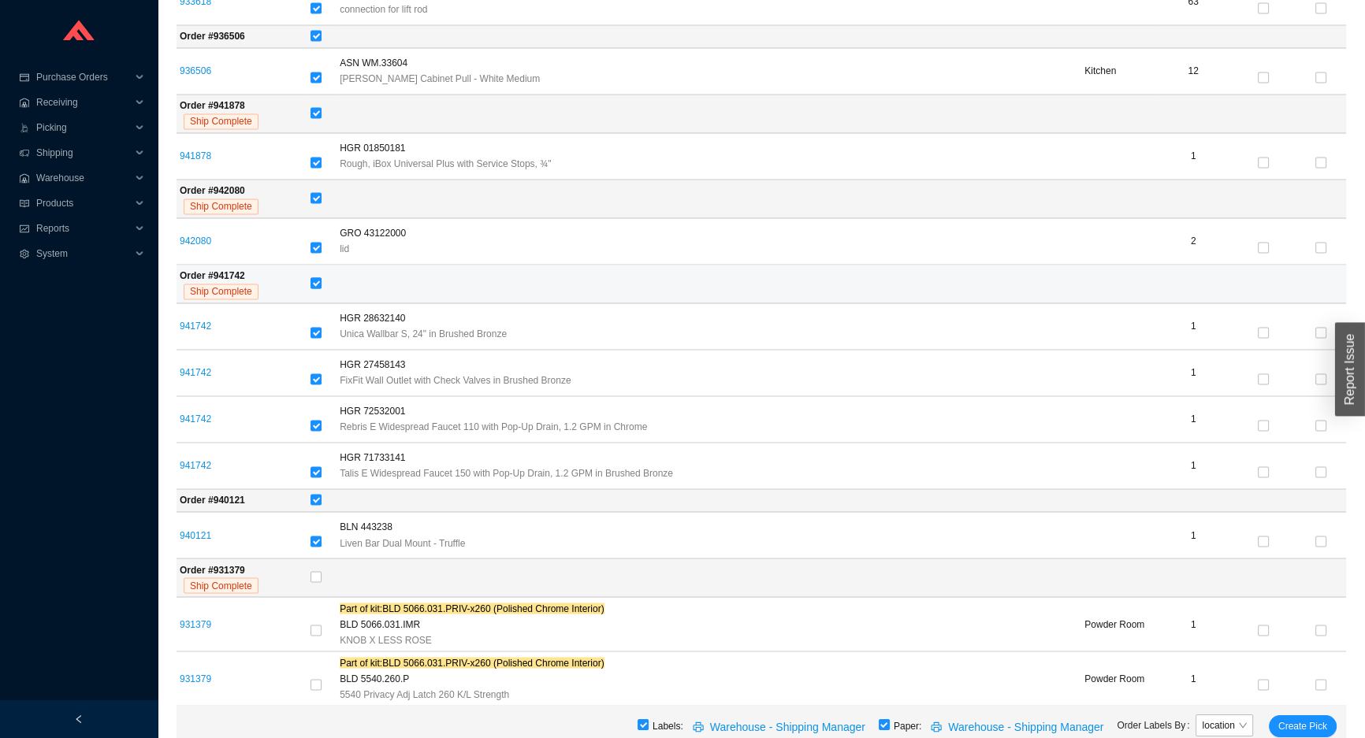
click at [317, 284] on label at bounding box center [315, 284] width 11 height 16
click at [317, 284] on input "checkbox" at bounding box center [315, 282] width 11 height 11
checkbox input "false"
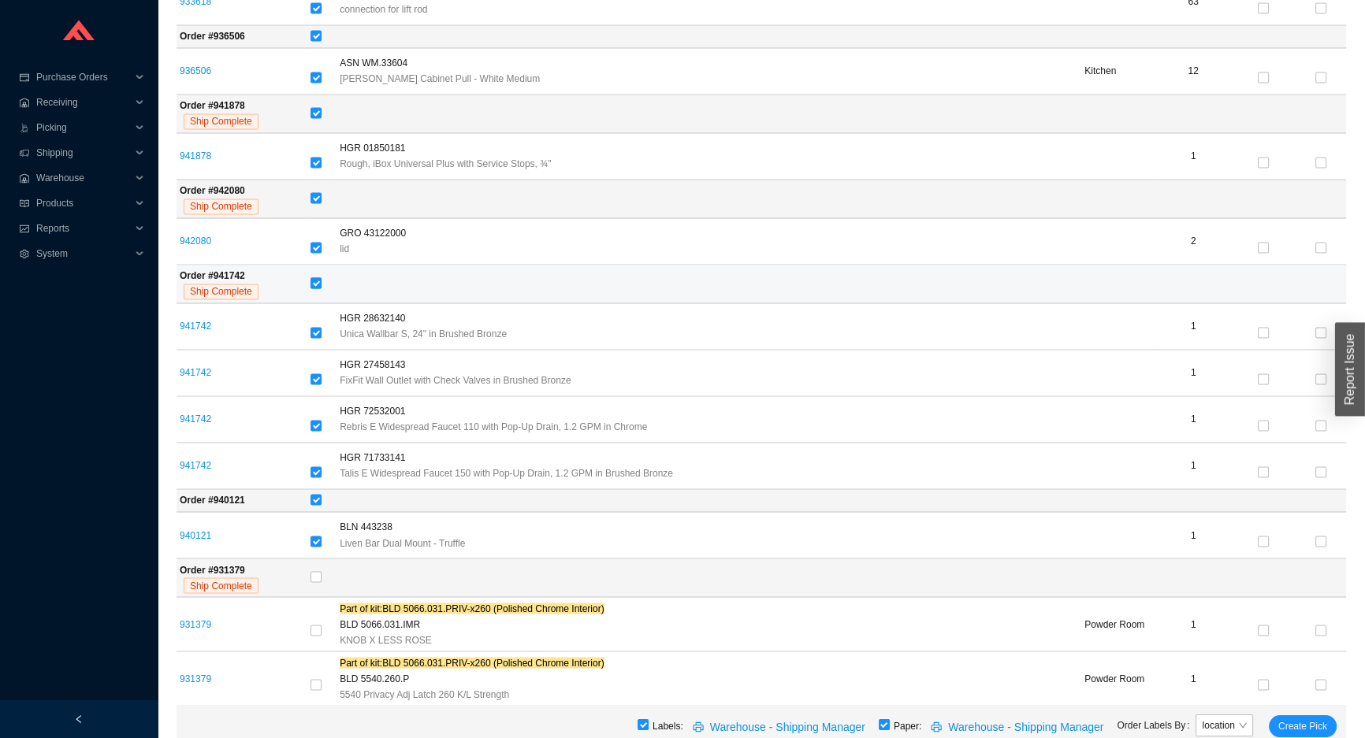
checkbox input "false"
click at [318, 193] on input "checkbox" at bounding box center [315, 197] width 11 height 11
checkbox input "false"
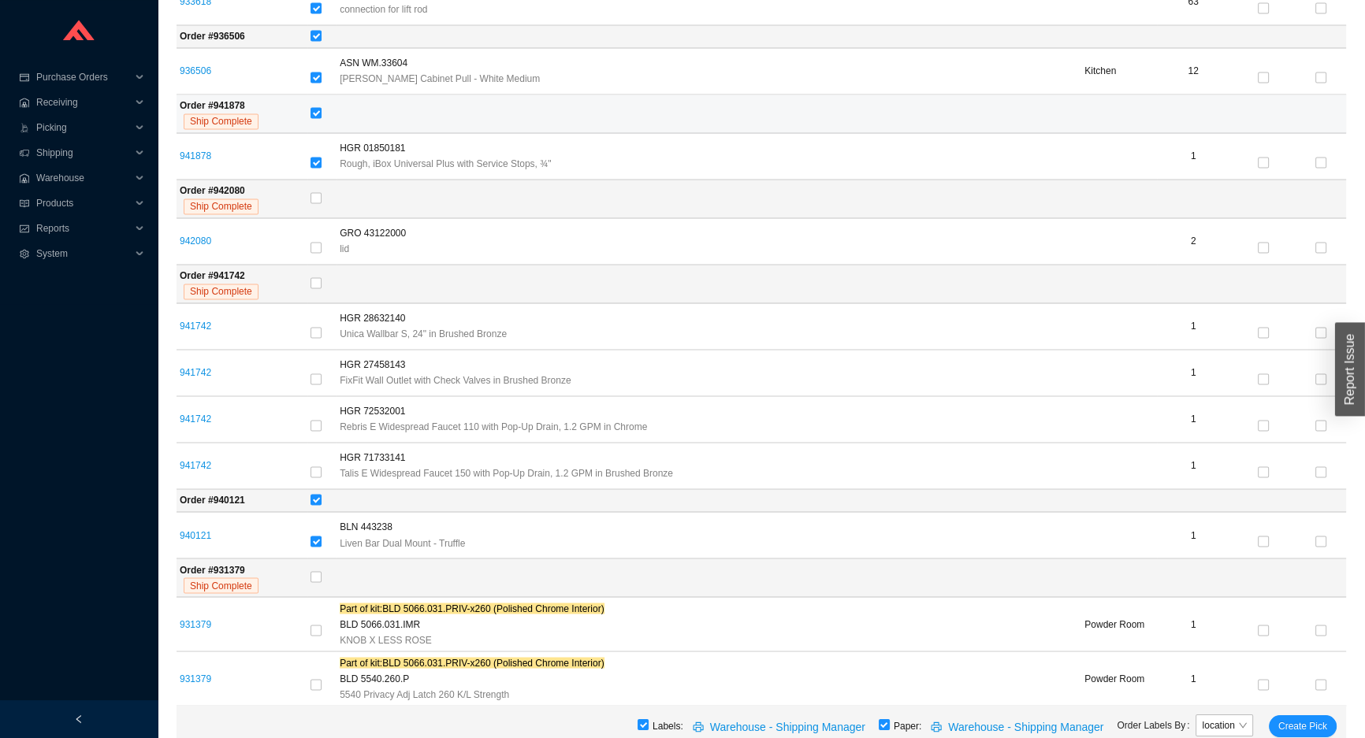
click at [315, 115] on td at bounding box center [826, 114] width 1038 height 39
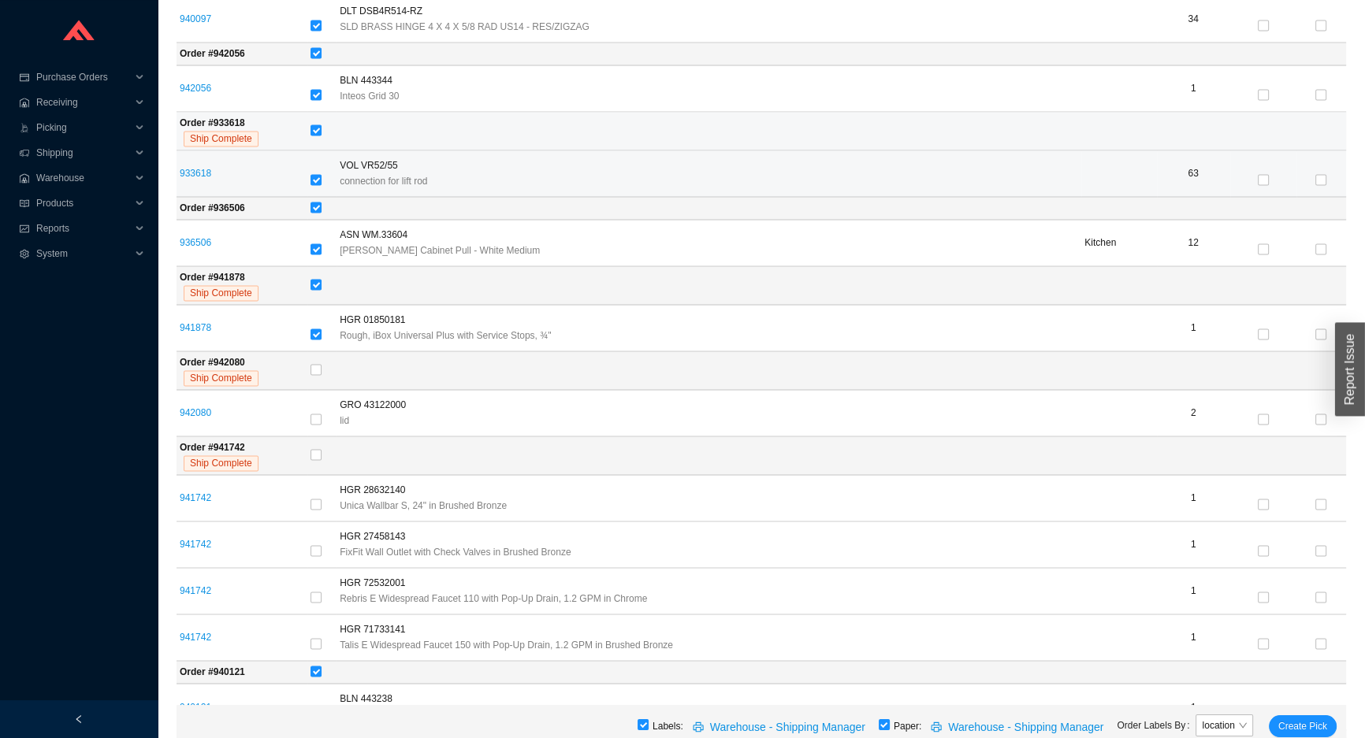
scroll to position [2996, 0]
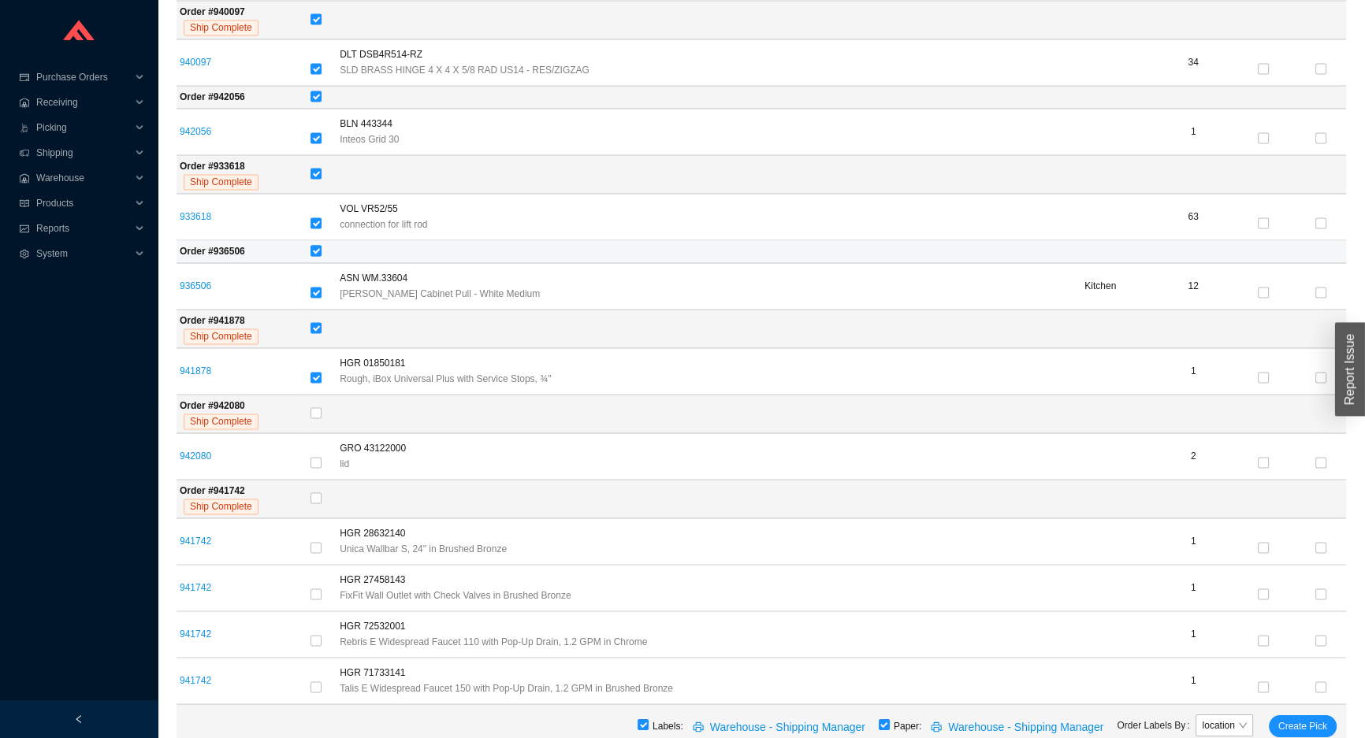
click at [318, 245] on input "checkbox" at bounding box center [315, 250] width 11 height 11
checkbox input "false"
click at [323, 323] on td at bounding box center [826, 329] width 1038 height 39
click at [319, 325] on input "checkbox" at bounding box center [315, 327] width 11 height 11
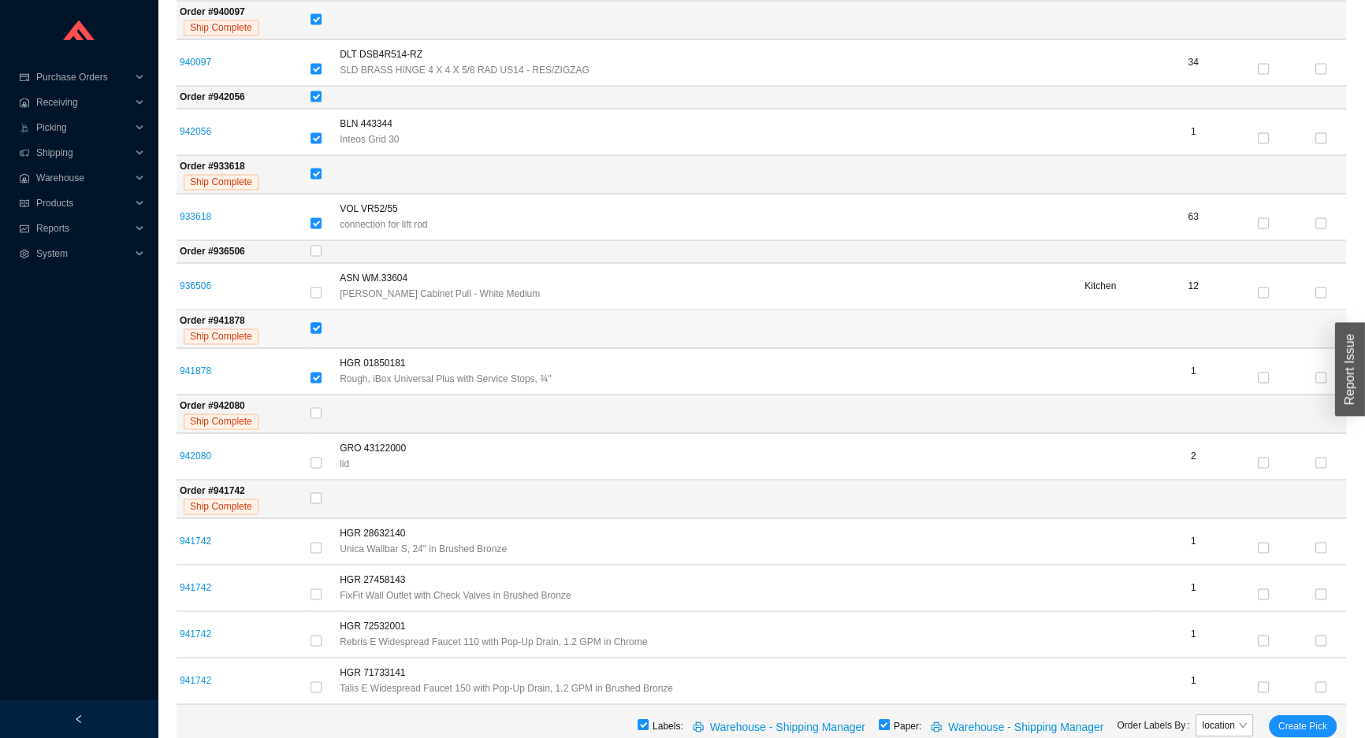
checkbox input "false"
click at [317, 171] on input "checkbox" at bounding box center [315, 173] width 11 height 11
checkbox input "false"
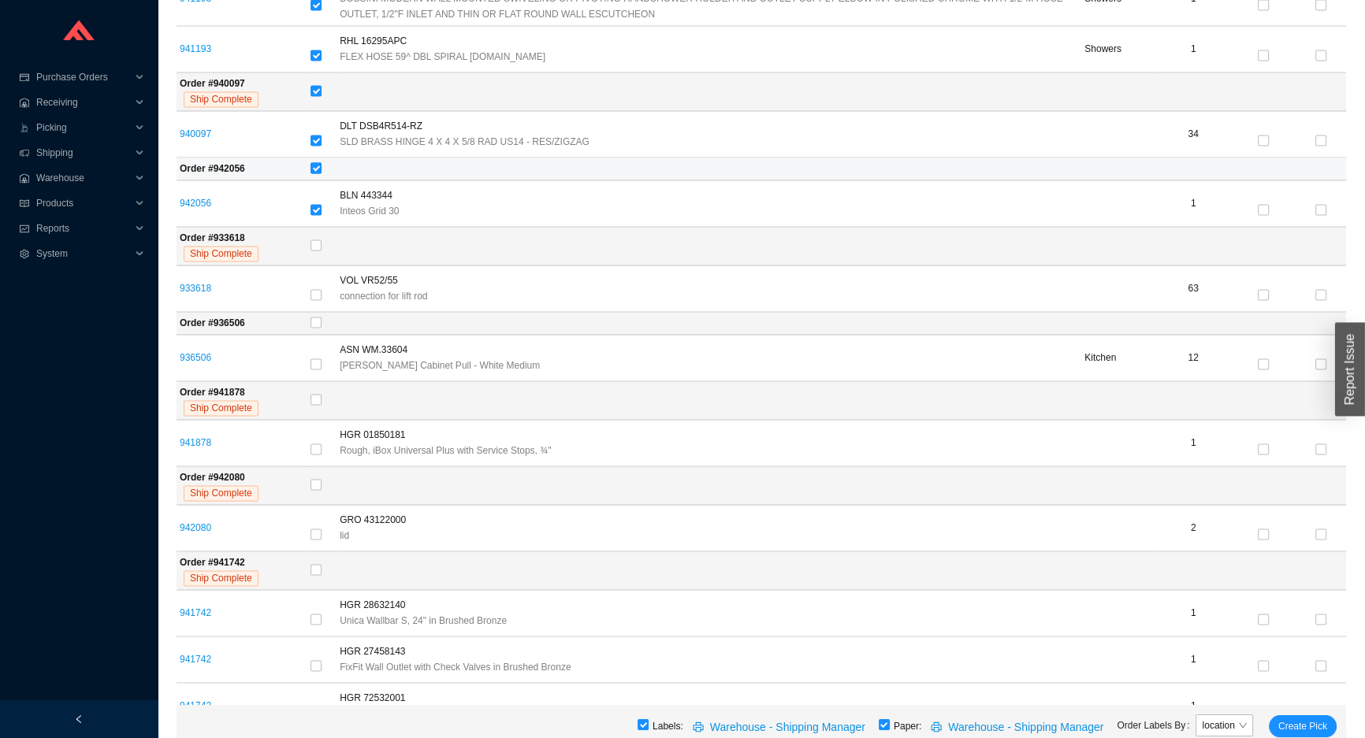
click at [318, 165] on input "checkbox" at bounding box center [315, 167] width 11 height 11
checkbox input "false"
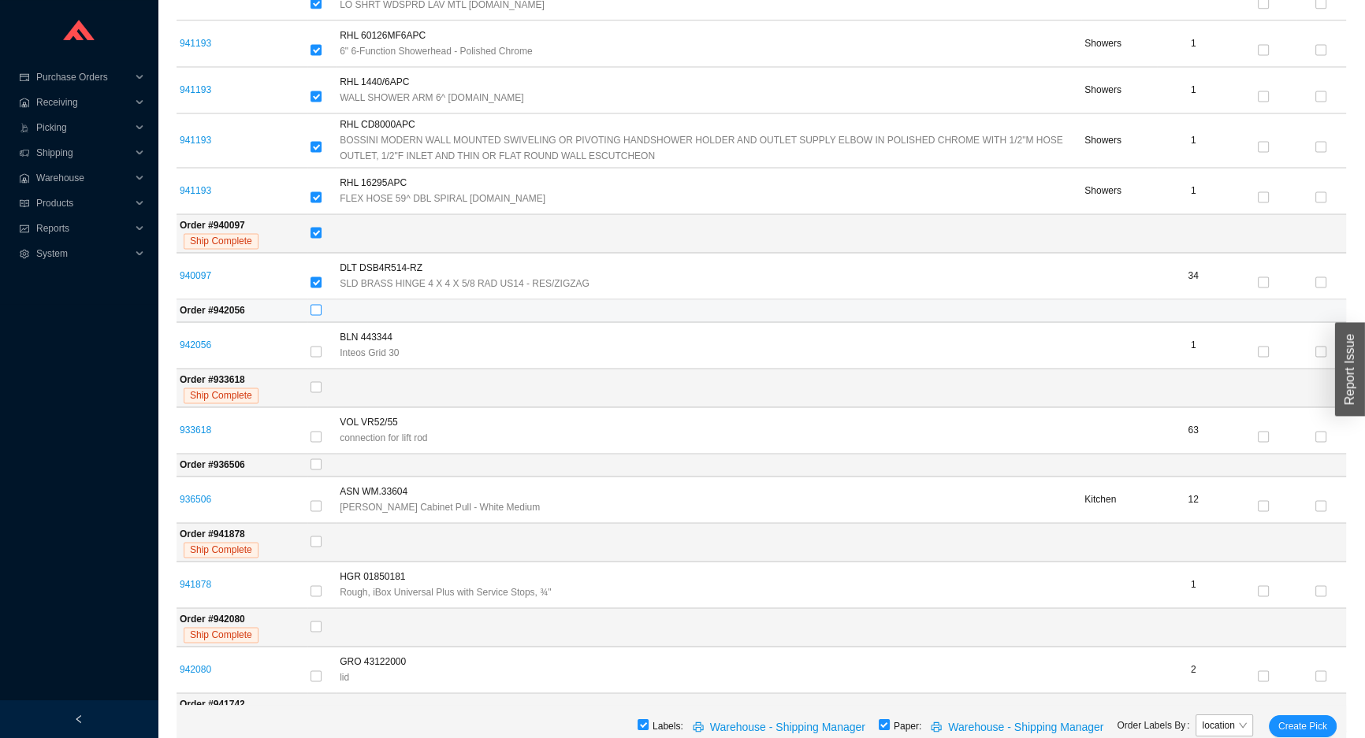
scroll to position [2781, 0]
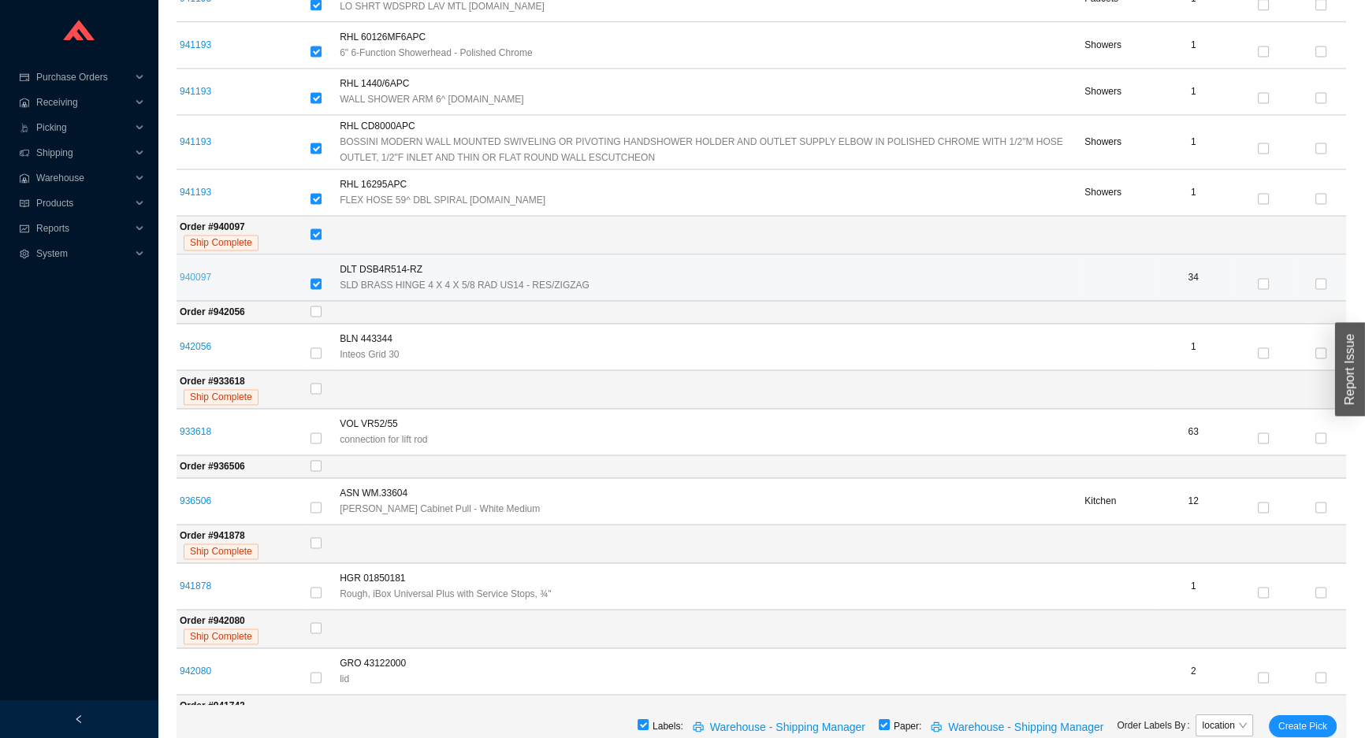
click at [184, 274] on link "940097" at bounding box center [196, 277] width 32 height 11
click at [315, 278] on input "checkbox" at bounding box center [315, 283] width 11 height 11
checkbox input "false"
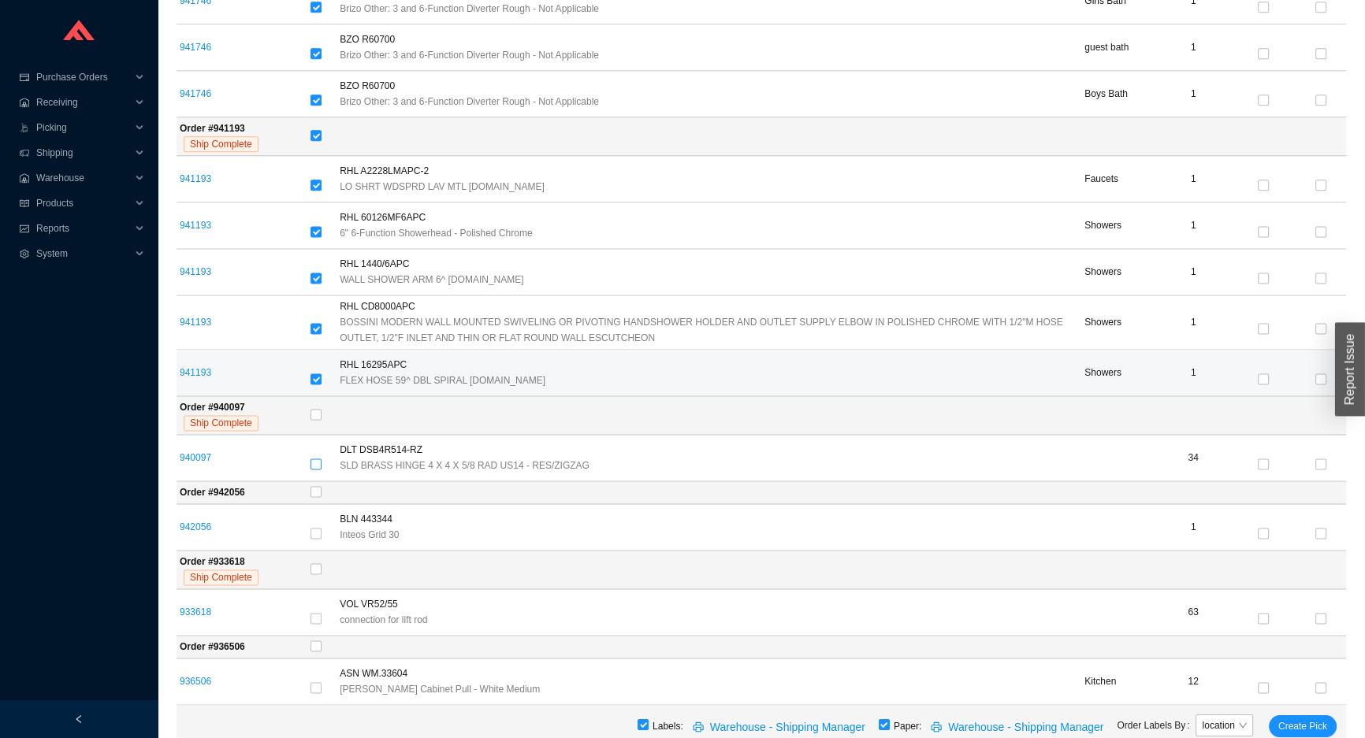
scroll to position [2567, 0]
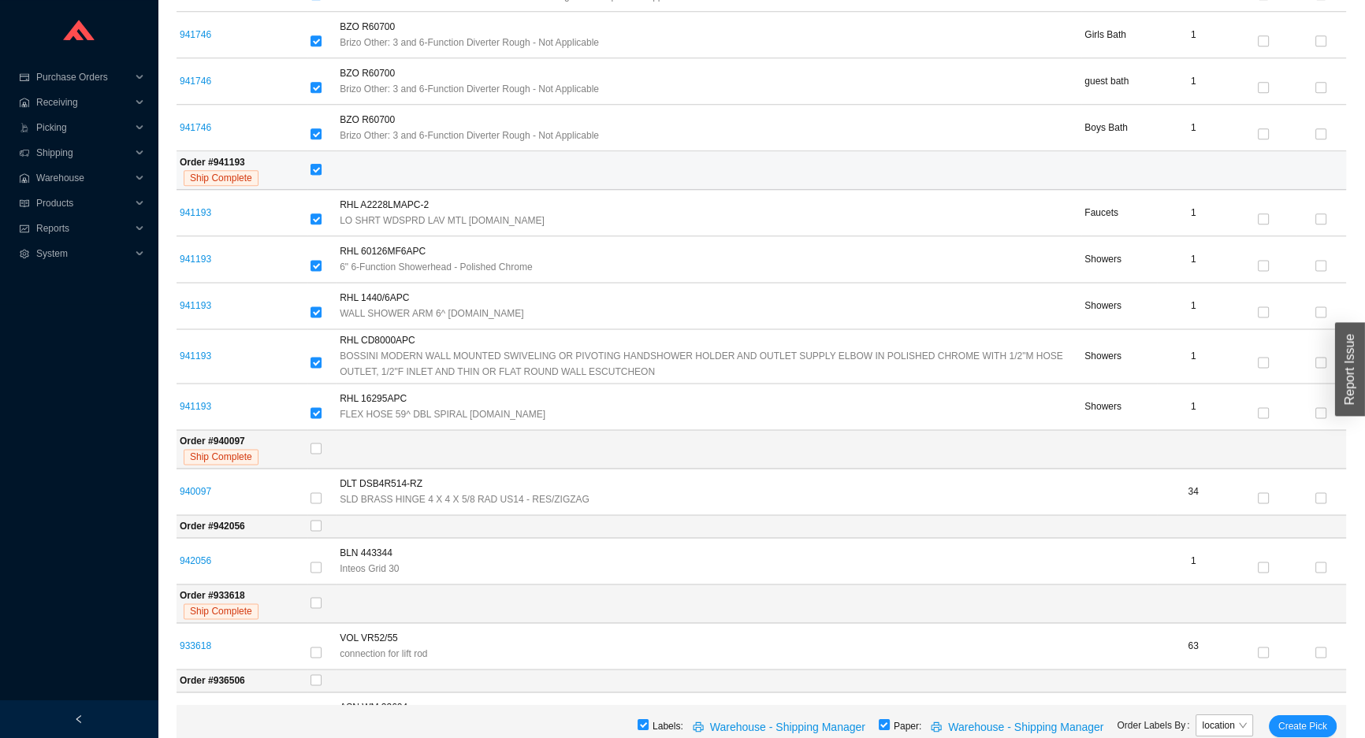
click at [320, 165] on input "checkbox" at bounding box center [315, 169] width 11 height 11
checkbox input "false"
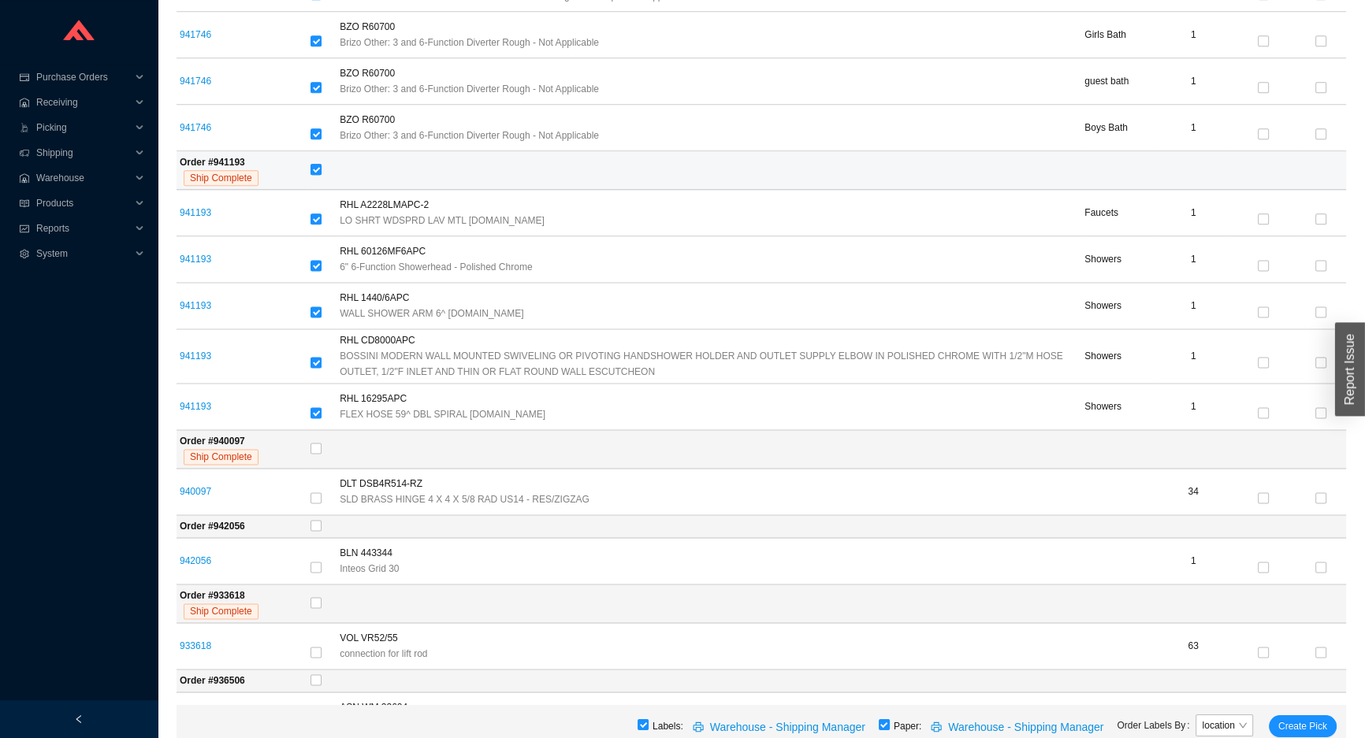
checkbox input "false"
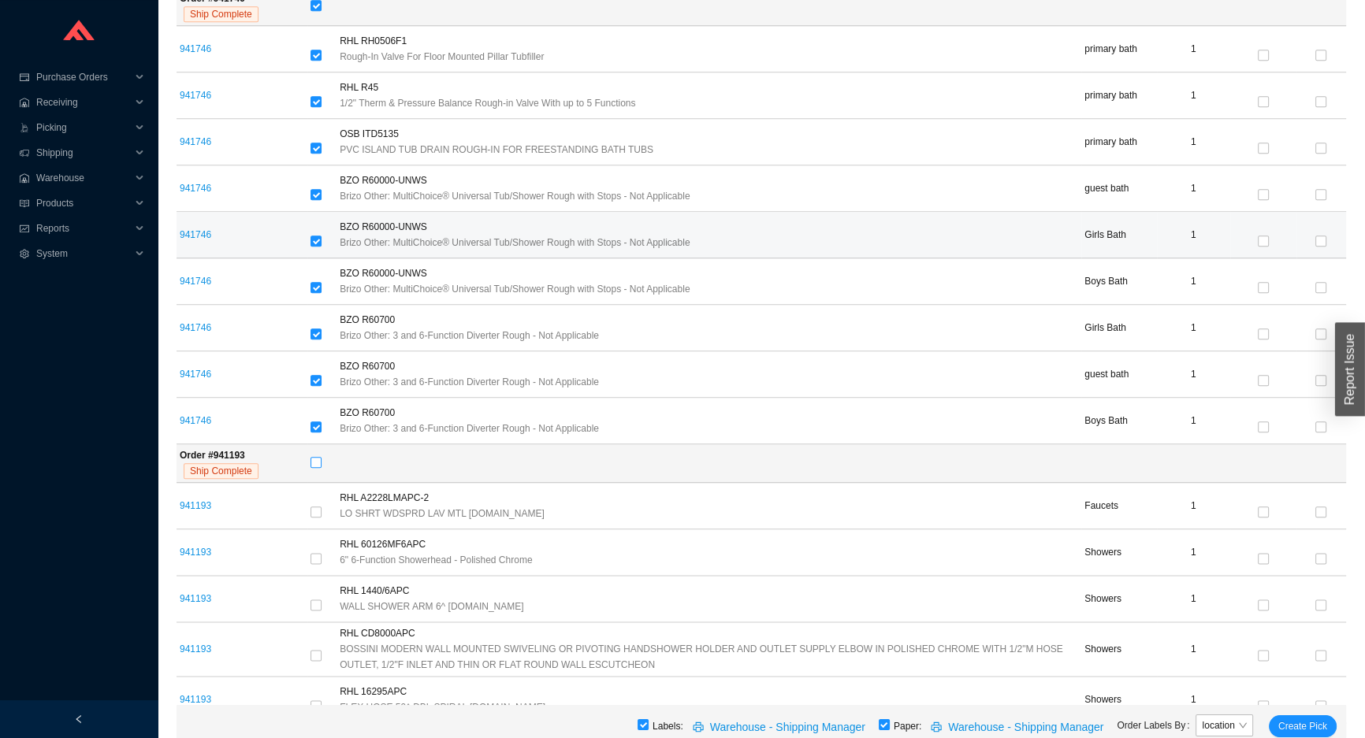
scroll to position [2137, 0]
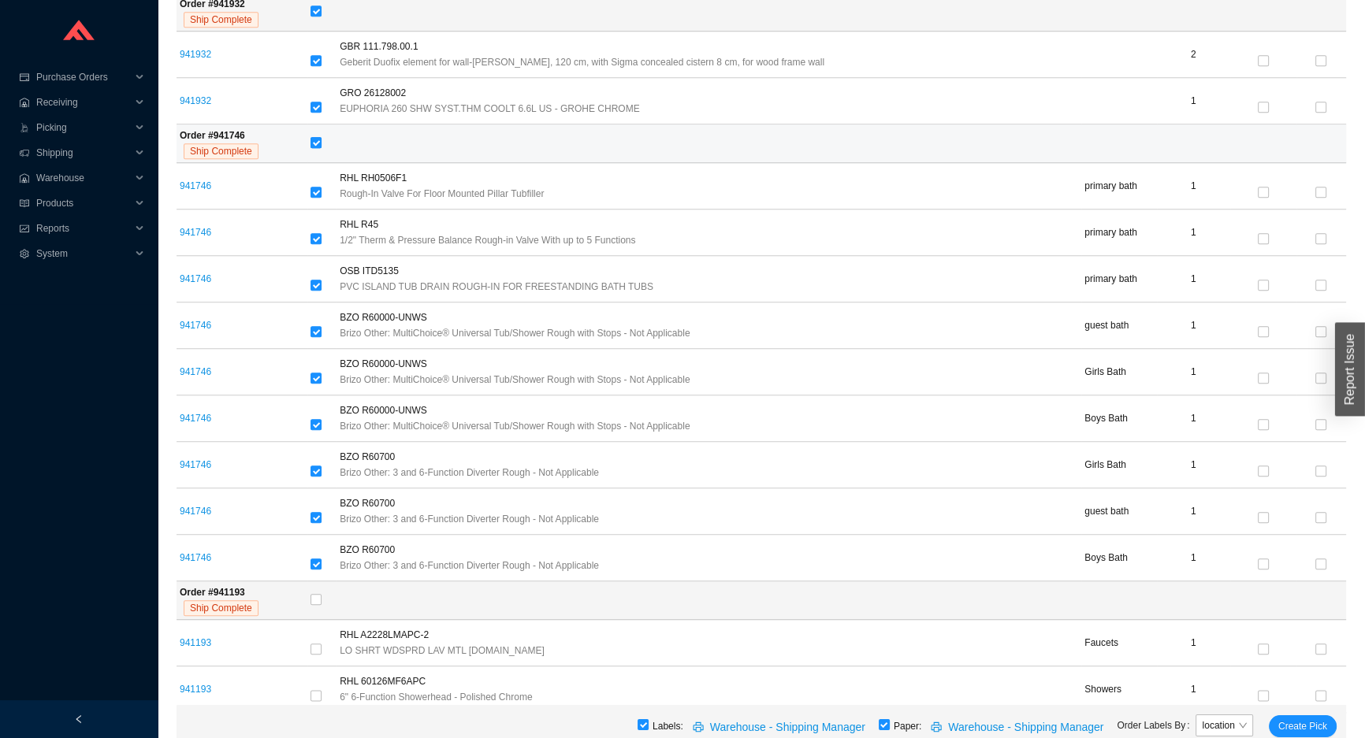
click at [318, 144] on label at bounding box center [315, 144] width 11 height 16
click at [318, 144] on input "checkbox" at bounding box center [315, 142] width 11 height 11
checkbox input "false"
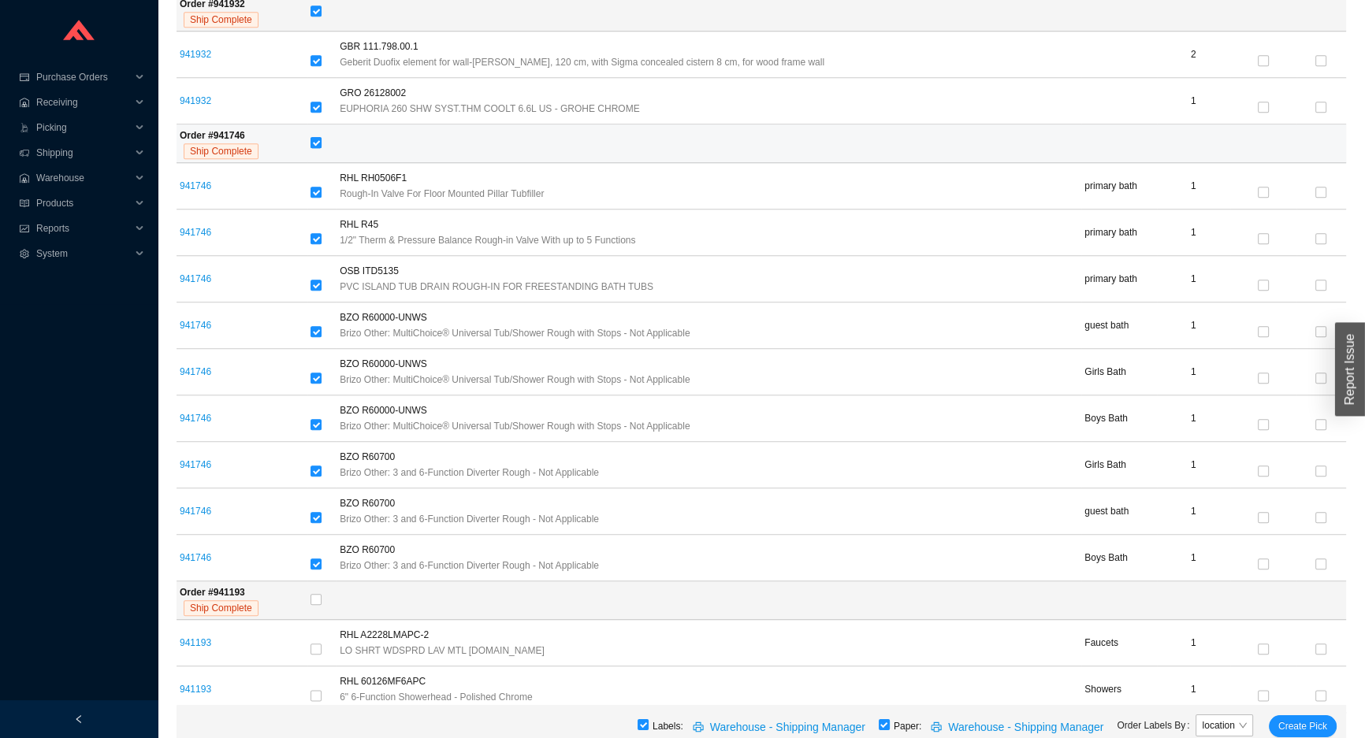
checkbox input "false"
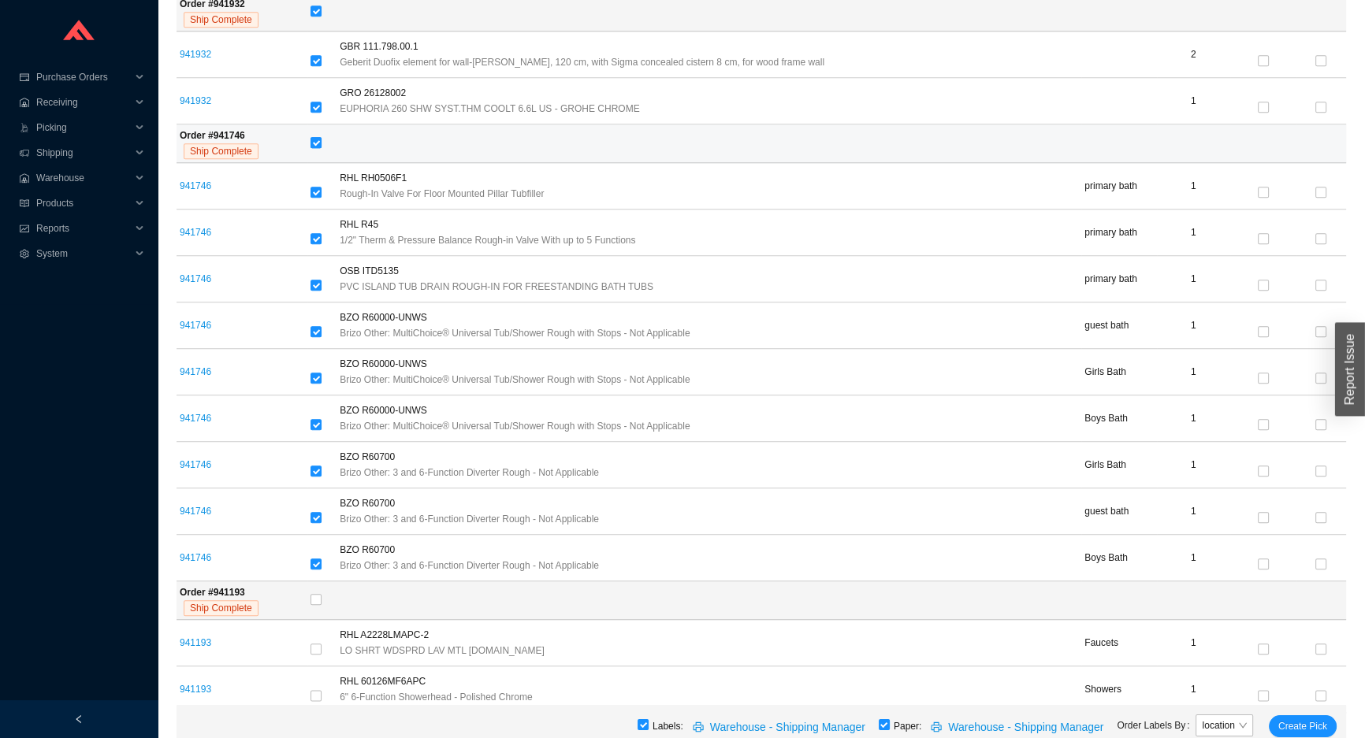
checkbox input "false"
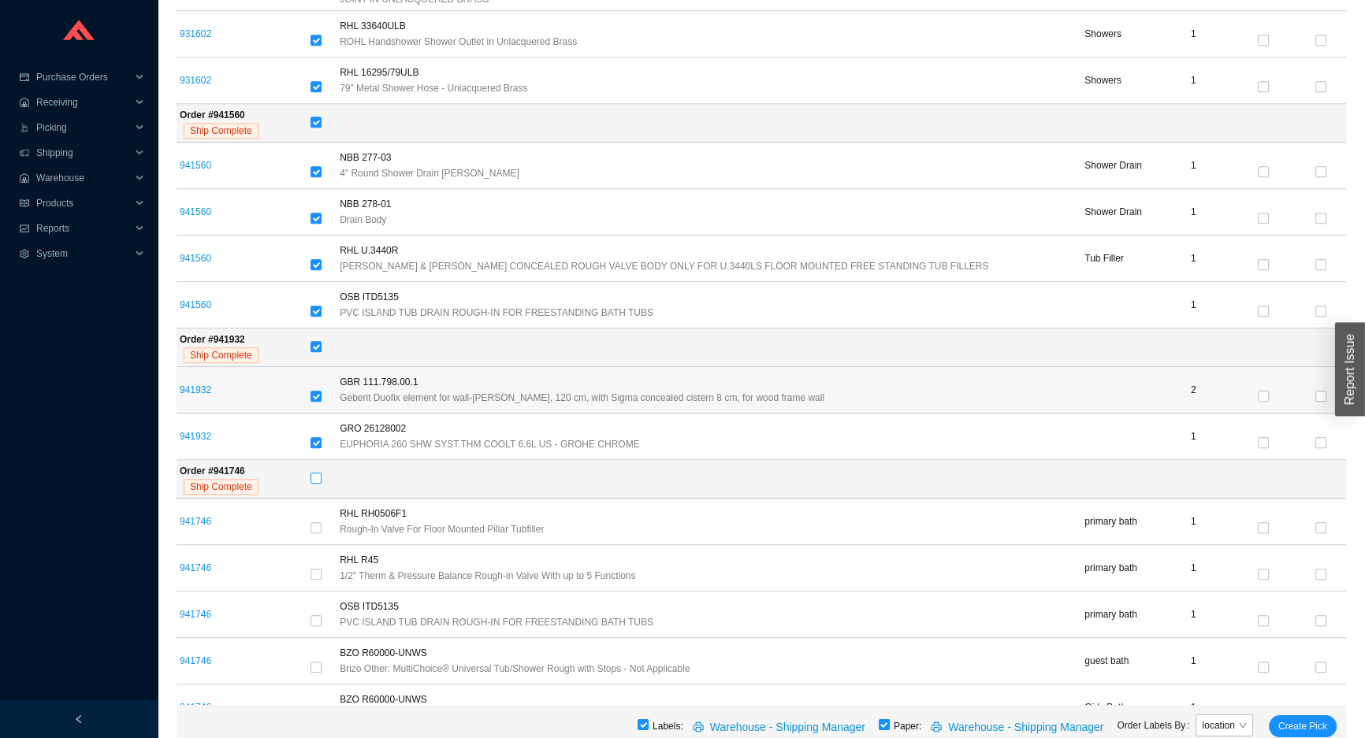
scroll to position [1779, 0]
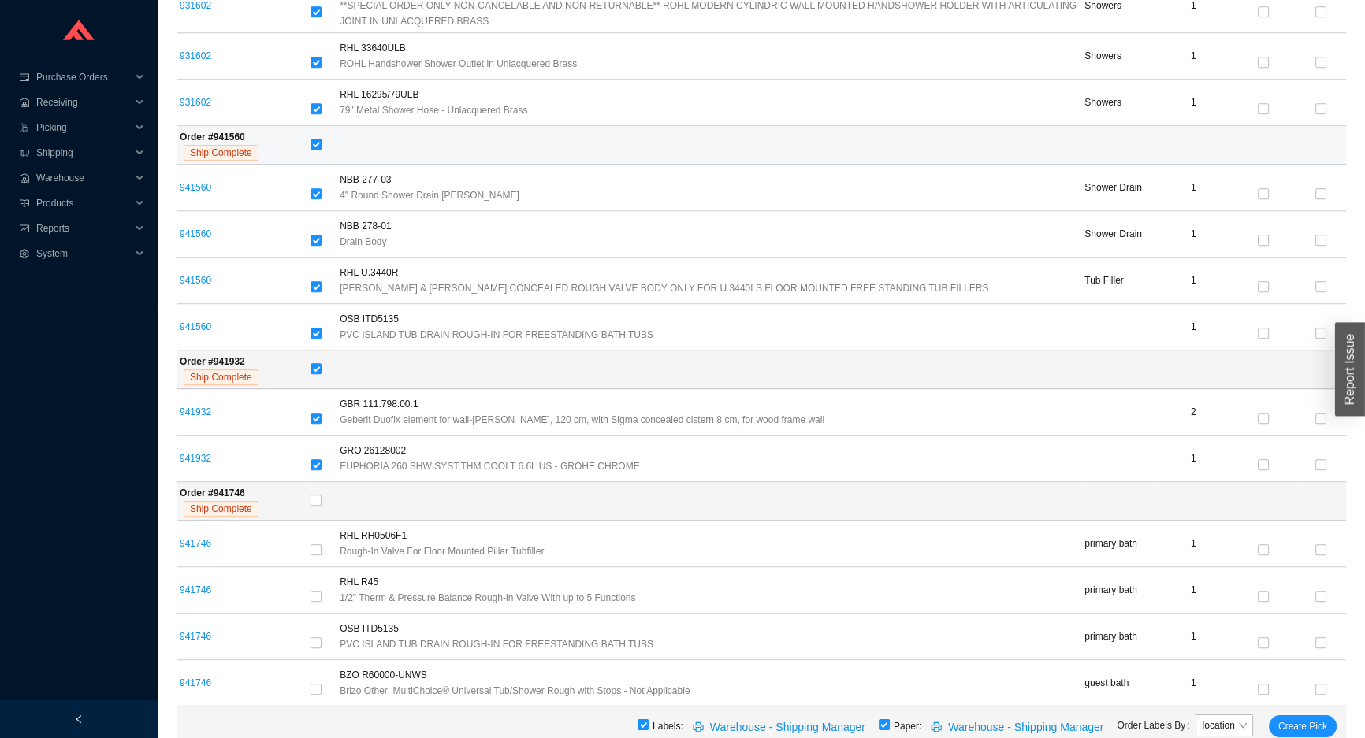
click at [313, 140] on input "checkbox" at bounding box center [315, 144] width 11 height 11
checkbox input "false"
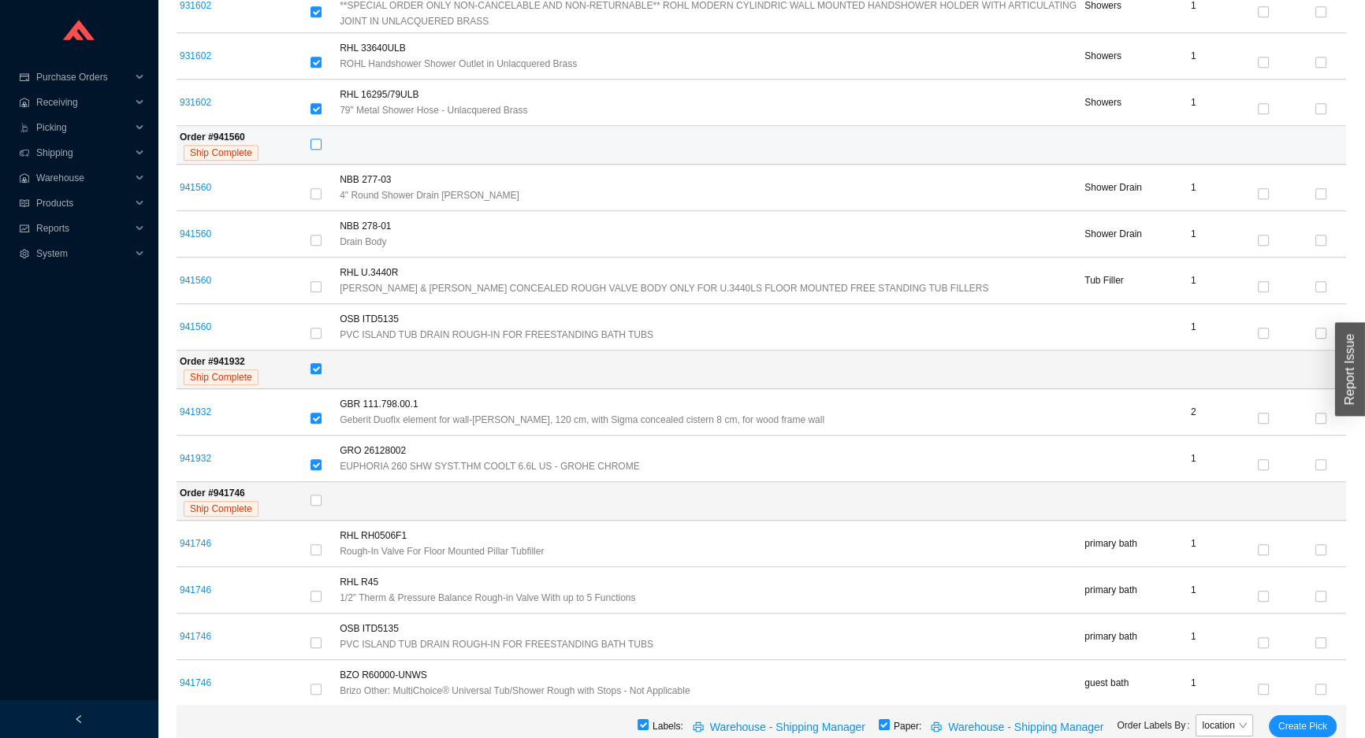
checkbox input "false"
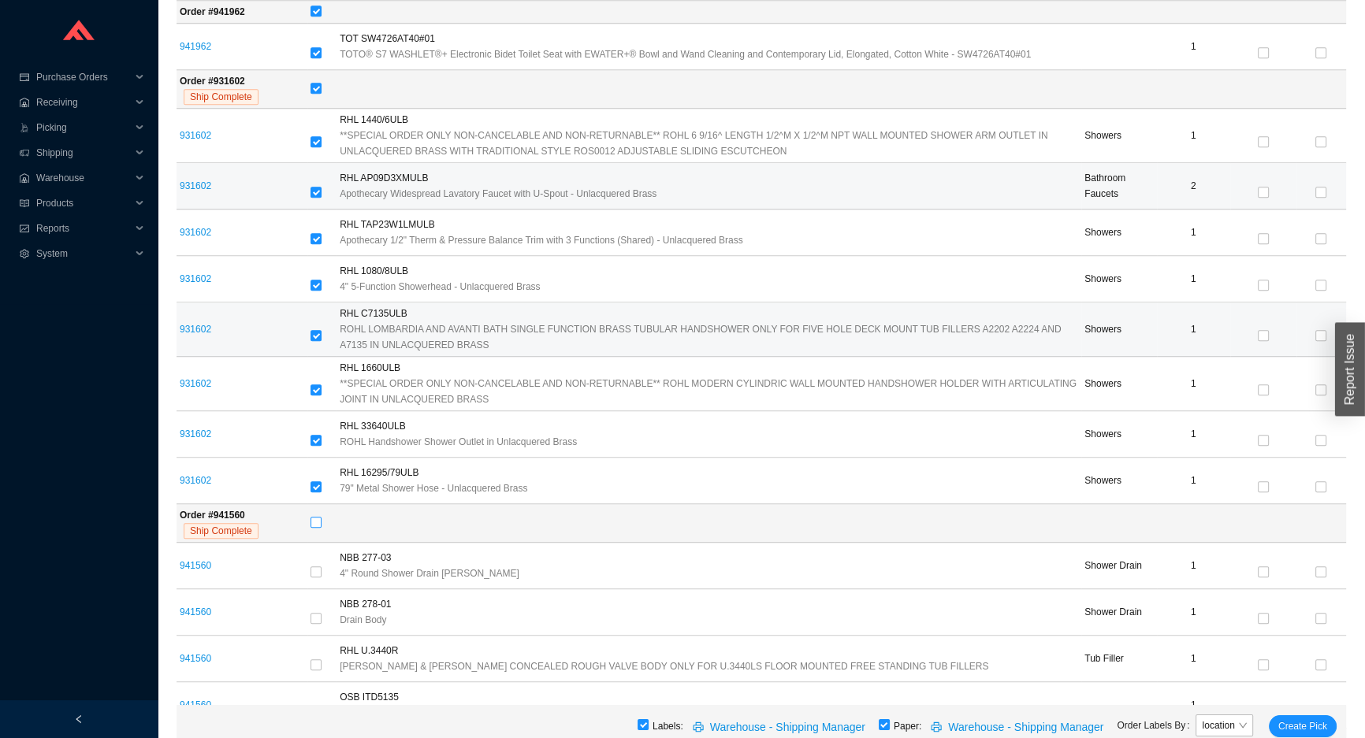
scroll to position [1349, 0]
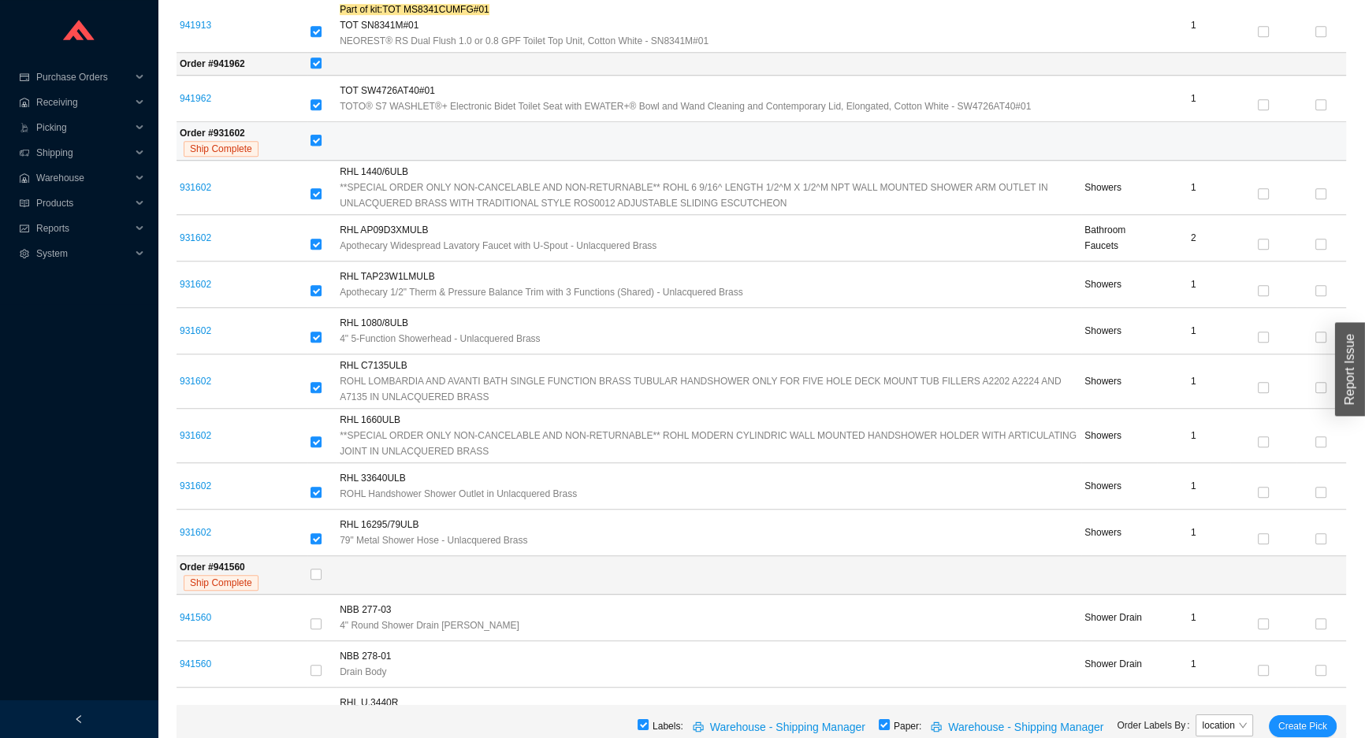
click at [315, 138] on input "checkbox" at bounding box center [315, 140] width 11 height 11
checkbox input "false"
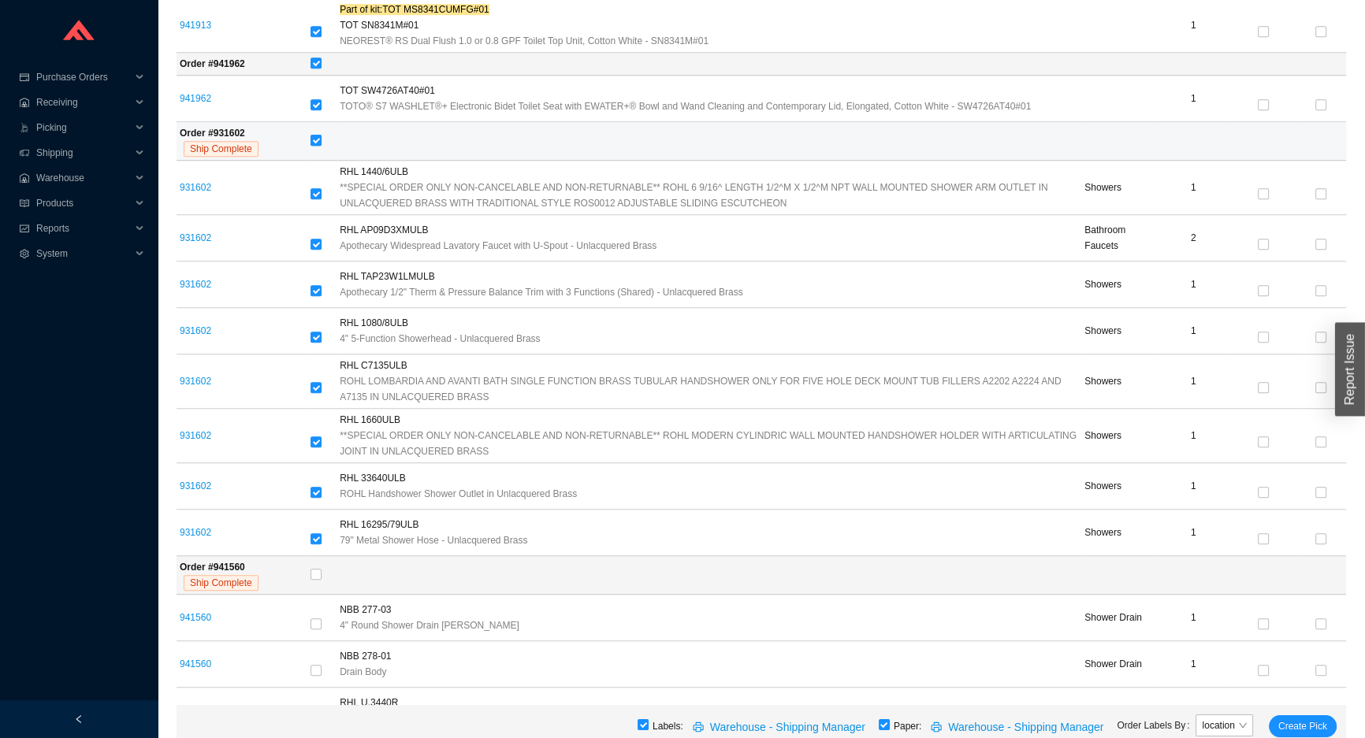
checkbox input "false"
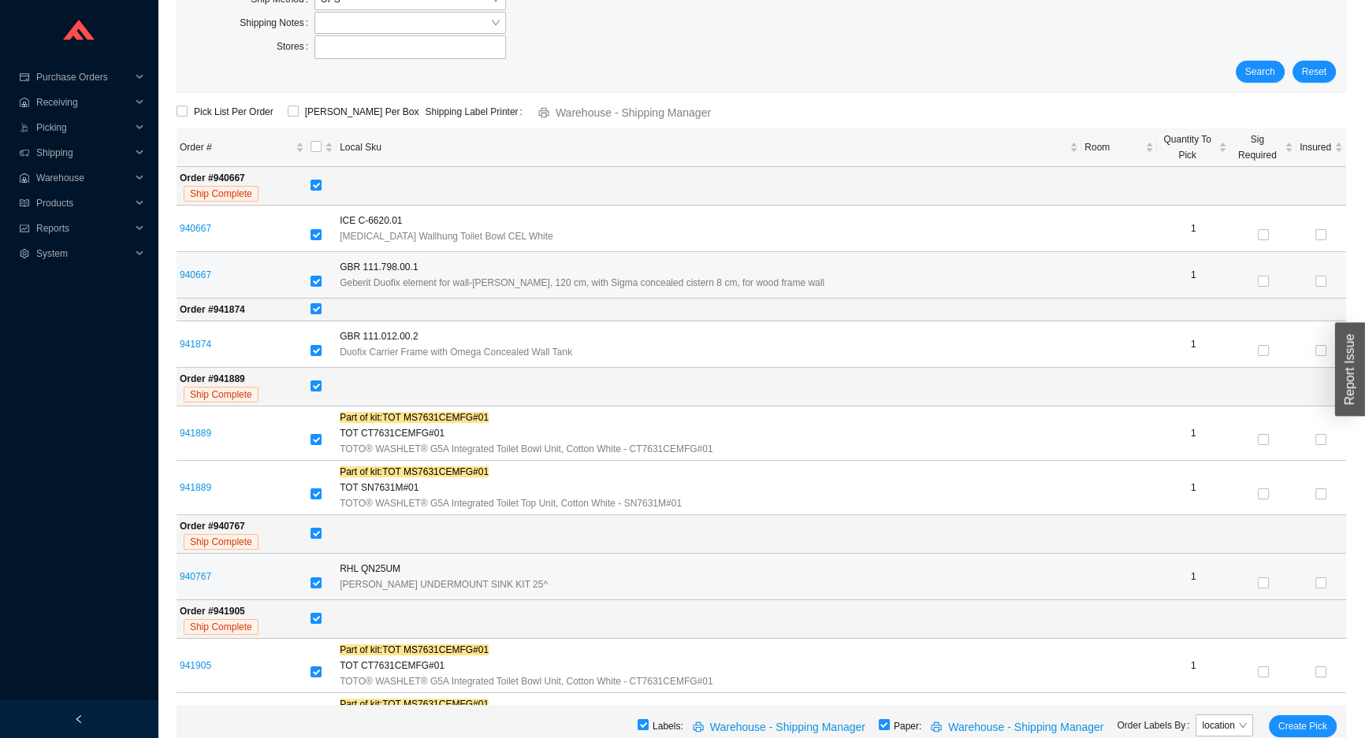
scroll to position [132, 0]
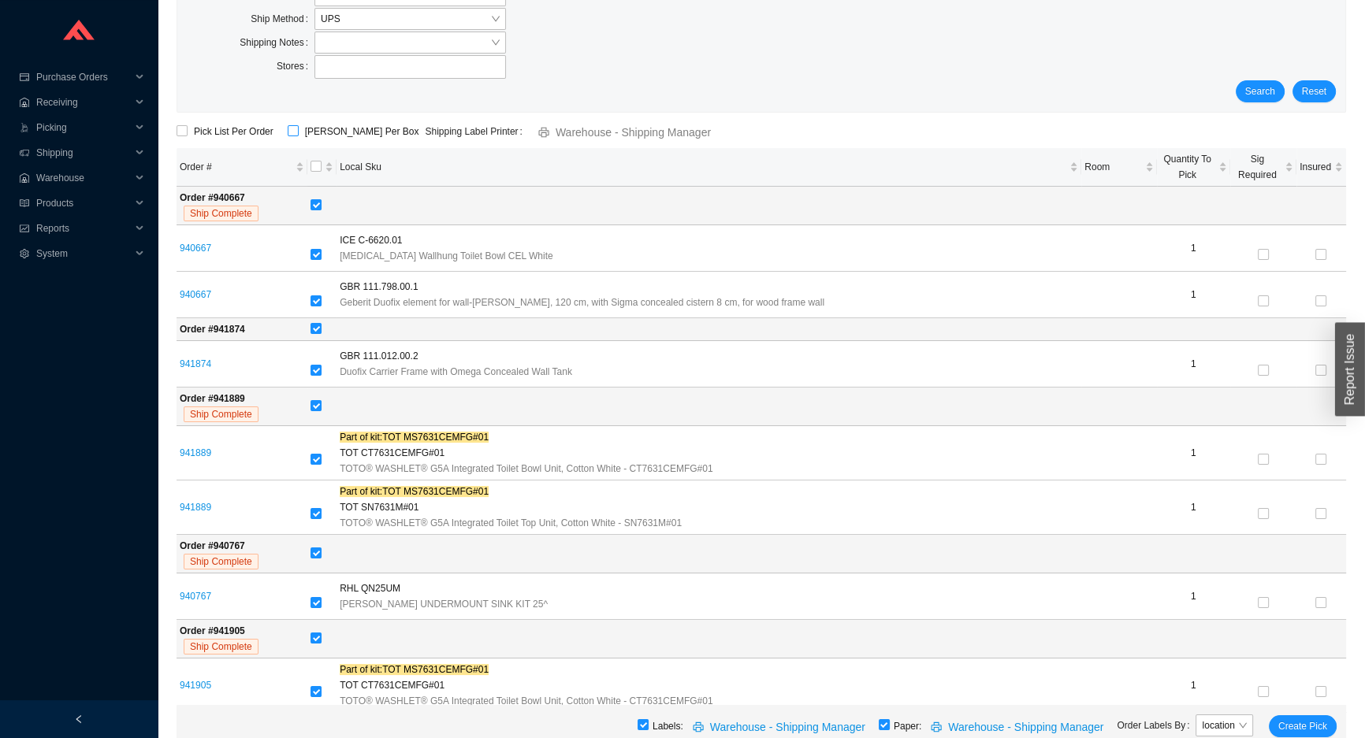
click at [294, 128] on input "ShipKey Per Box" at bounding box center [293, 130] width 11 height 11
checkbox input "true"
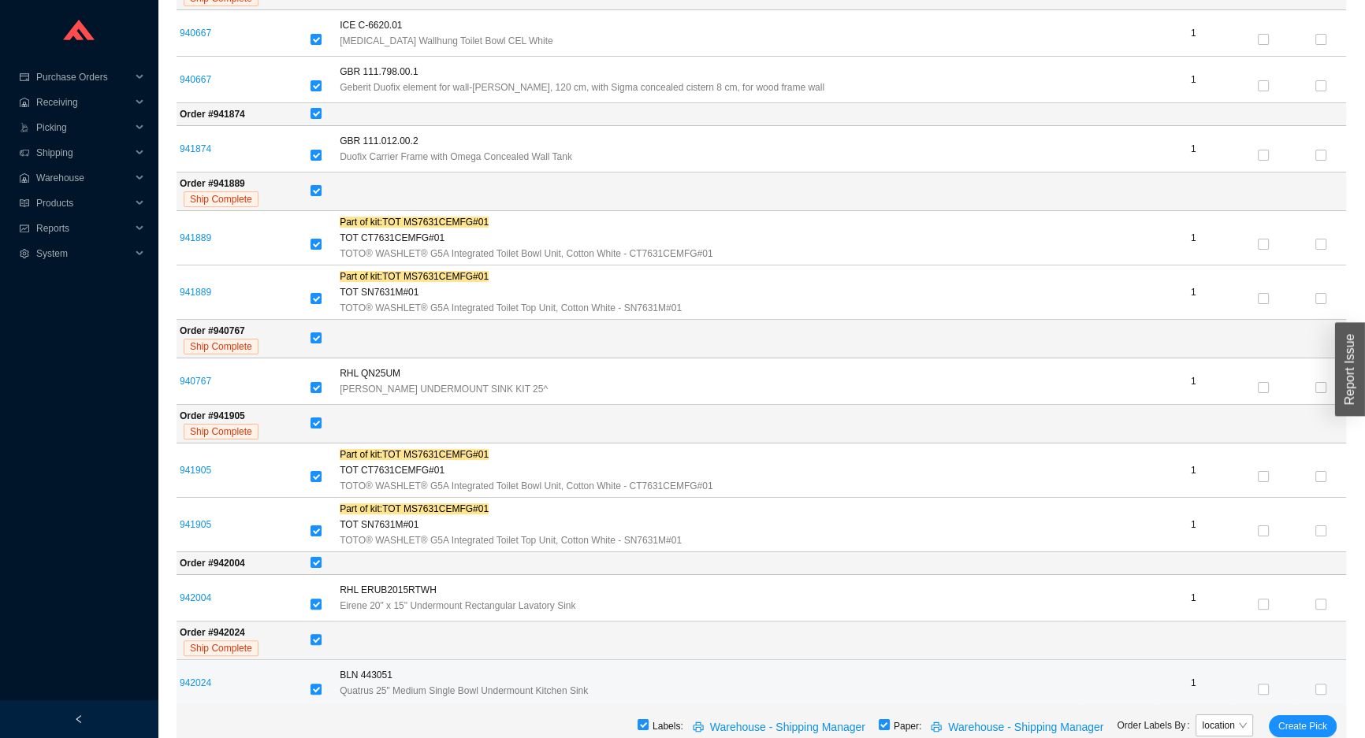
scroll to position [489, 0]
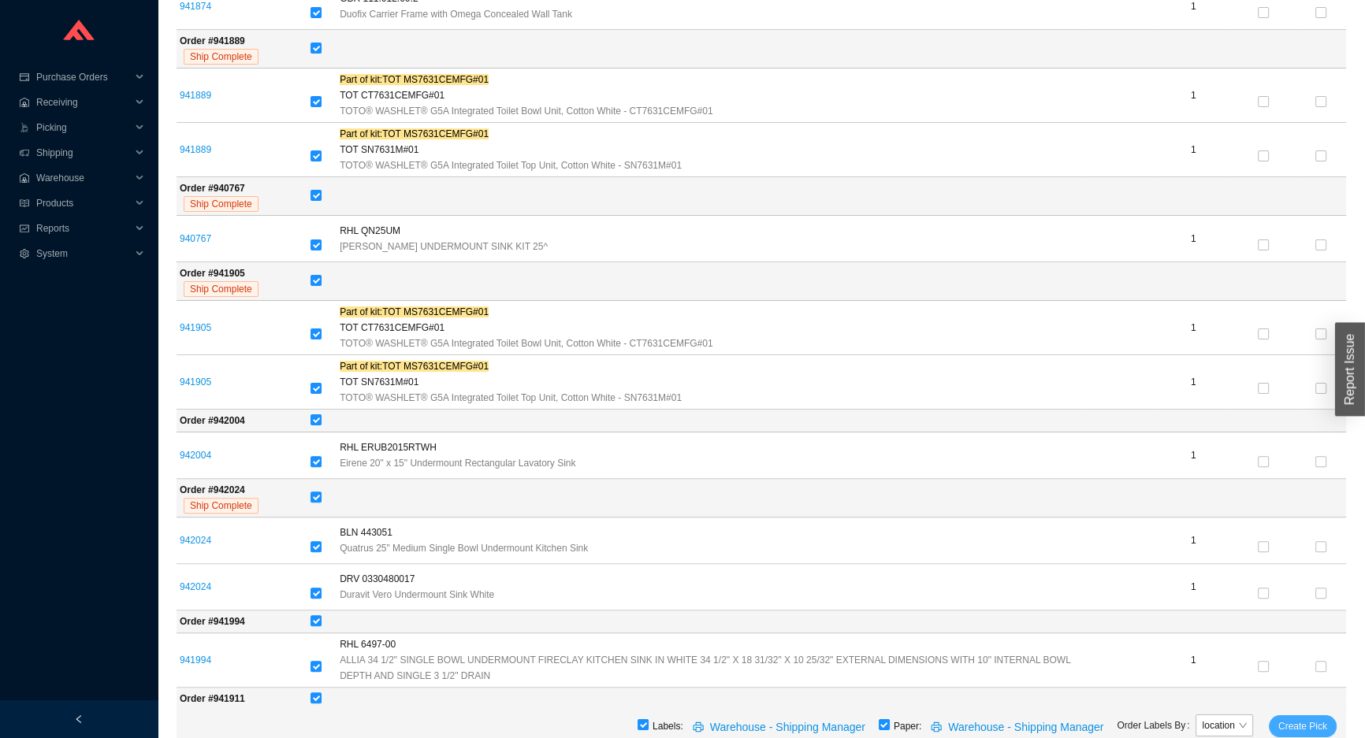
click at [1287, 722] on span "Create Pick" at bounding box center [1302, 727] width 49 height 16
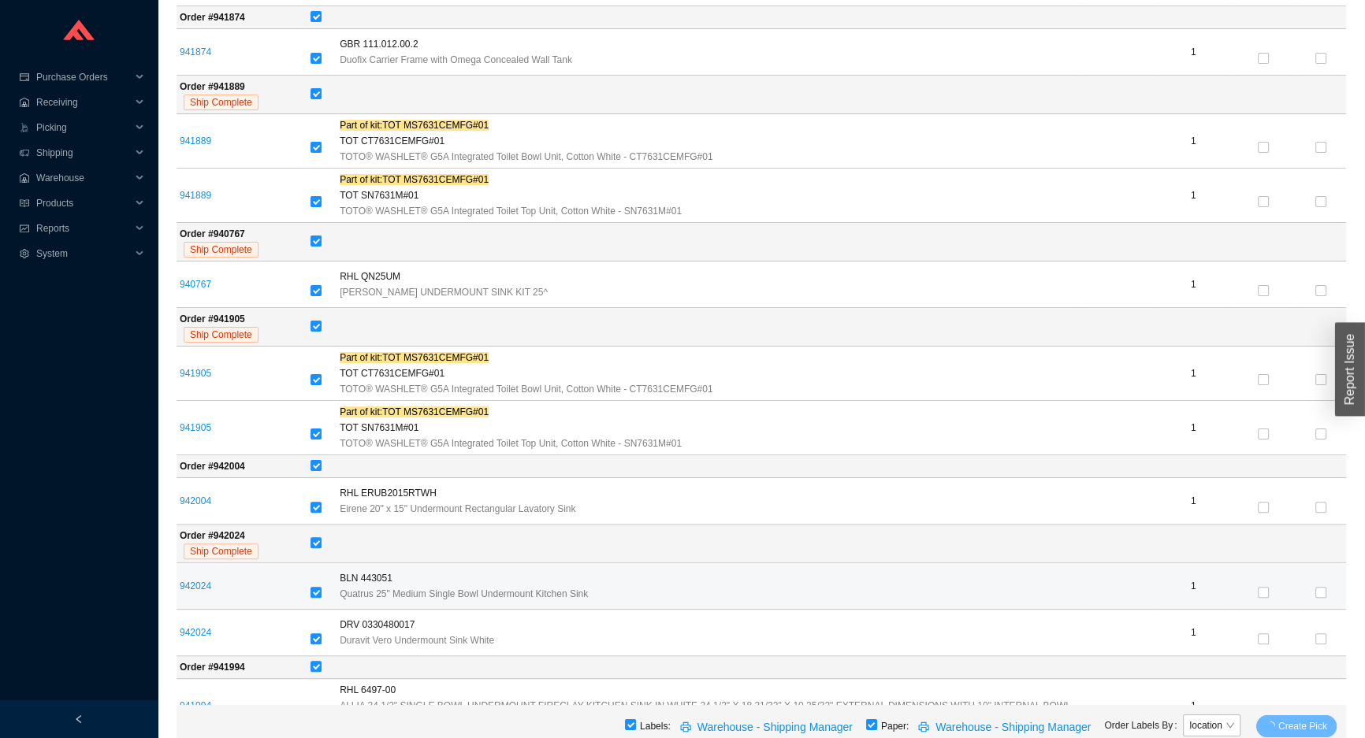
scroll to position [418, 0]
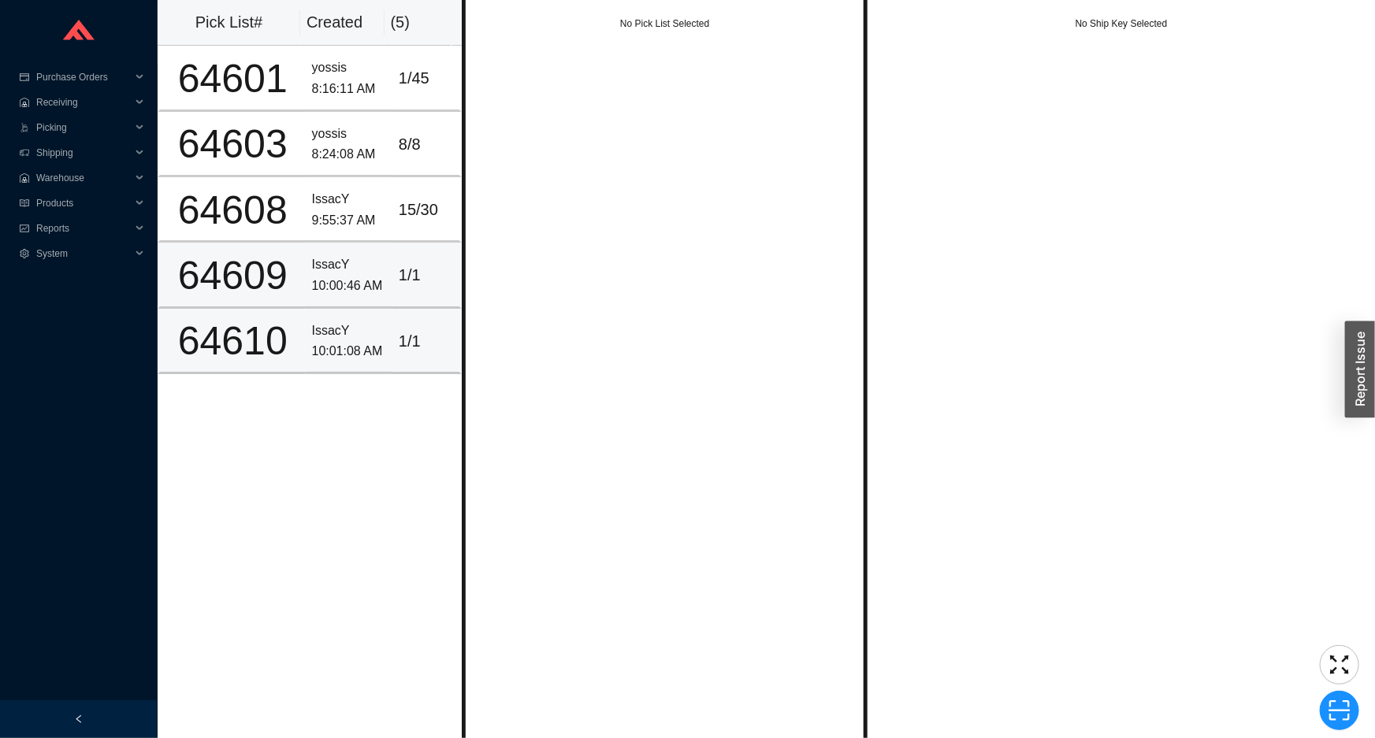
drag, startPoint x: 344, startPoint y: 307, endPoint x: 359, endPoint y: 299, distance: 16.6
click at [344, 309] on td "IssacY 10:01:08 AM" at bounding box center [349, 341] width 87 height 65
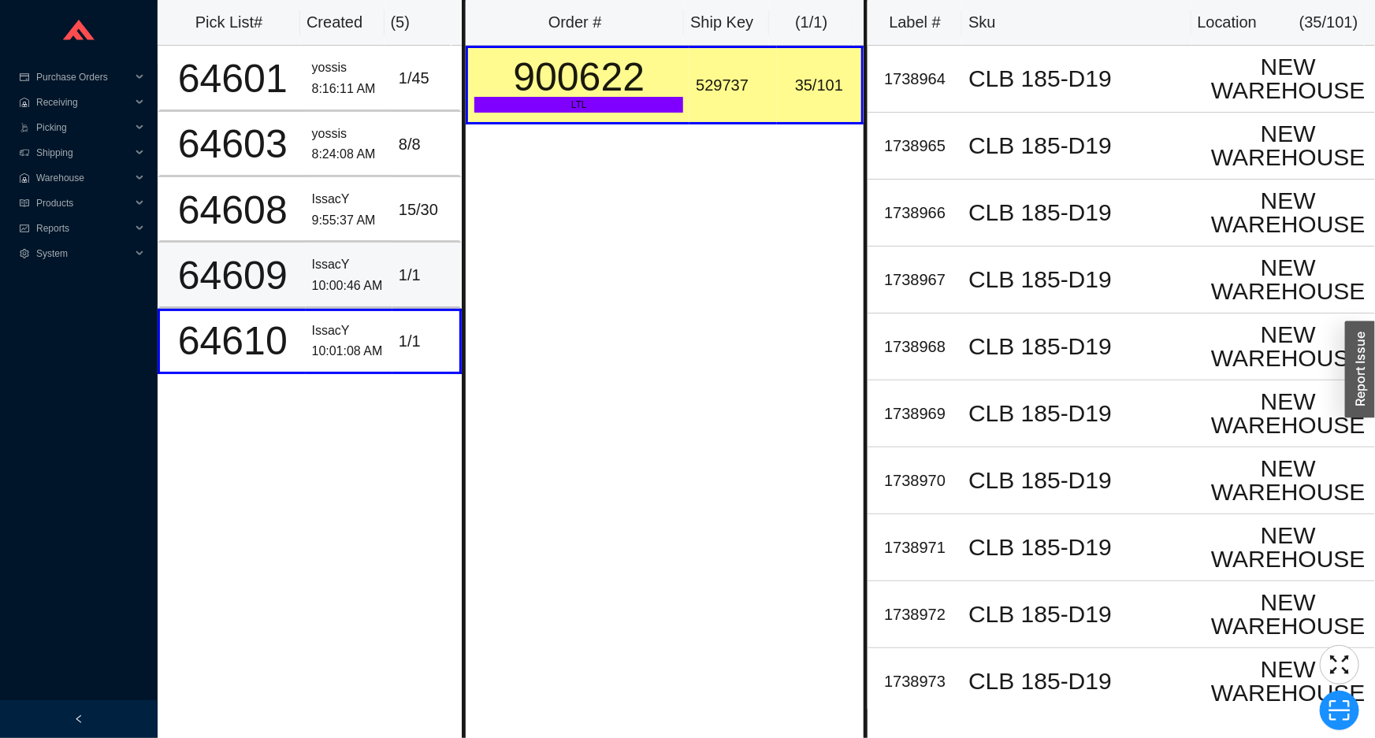
click at [378, 271] on td "IssacY 10:00:46 AM" at bounding box center [349, 275] width 87 height 65
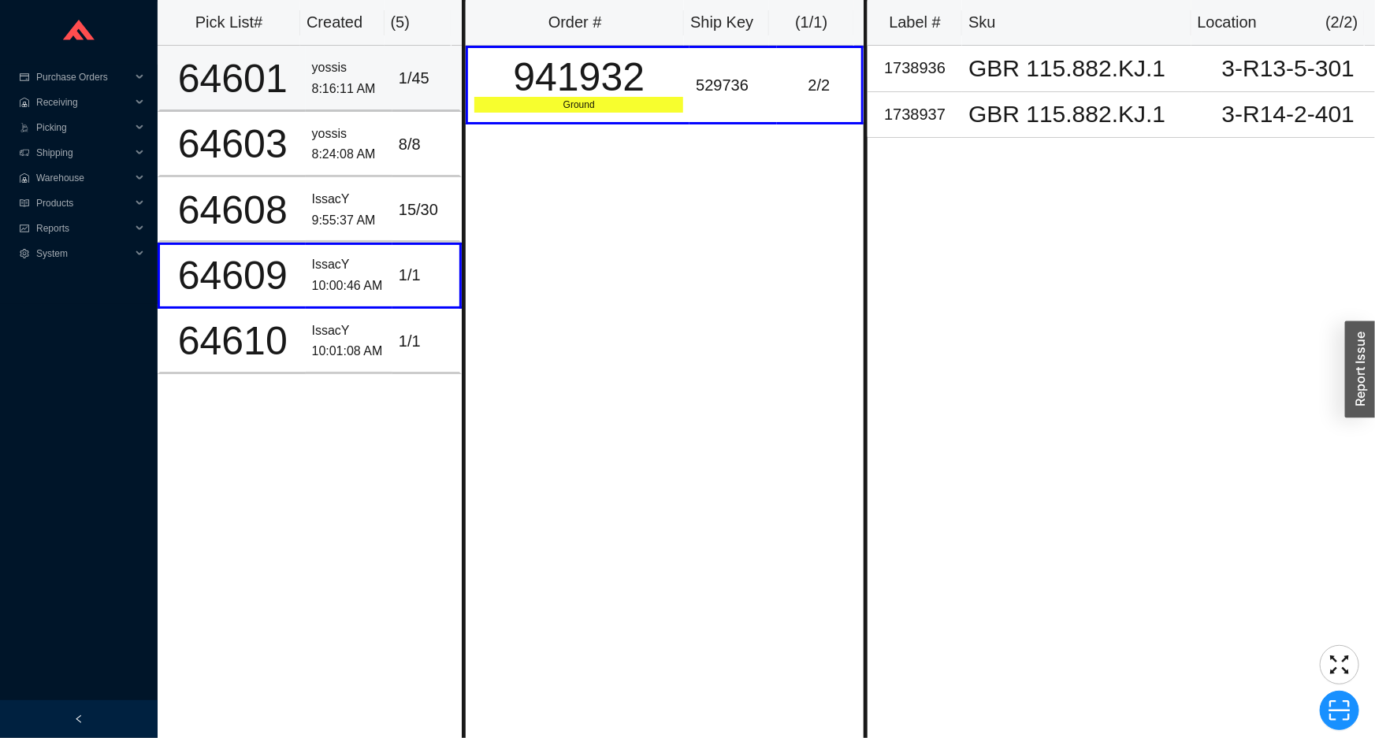
click at [354, 91] on div "8:16:11 AM" at bounding box center [349, 89] width 74 height 21
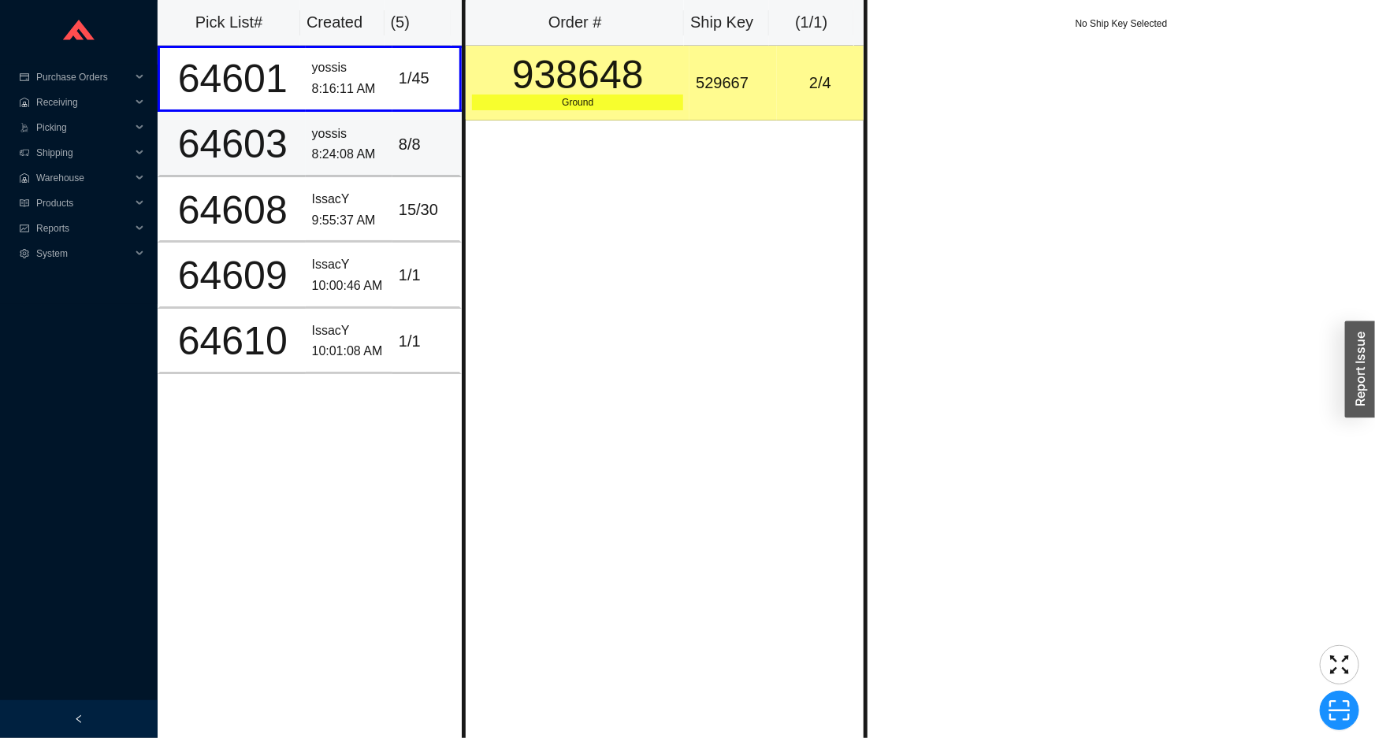
drag, startPoint x: 359, startPoint y: 140, endPoint x: 408, endPoint y: 17, distance: 132.3
click at [362, 136] on div "yossis" at bounding box center [349, 134] width 74 height 21
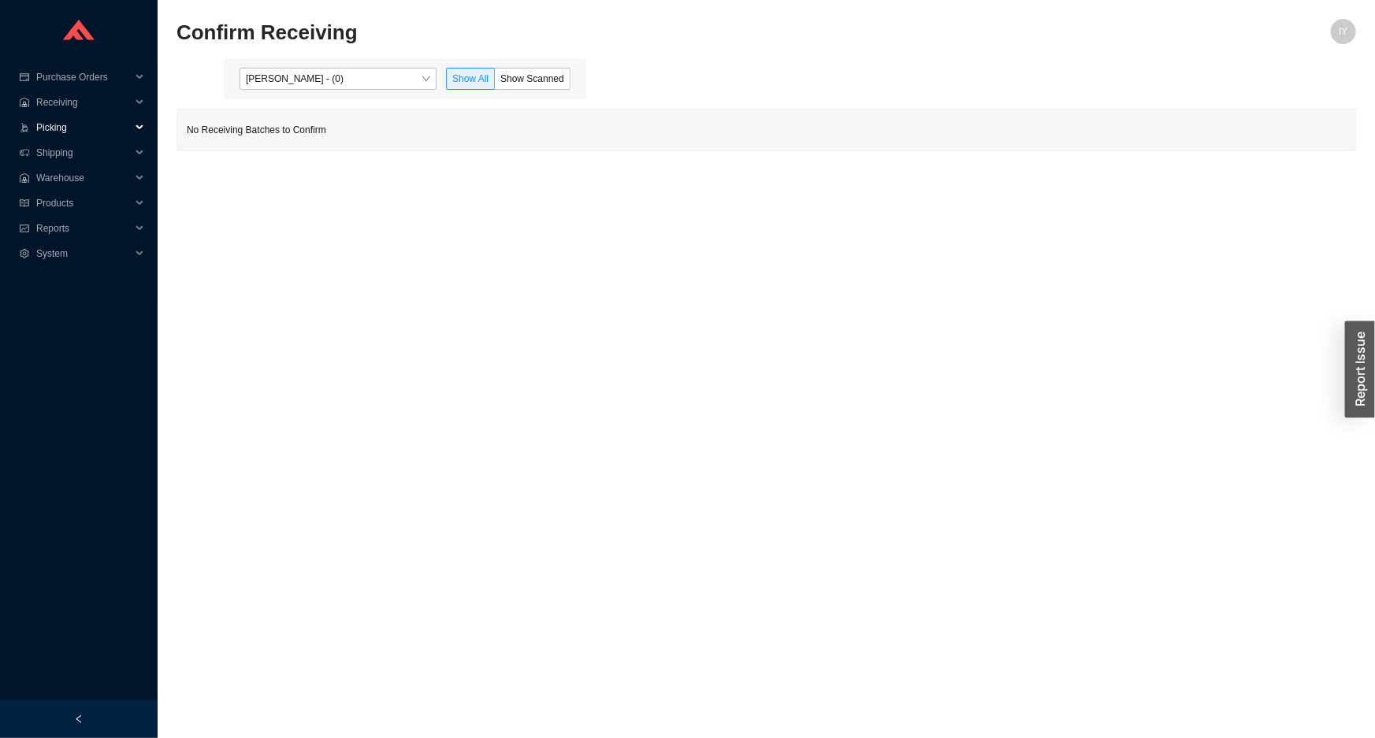
click at [111, 132] on span "Picking" at bounding box center [83, 127] width 95 height 25
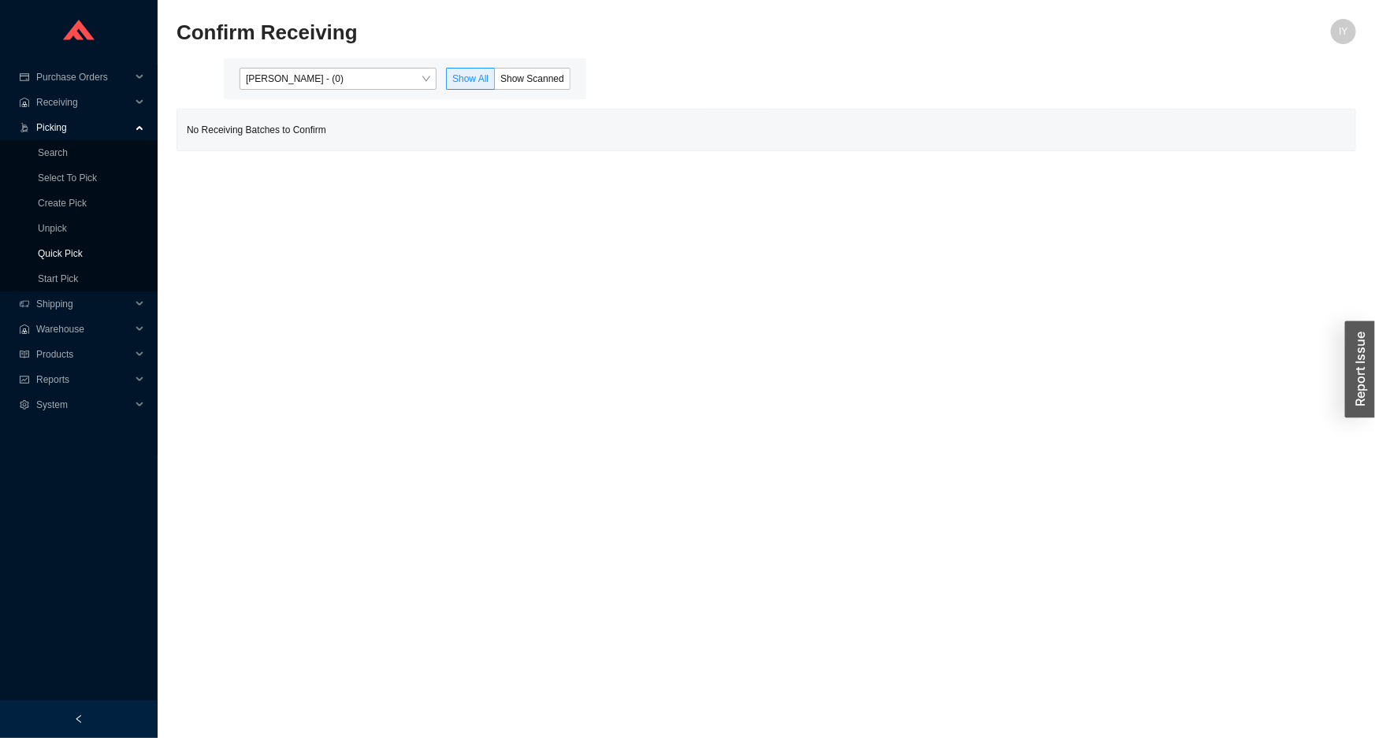
click at [83, 252] on link "Quick Pick" at bounding box center [60, 253] width 45 height 11
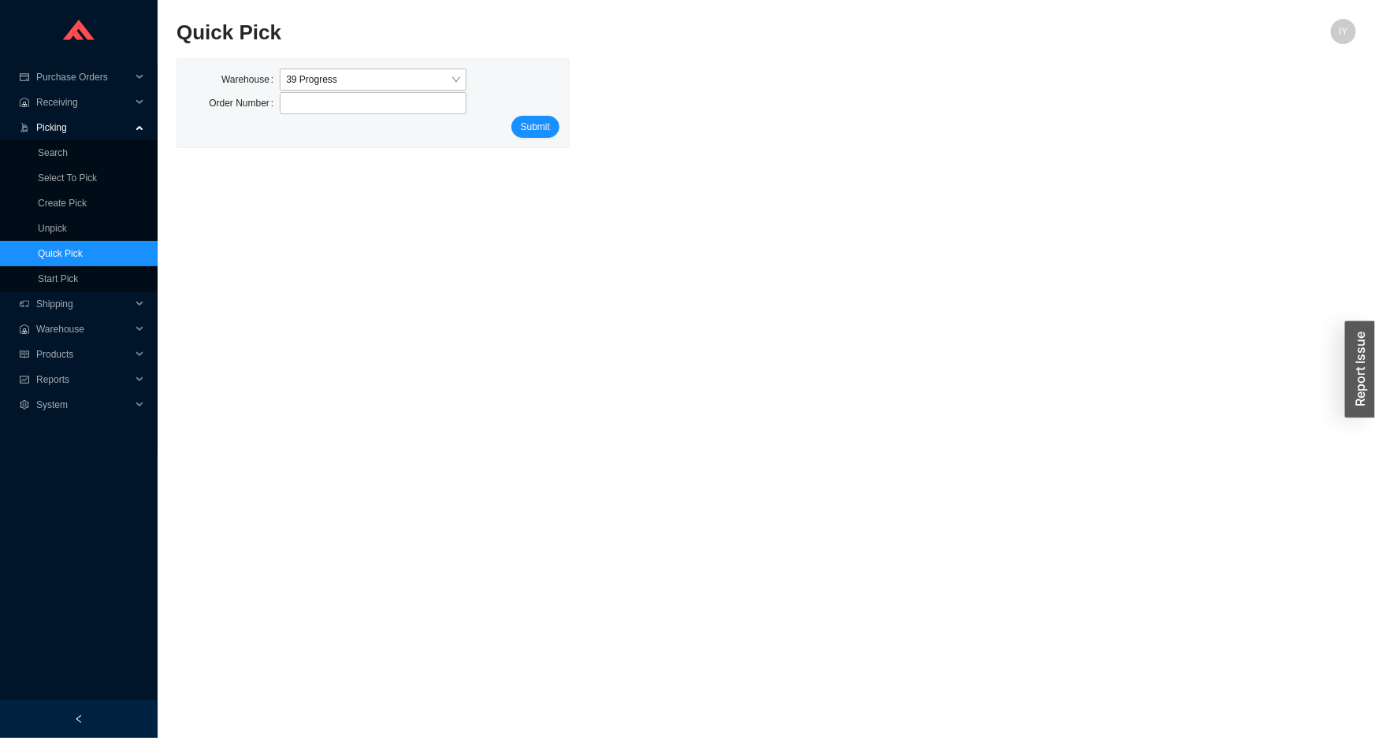
type input "933618"
click button "Submit" at bounding box center [535, 127] width 48 height 22
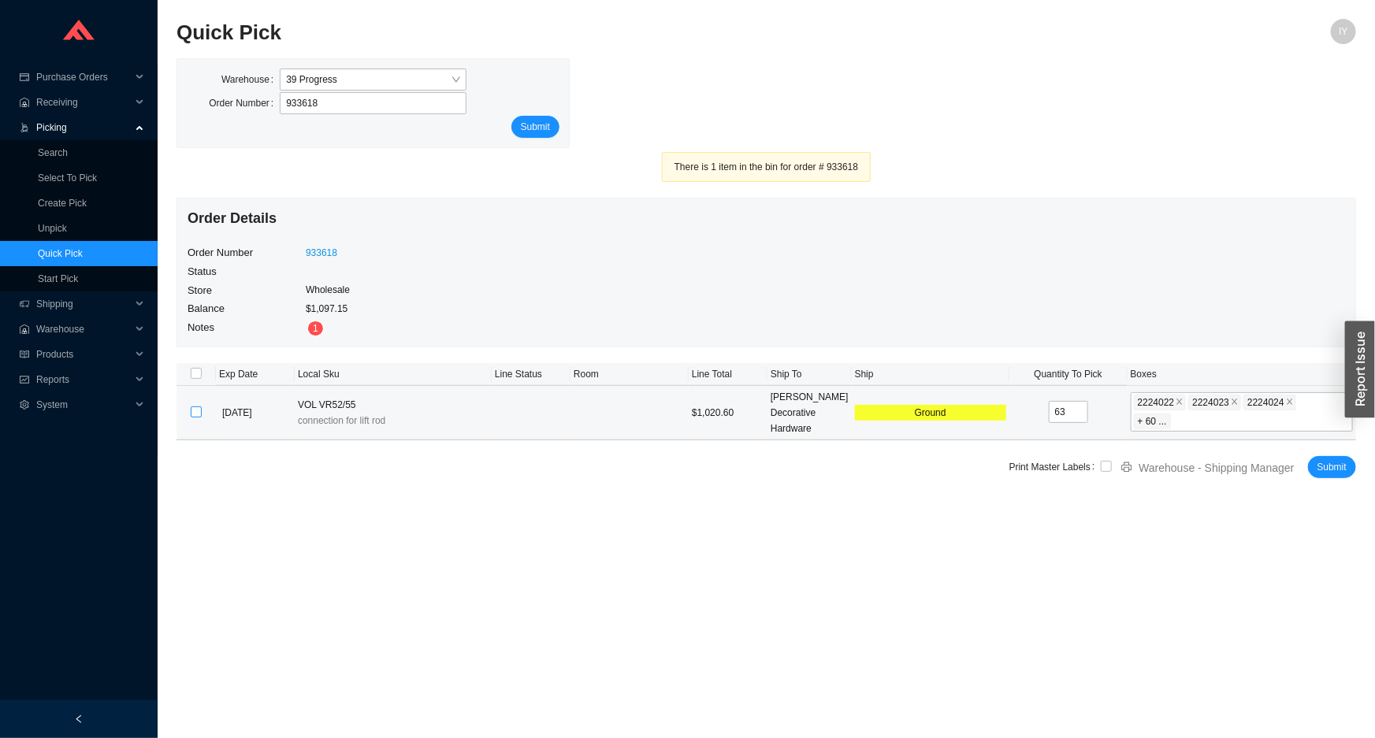
click at [191, 409] on input "checkbox" at bounding box center [196, 412] width 11 height 11
checkbox input "true"
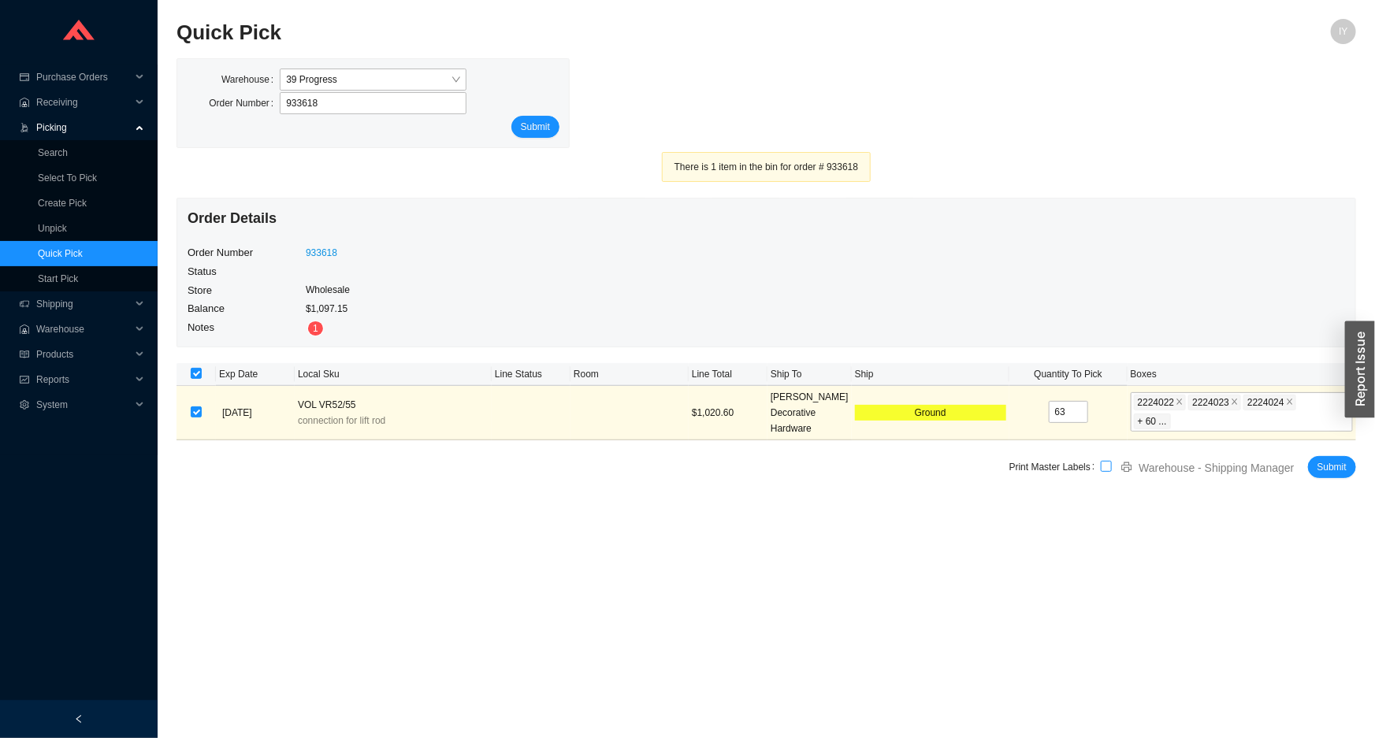
click at [1108, 465] on input "checkbox" at bounding box center [1106, 466] width 11 height 11
checkbox input "true"
click at [1341, 469] on span "Submit" at bounding box center [1331, 467] width 29 height 16
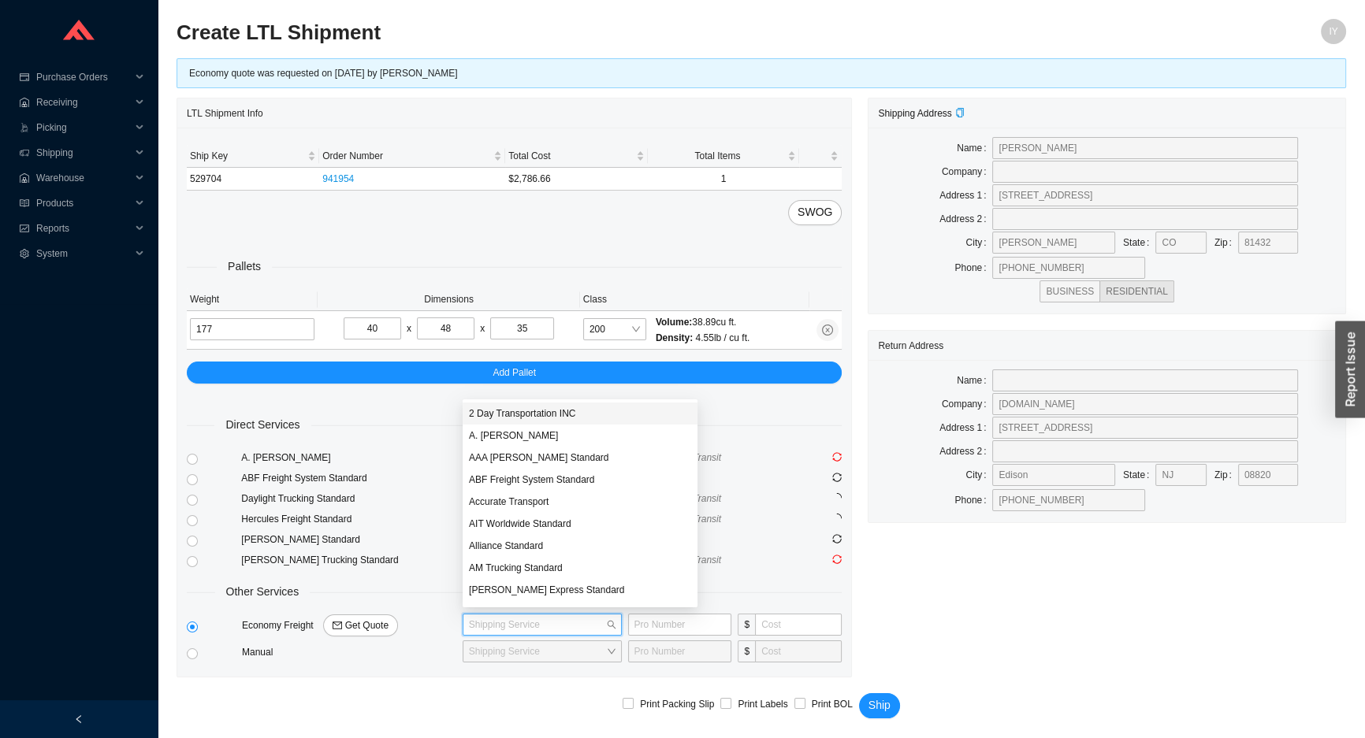
click at [492, 626] on input "search" at bounding box center [537, 625] width 137 height 20
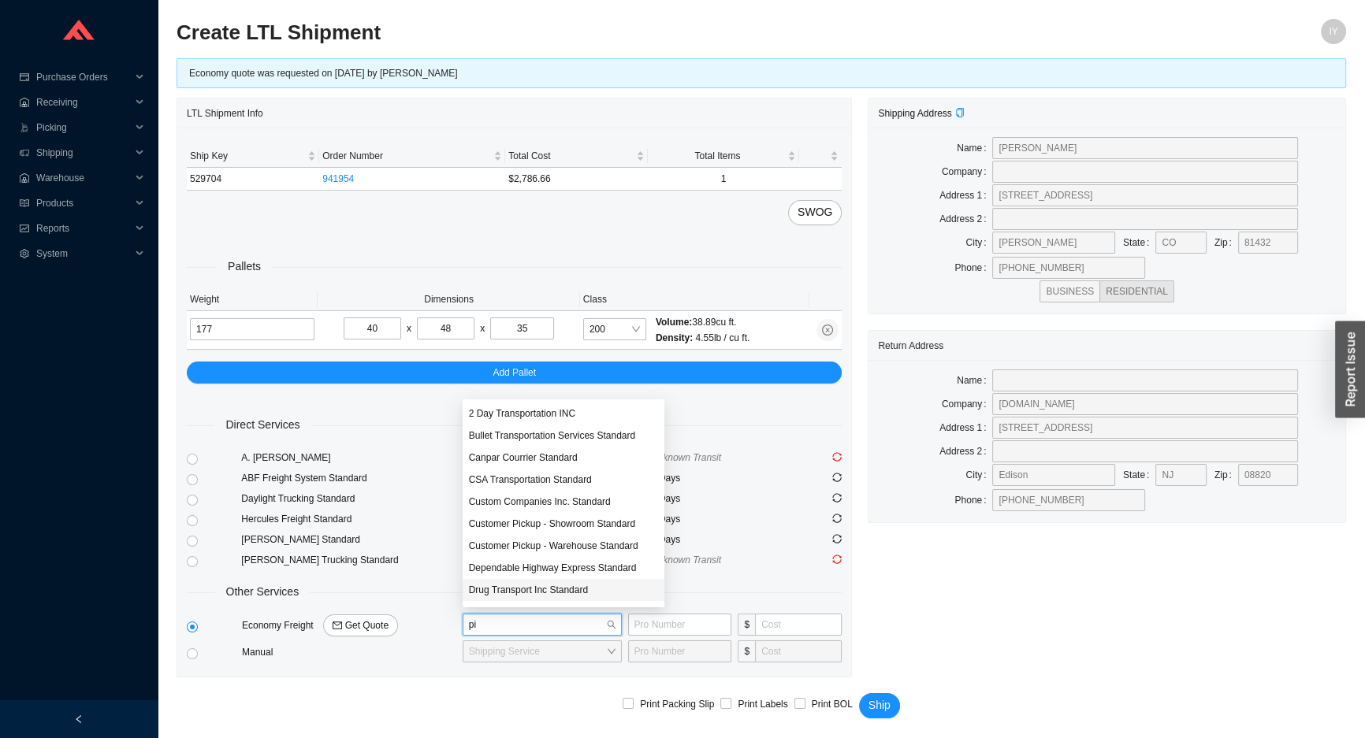
type input "pit"
click at [523, 419] on div "Pitt [US_STATE] Express Standard" at bounding box center [564, 414] width 190 height 14
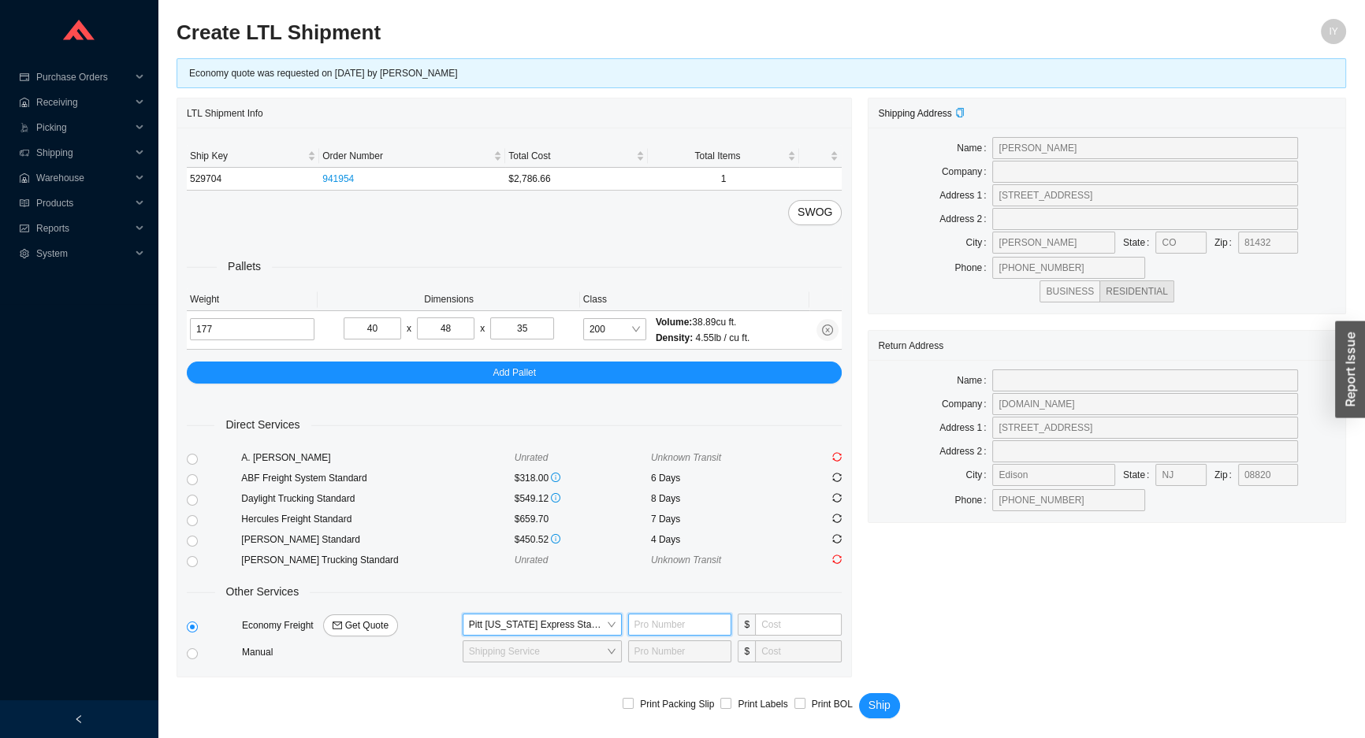
click at [686, 630] on input "text" at bounding box center [680, 625] width 104 height 22
type input "5049576573"
click at [859, 693] on button "Ship" at bounding box center [879, 705] width 41 height 25
type input "320"
click at [869, 698] on span "Ship" at bounding box center [879, 706] width 22 height 18
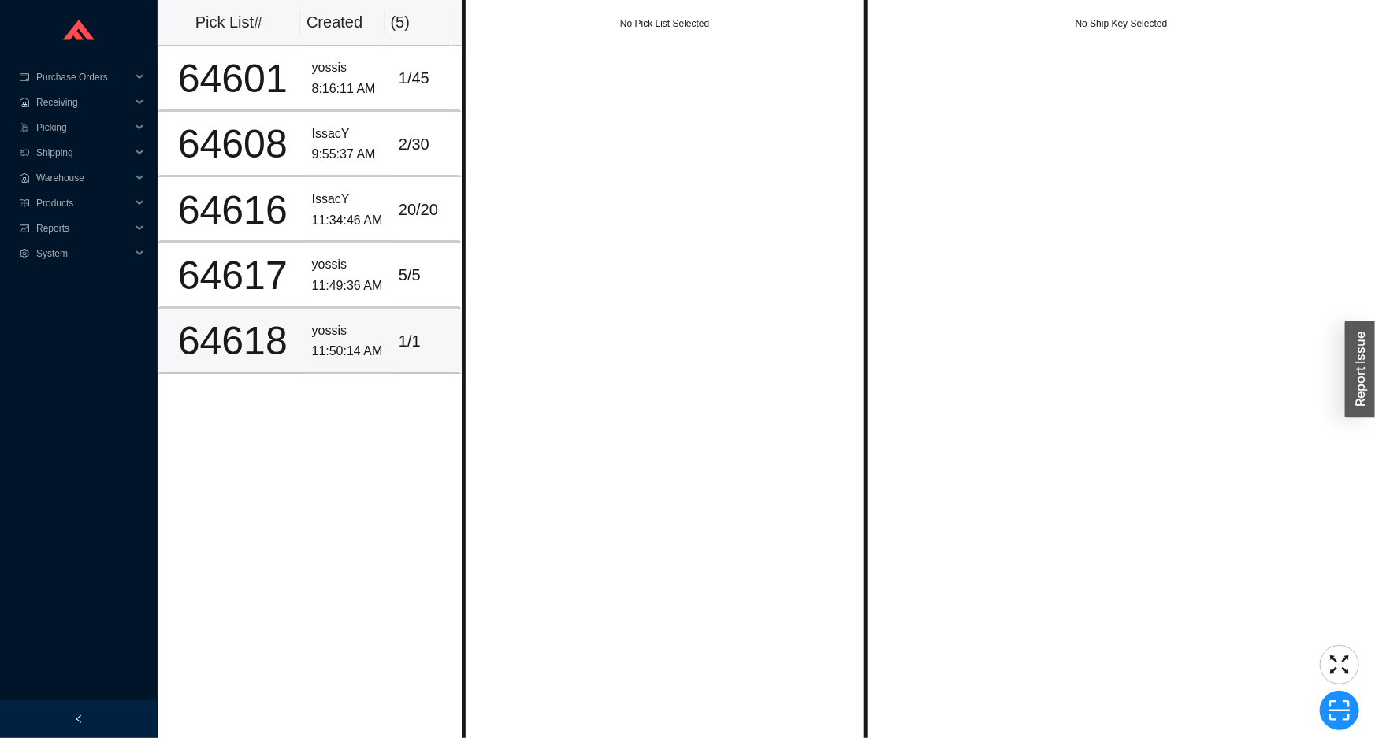
click at [356, 359] on div "11:50:14 AM" at bounding box center [349, 351] width 74 height 21
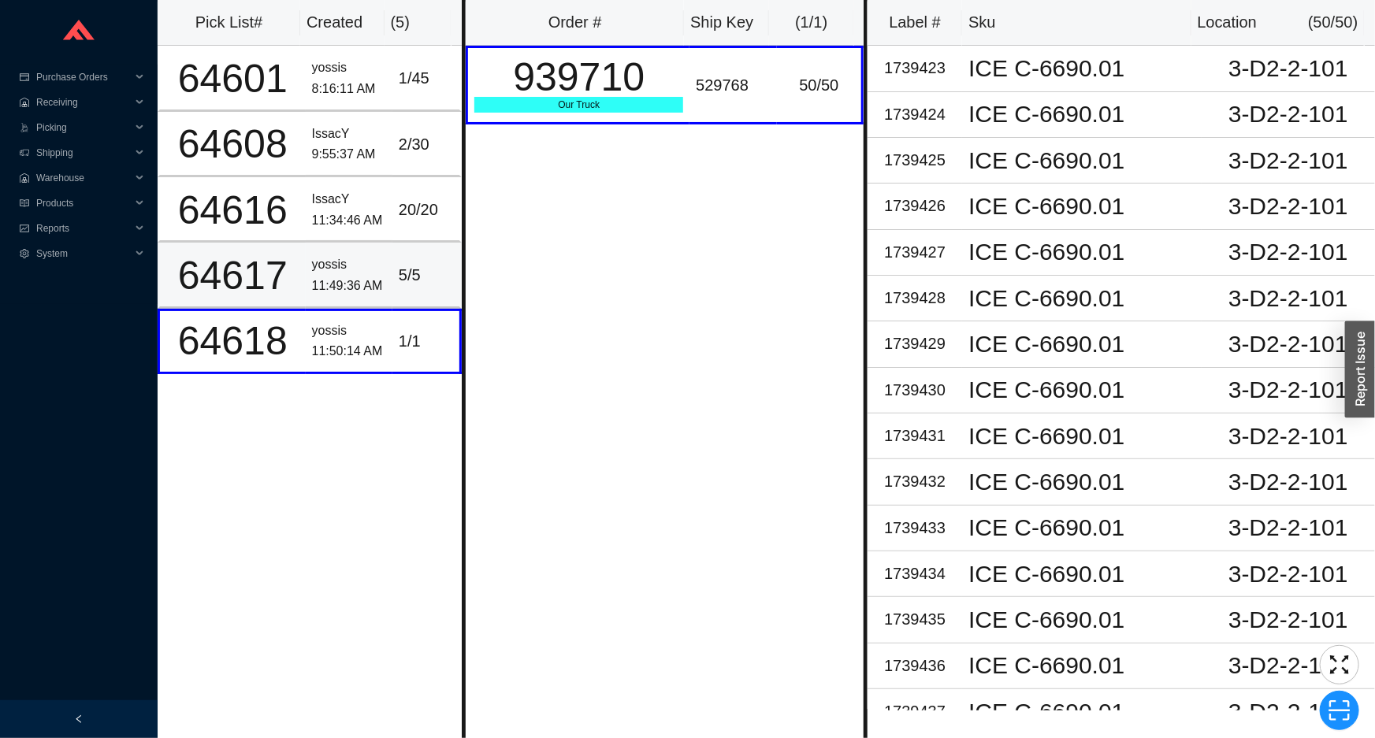
click at [346, 266] on div "yossis" at bounding box center [349, 265] width 74 height 21
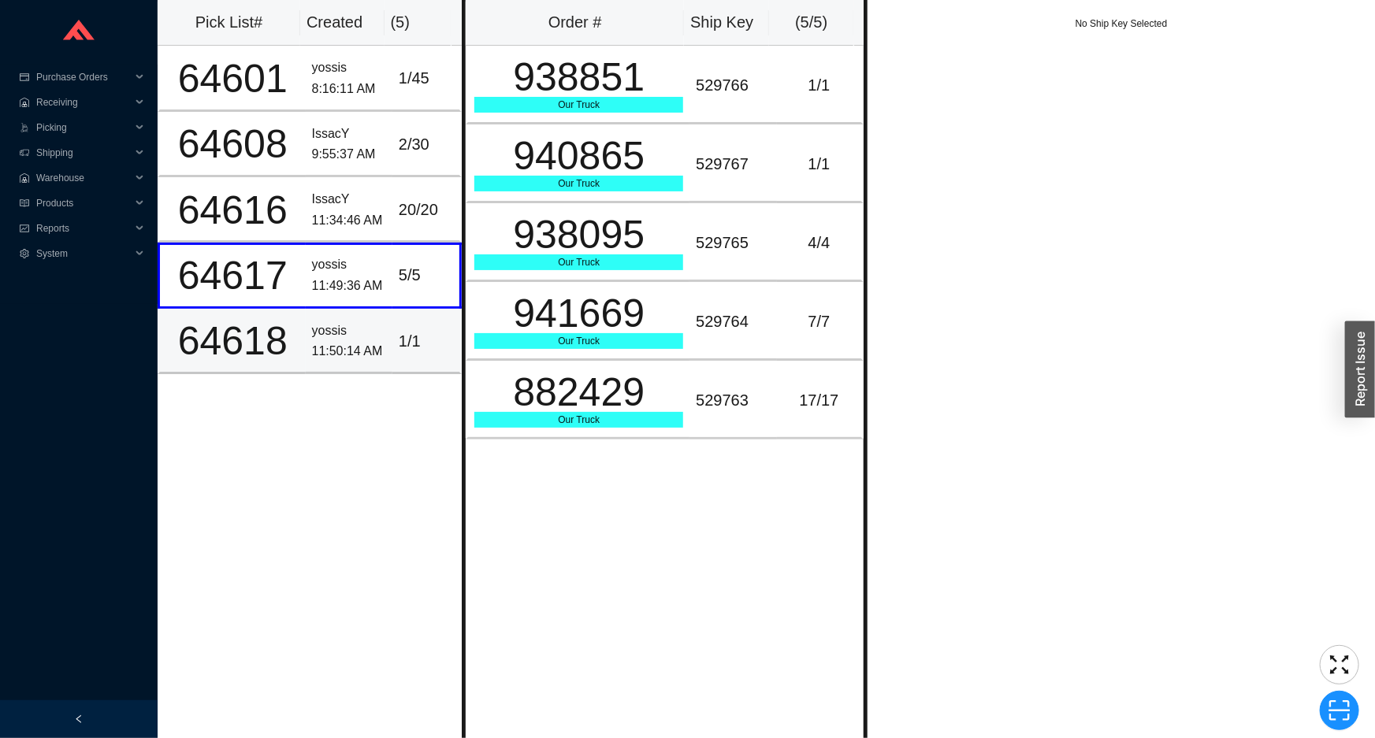
click at [405, 332] on div "1 / 1" at bounding box center [426, 342] width 54 height 26
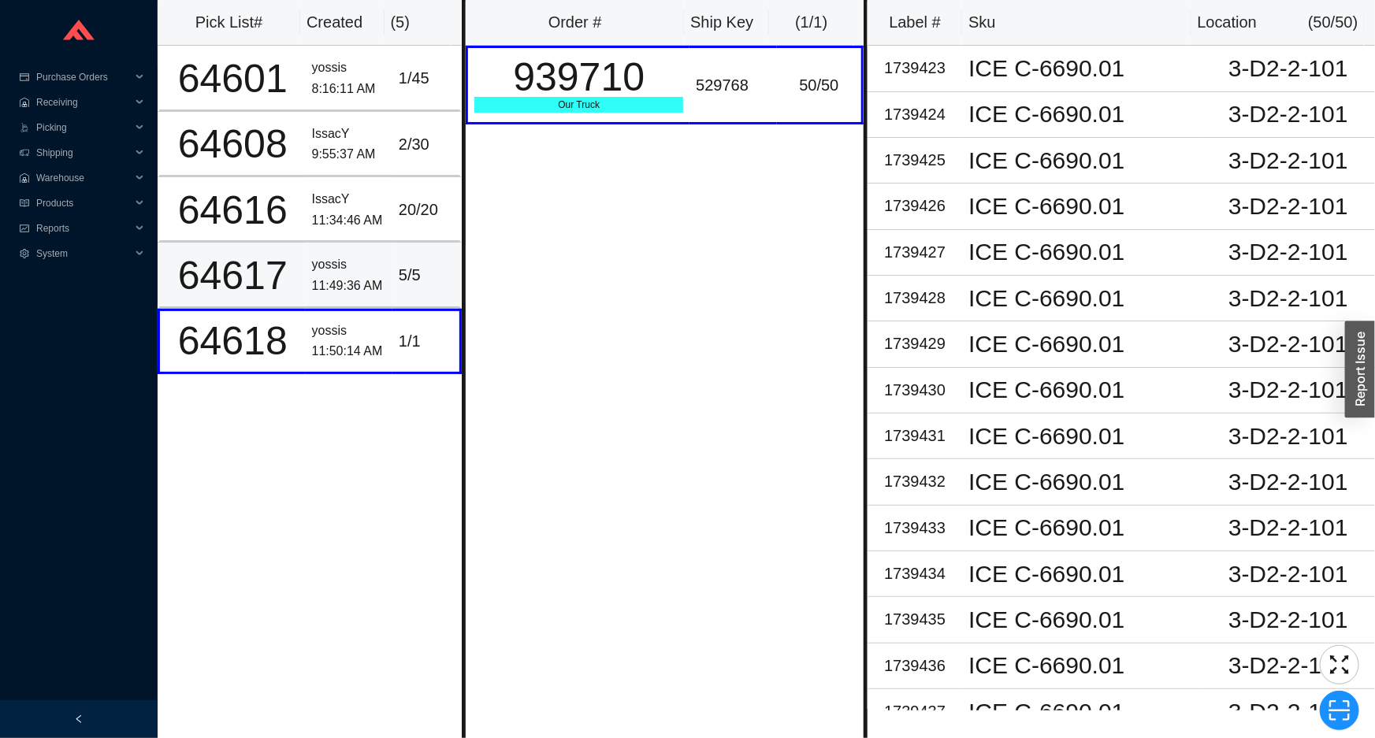
click at [427, 264] on div "5 / 5" at bounding box center [426, 275] width 54 height 26
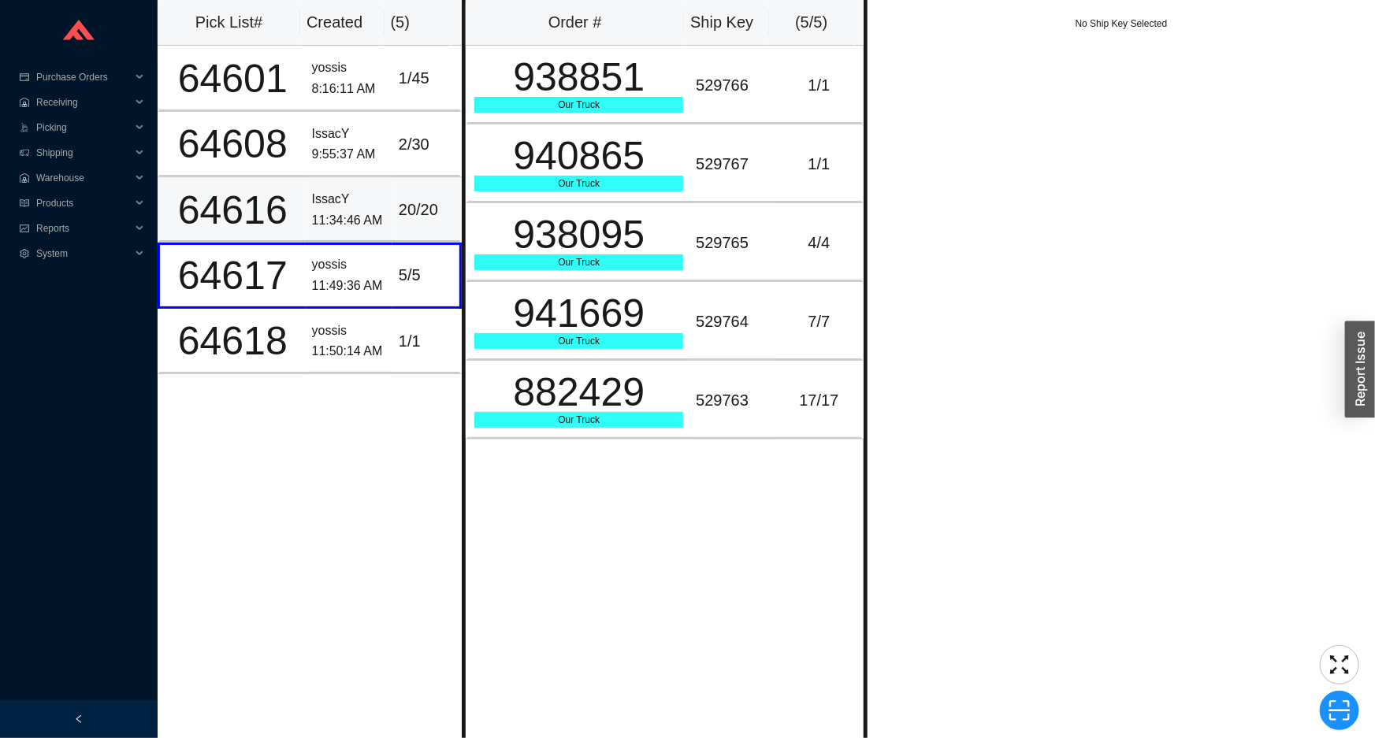
click at [397, 195] on td "20 / 20" at bounding box center [426, 209] width 69 height 65
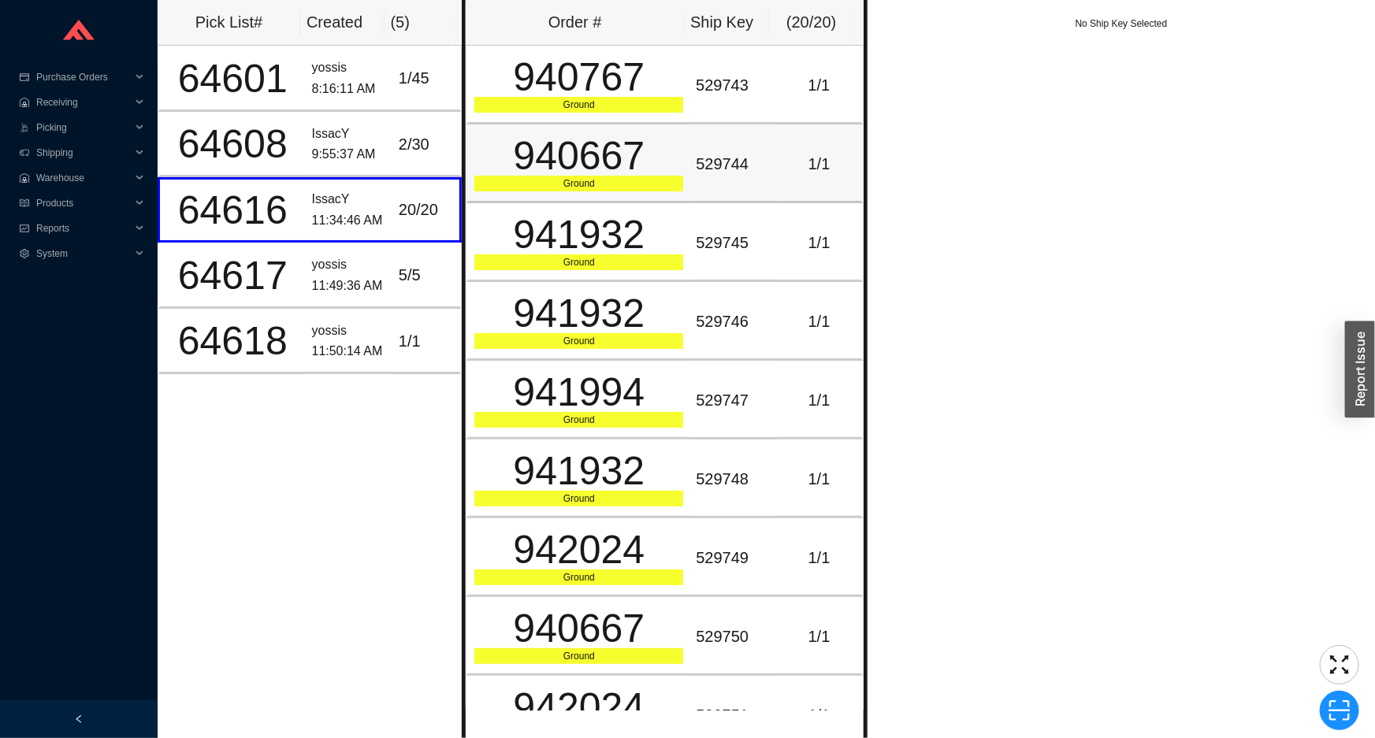
click at [552, 163] on div "940667" at bounding box center [578, 155] width 209 height 39
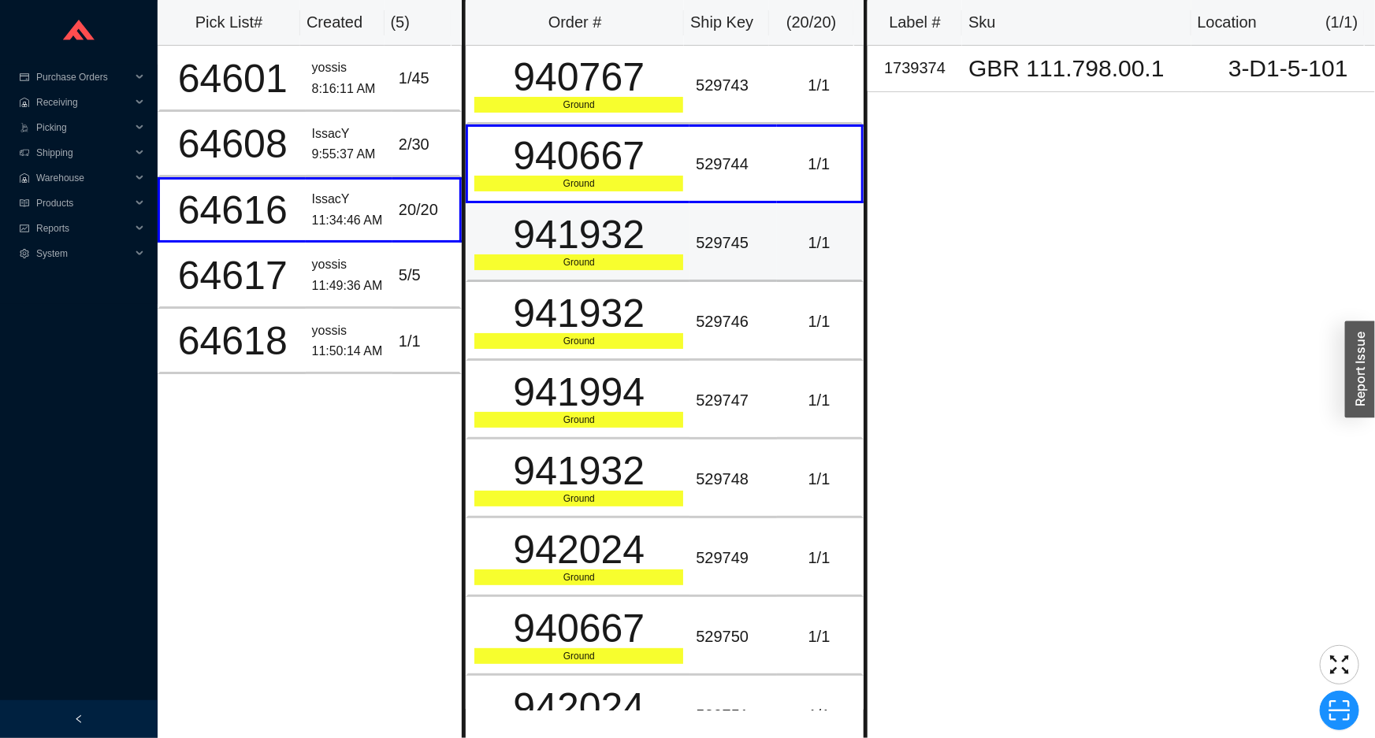
click at [560, 276] on td "941932 Ground" at bounding box center [578, 242] width 224 height 79
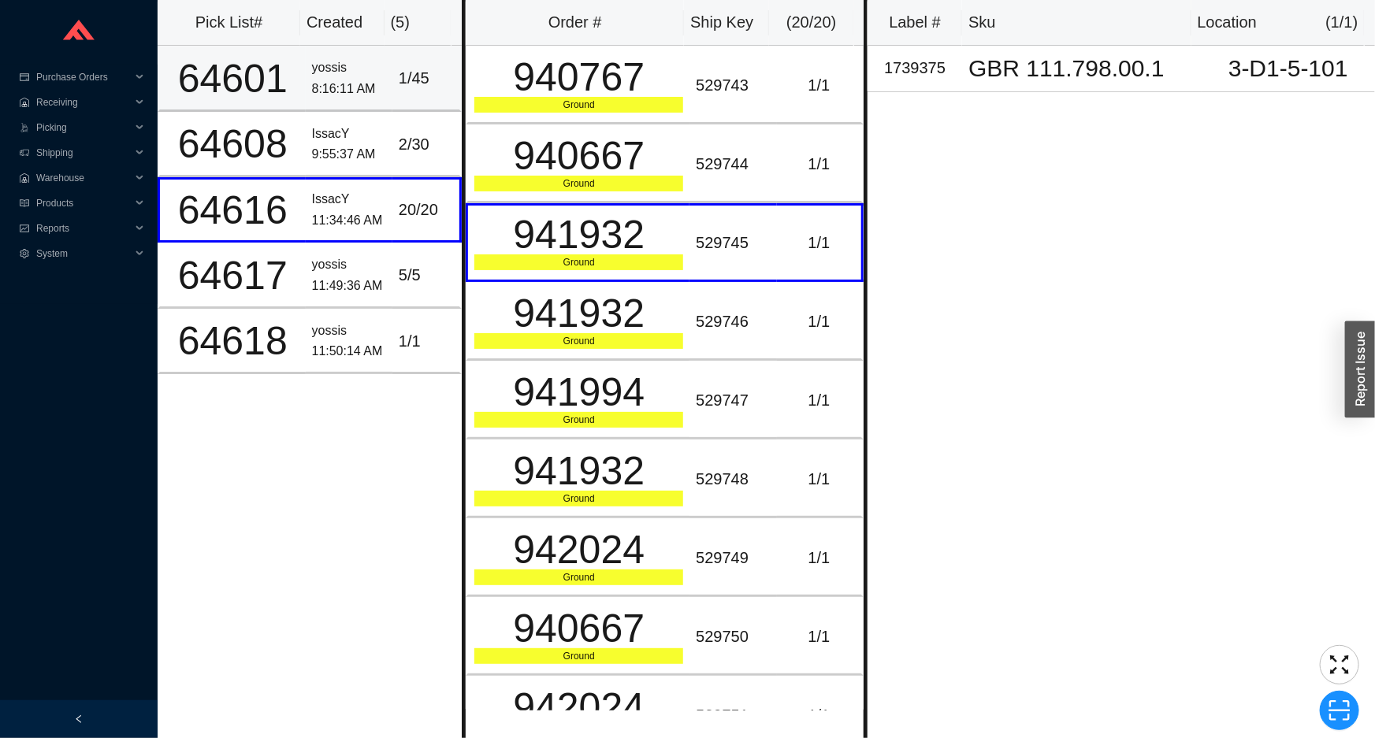
click at [364, 85] on div "8:16:11 AM" at bounding box center [349, 89] width 74 height 21
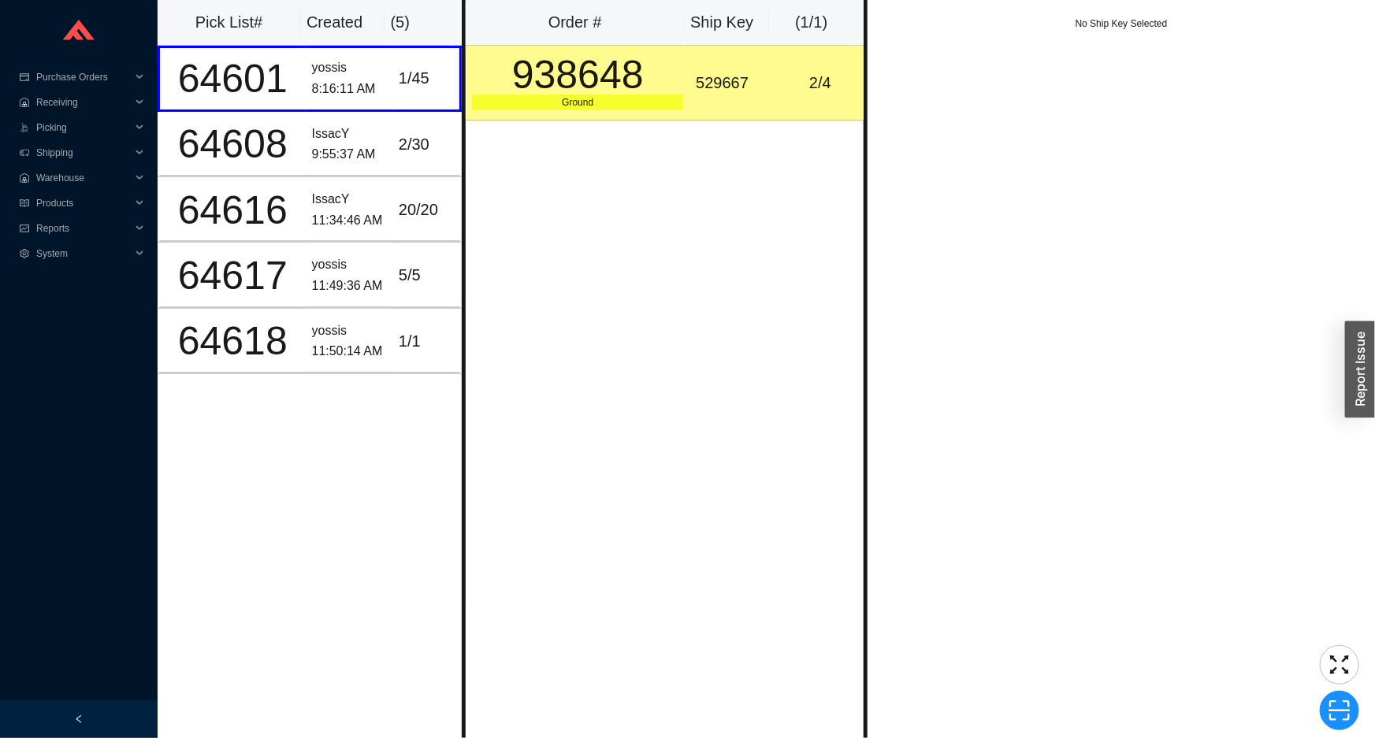
click at [530, 95] on div "938648" at bounding box center [577, 74] width 211 height 39
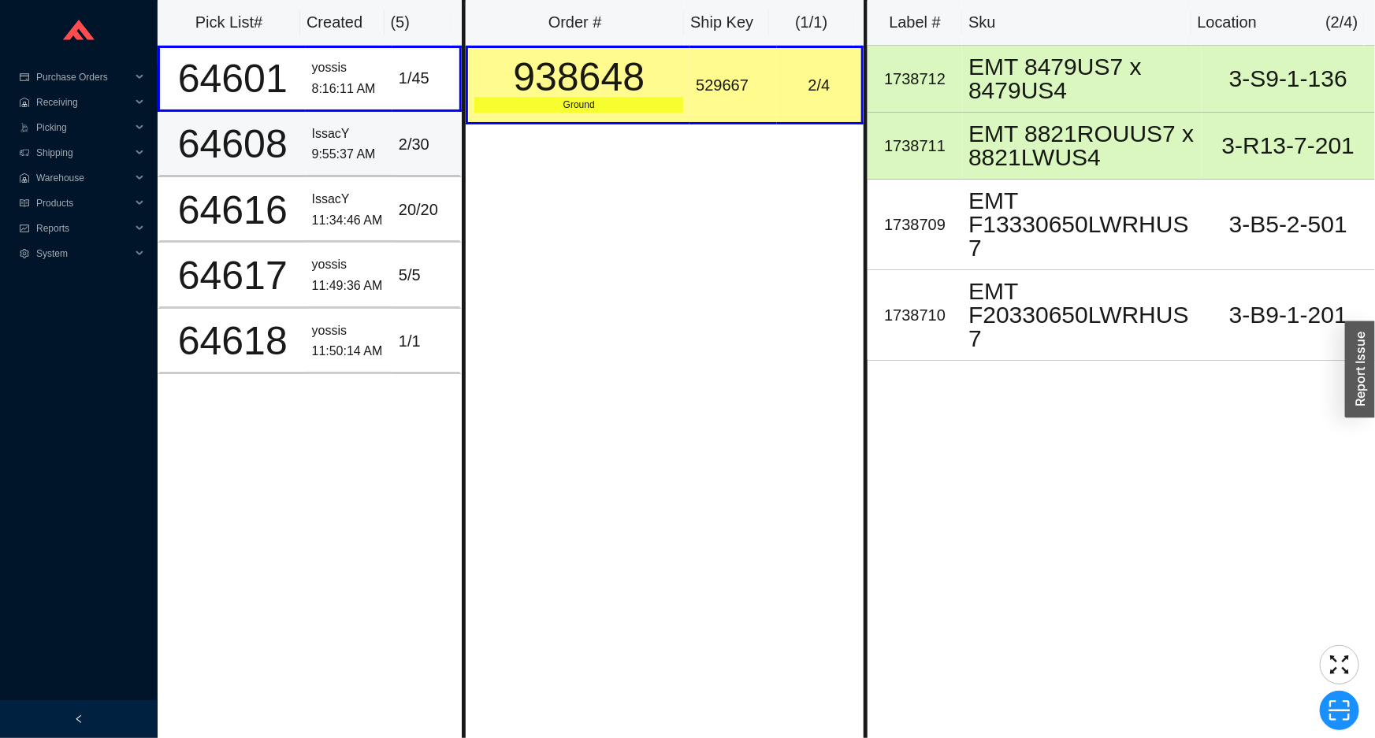
drag, startPoint x: 400, startPoint y: 145, endPoint x: 449, endPoint y: 139, distance: 49.3
click at [400, 144] on div "2 / 30" at bounding box center [426, 145] width 54 height 26
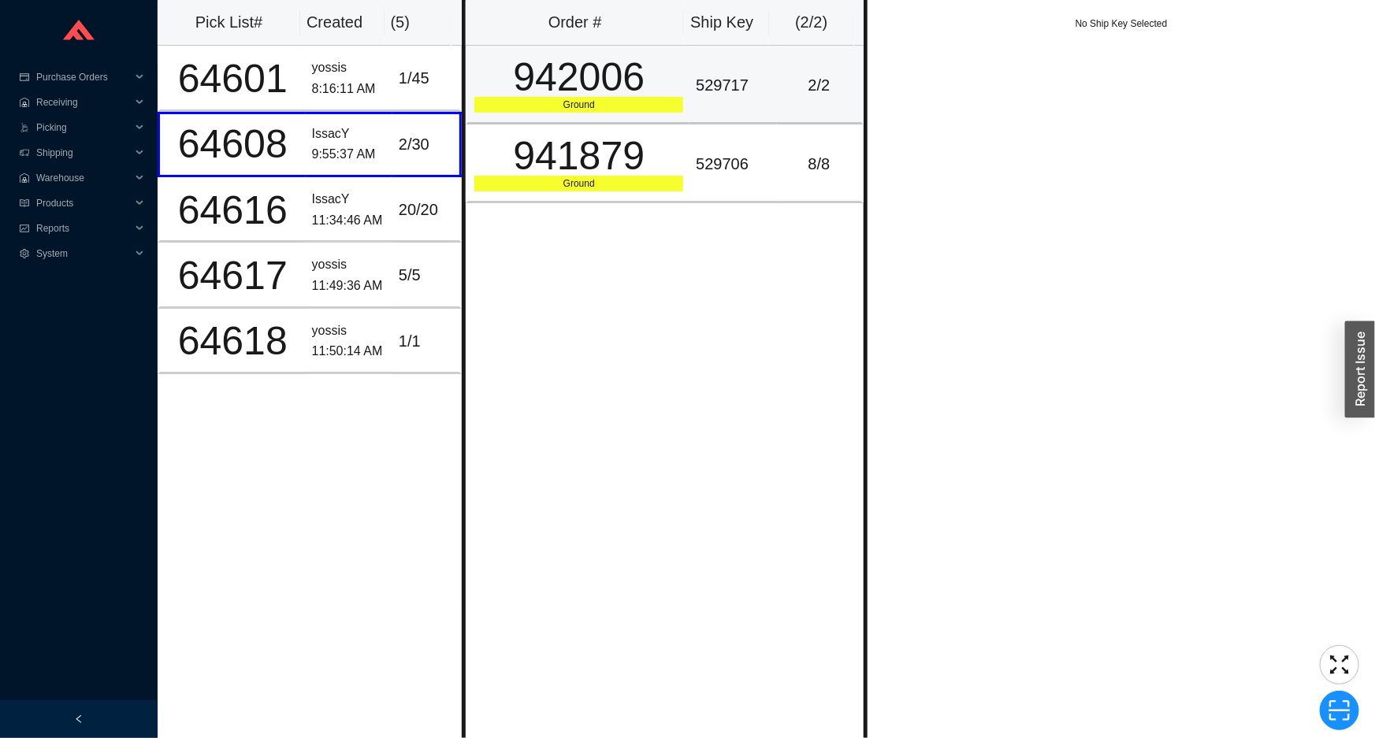
click at [582, 105] on div "Ground" at bounding box center [578, 105] width 209 height 16
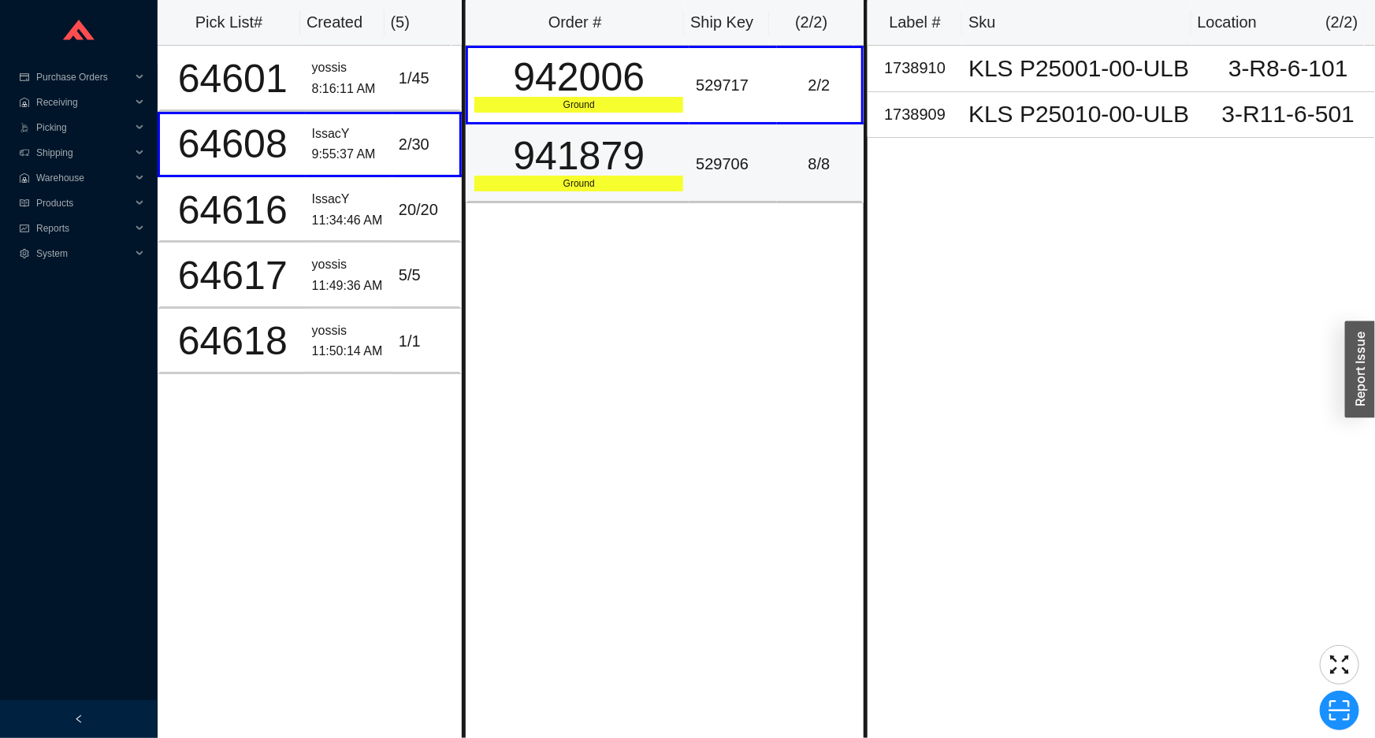
click at [589, 154] on div "941879" at bounding box center [578, 155] width 209 height 39
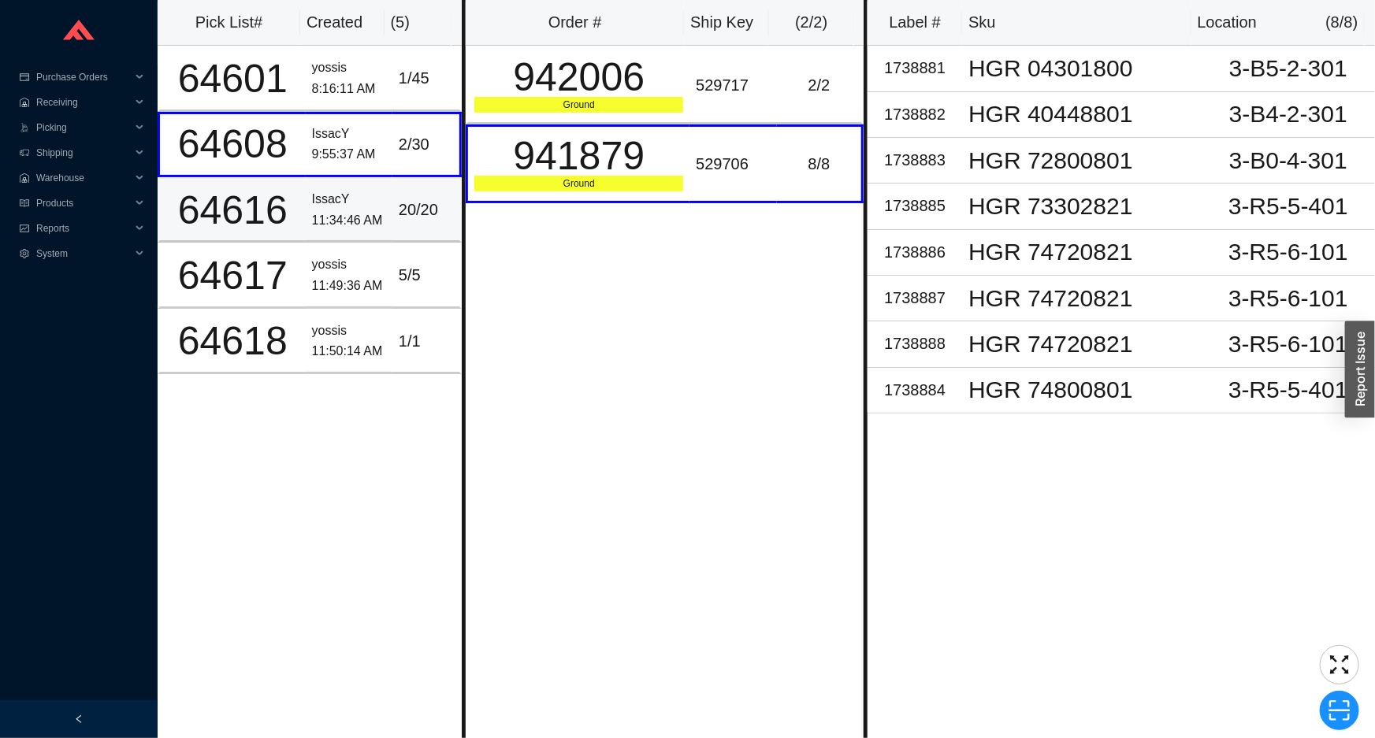
click at [369, 195] on div "IssacY" at bounding box center [349, 199] width 74 height 21
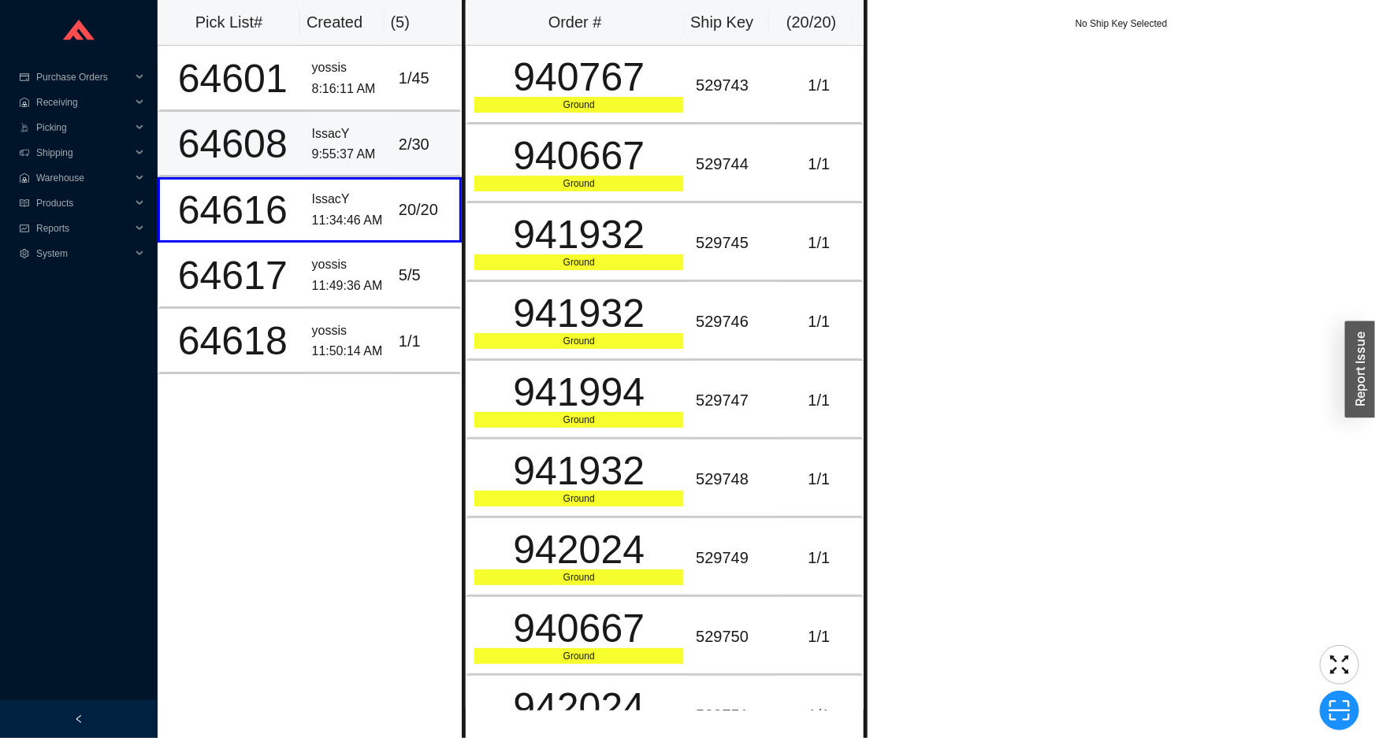
click at [376, 154] on div "9:55:37 AM" at bounding box center [349, 154] width 74 height 21
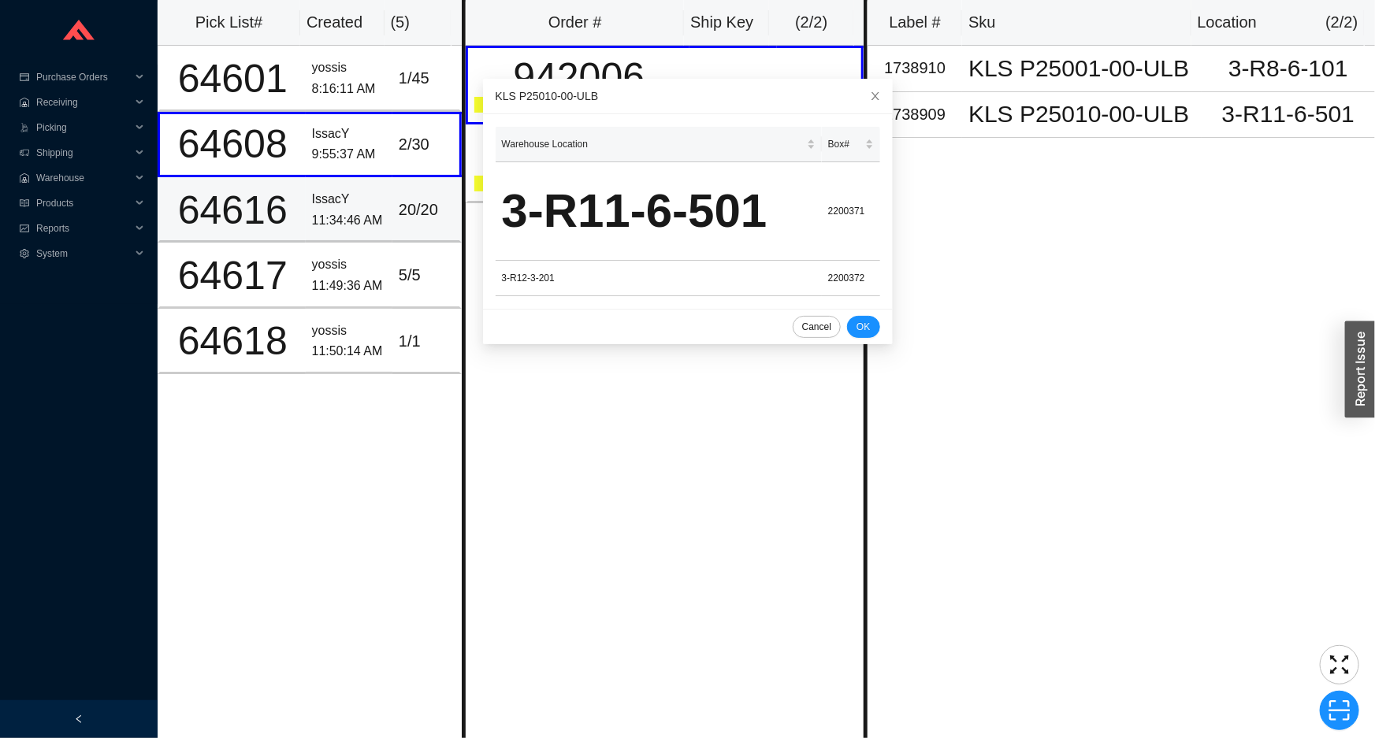
click at [412, 206] on div "20 / 20" at bounding box center [426, 210] width 54 height 26
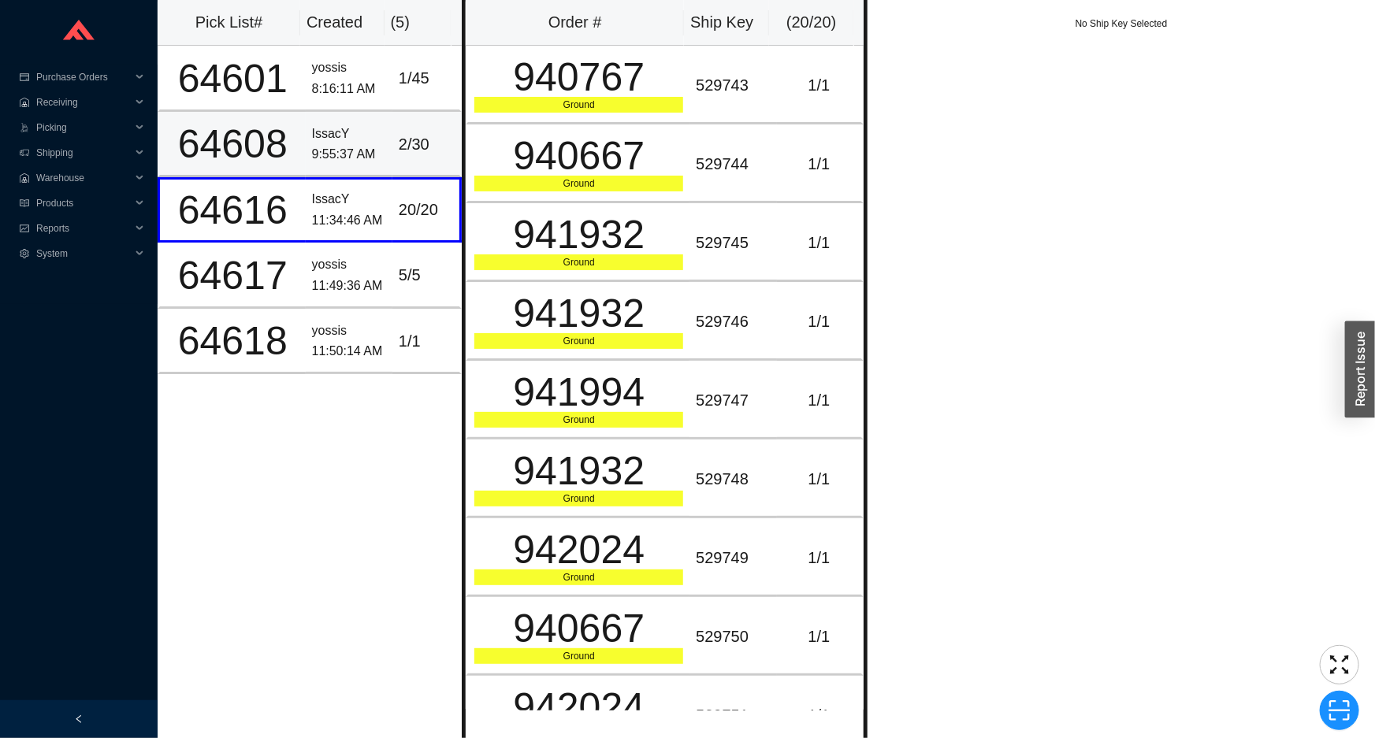
click at [403, 152] on div "2 / 30" at bounding box center [426, 145] width 54 height 26
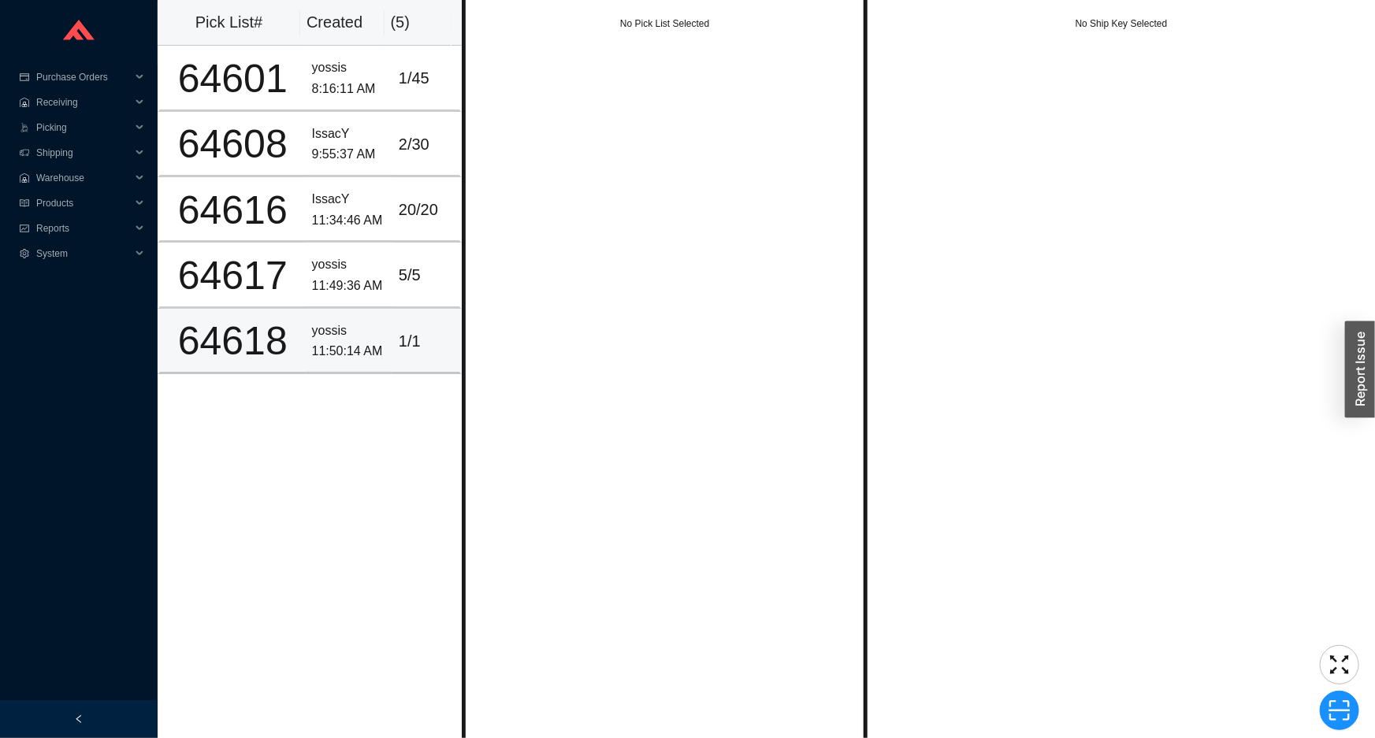
click at [369, 351] on div "11:50:14 AM" at bounding box center [349, 351] width 74 height 21
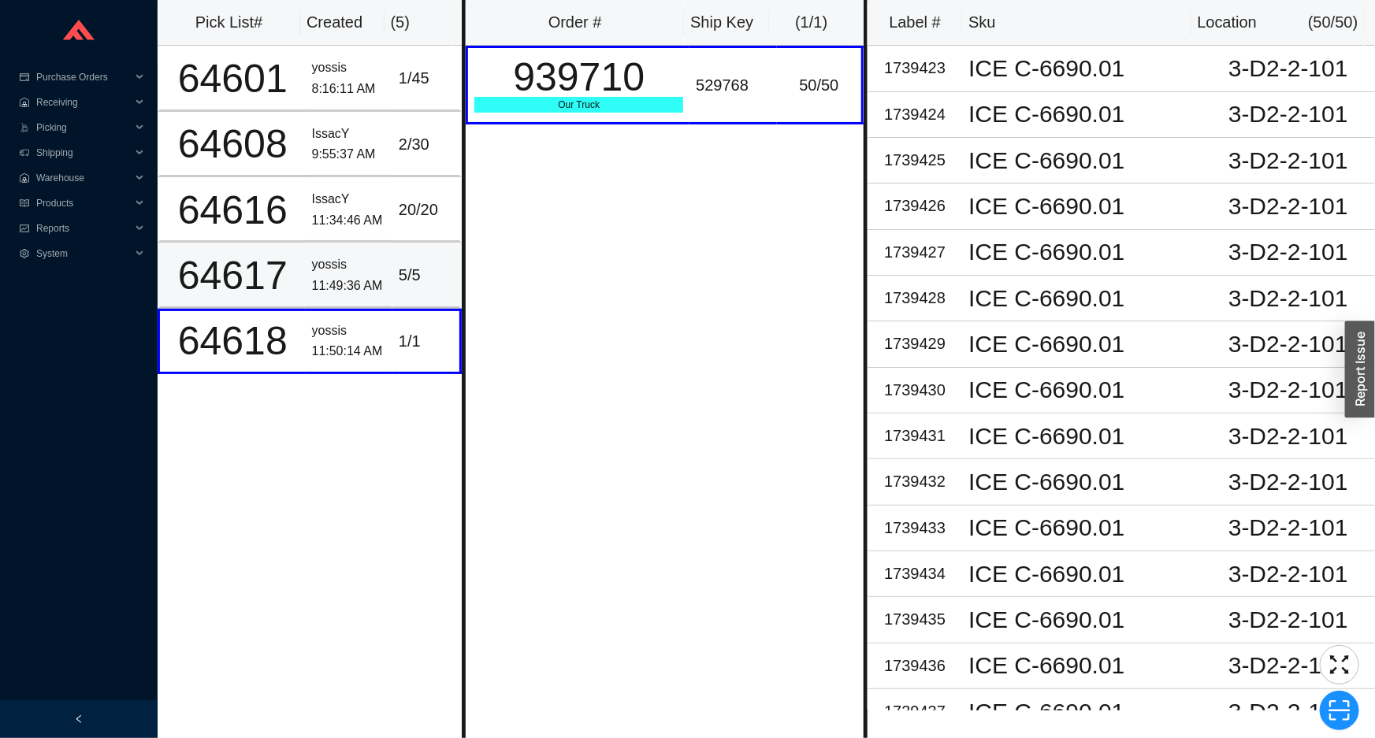
click at [377, 284] on div "11:49:36 AM" at bounding box center [349, 286] width 74 height 21
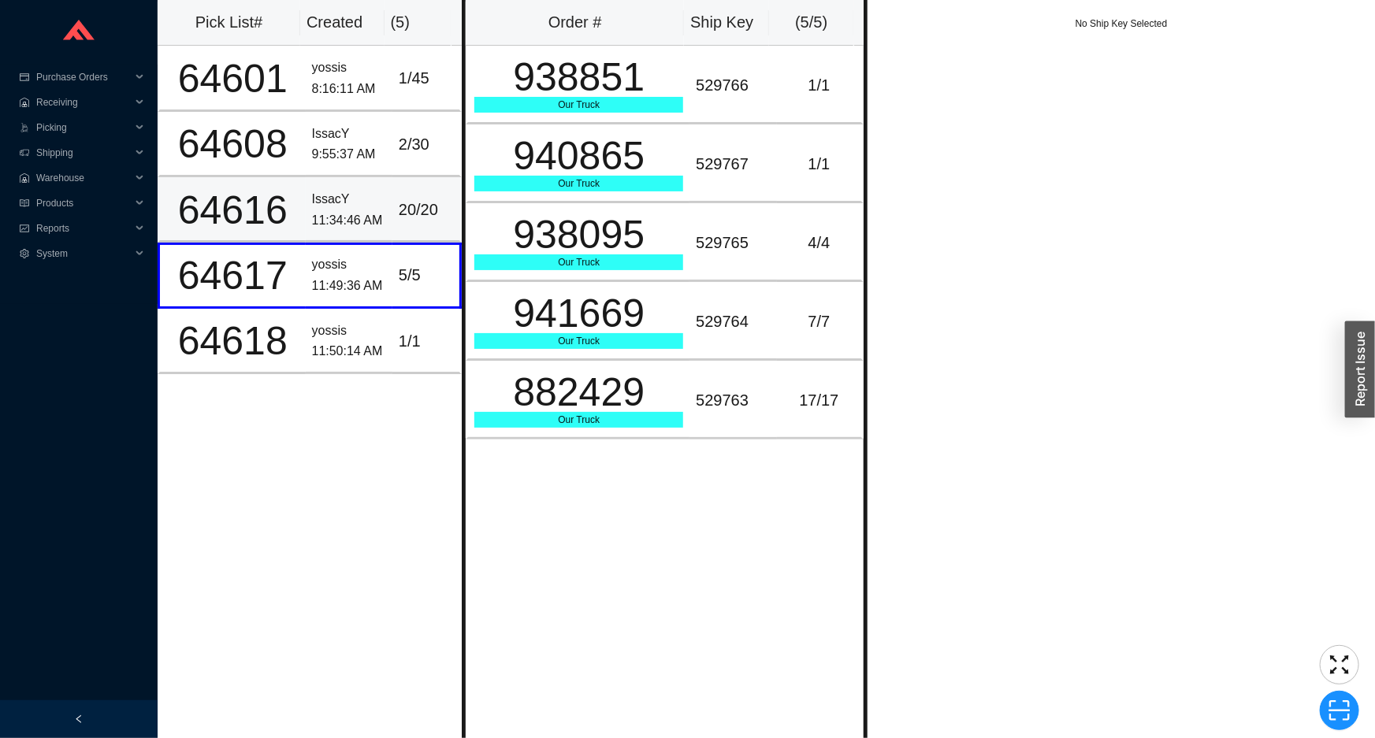
click at [370, 220] on div "11:34:46 AM" at bounding box center [349, 220] width 74 height 21
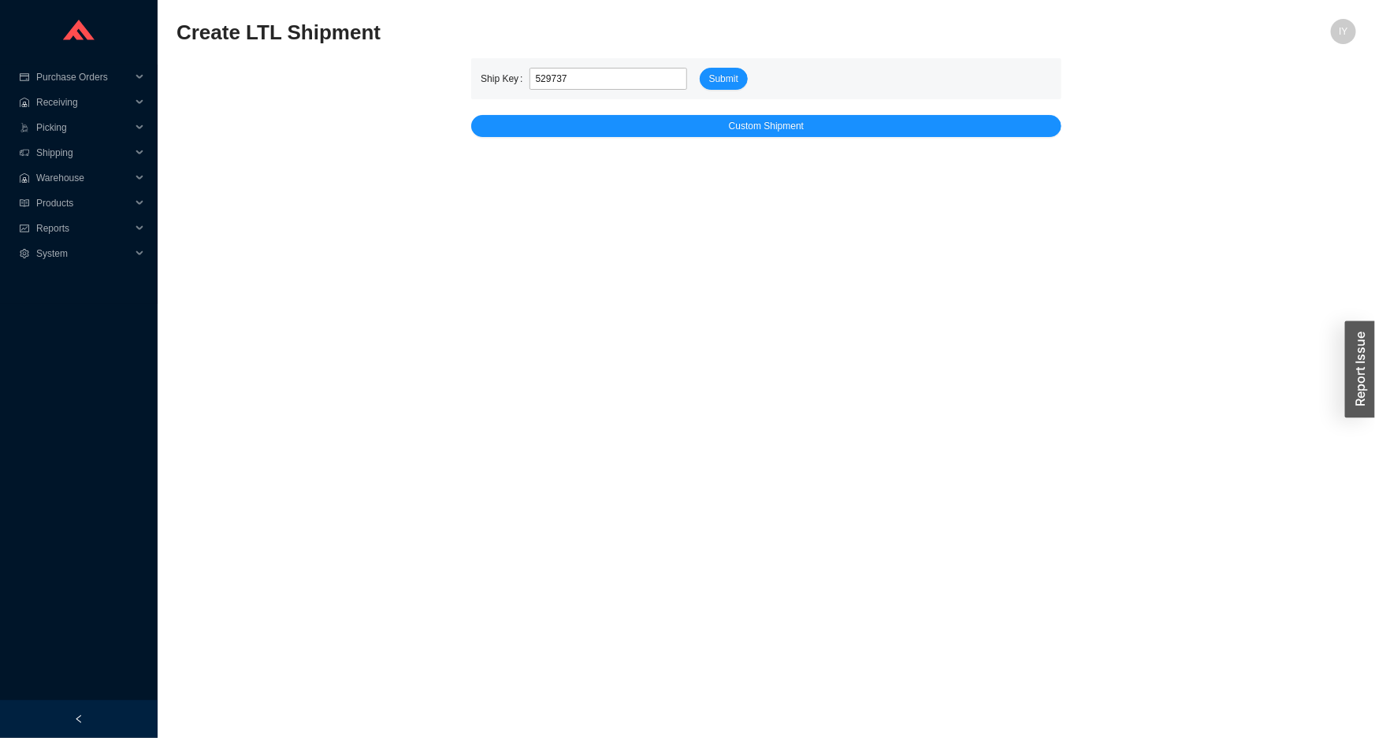
type input "529737"
click at [700, 68] on button "Submit" at bounding box center [724, 79] width 48 height 22
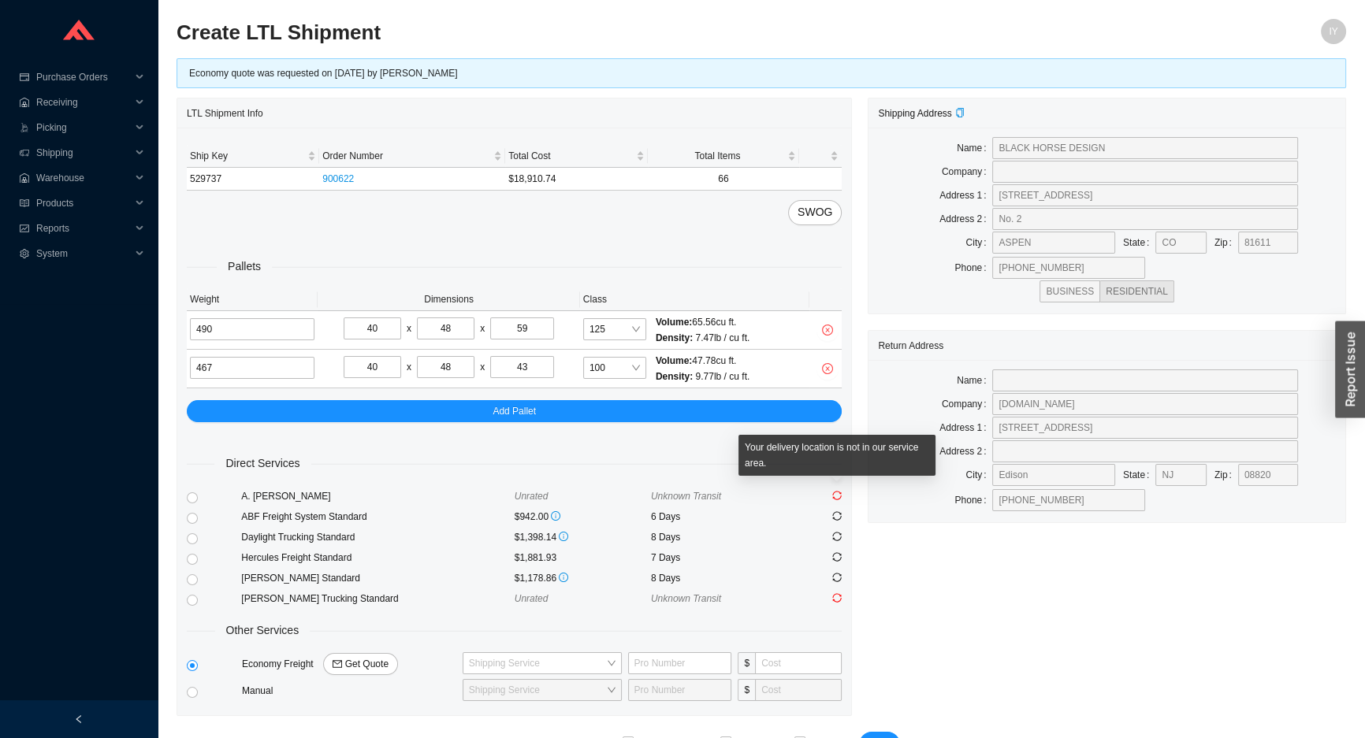
click at [842, 498] on icon "sync" at bounding box center [836, 495] width 9 height 9
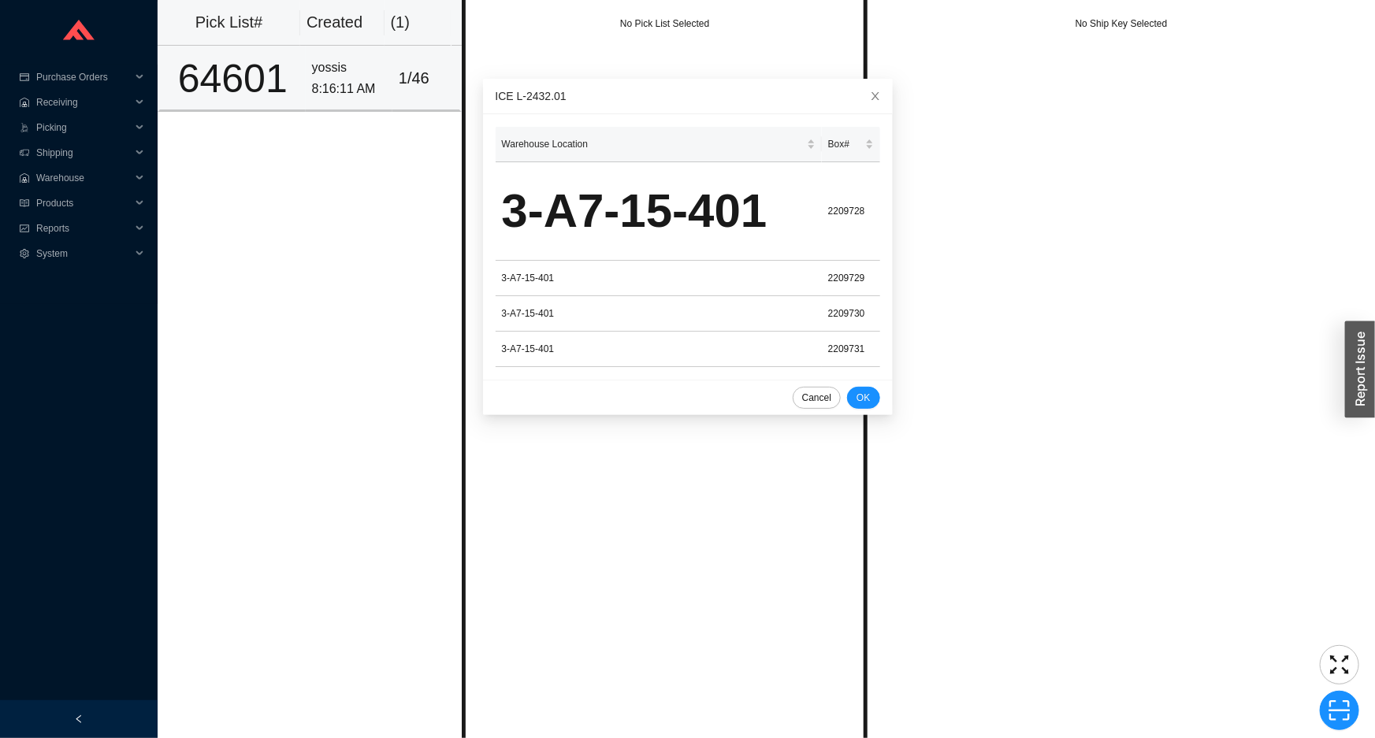
click at [392, 87] on td "1 / 46" at bounding box center [426, 78] width 69 height 65
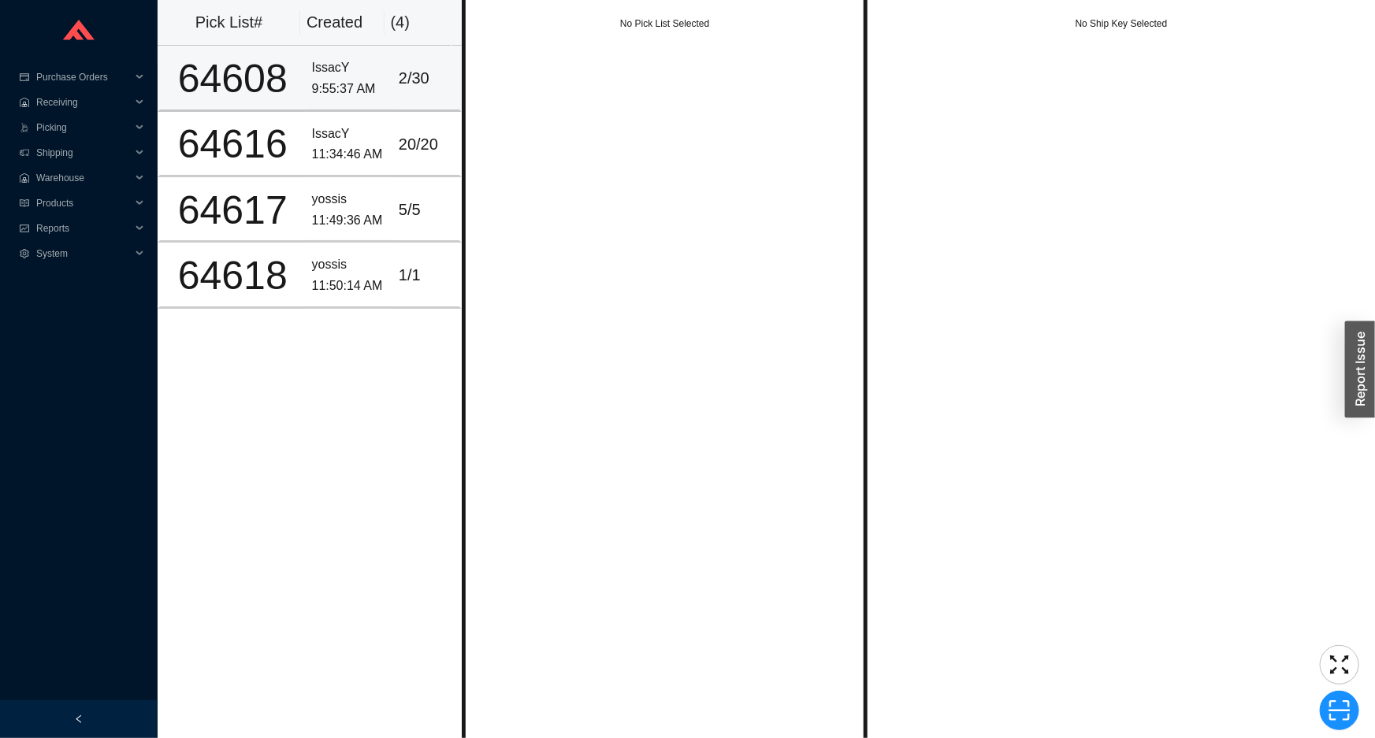
click at [348, 65] on div "IssacY" at bounding box center [349, 68] width 74 height 21
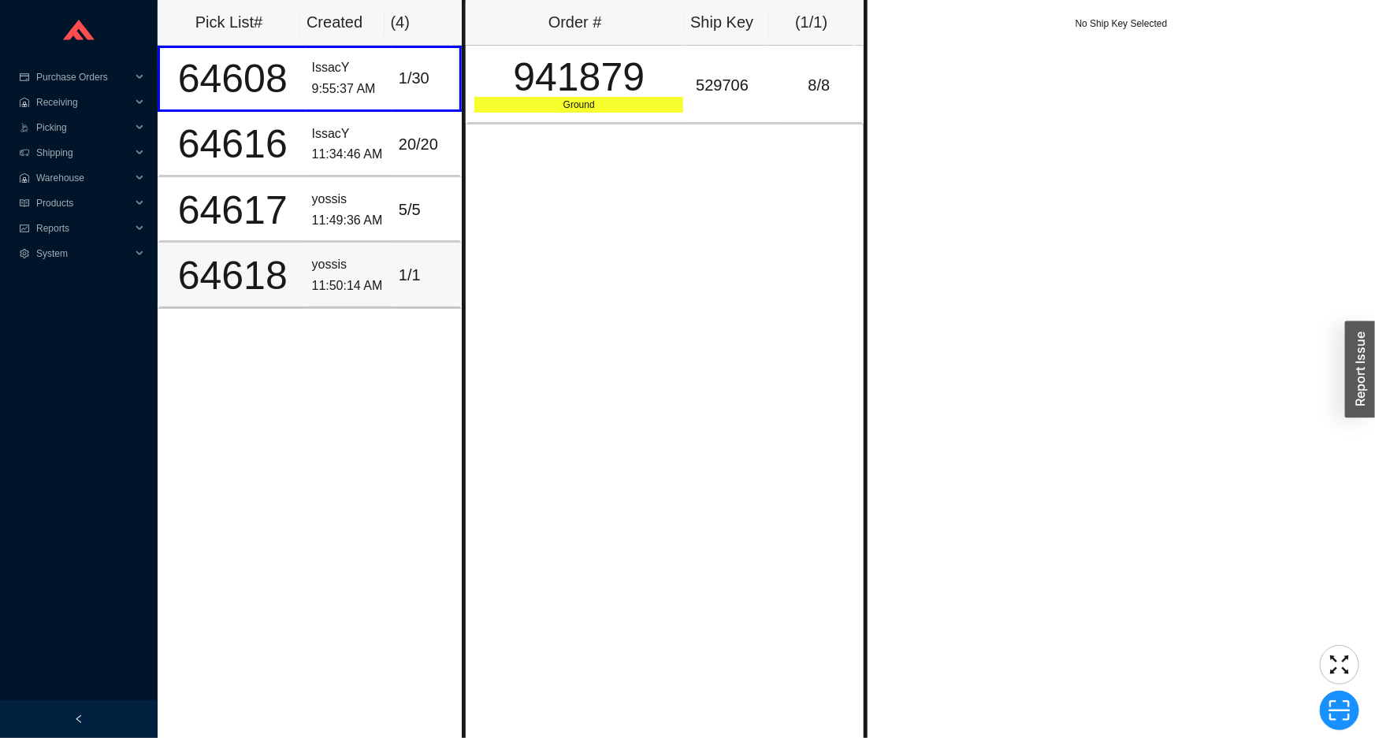
click at [338, 271] on div "yossis" at bounding box center [349, 265] width 74 height 21
